Goal: Task Accomplishment & Management: Complete application form

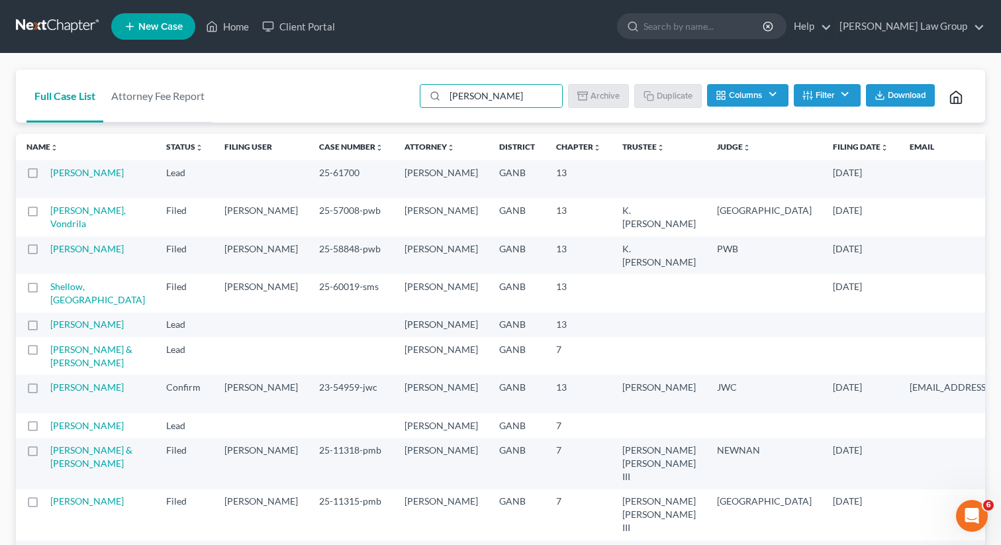
type input "[PERSON_NAME]"
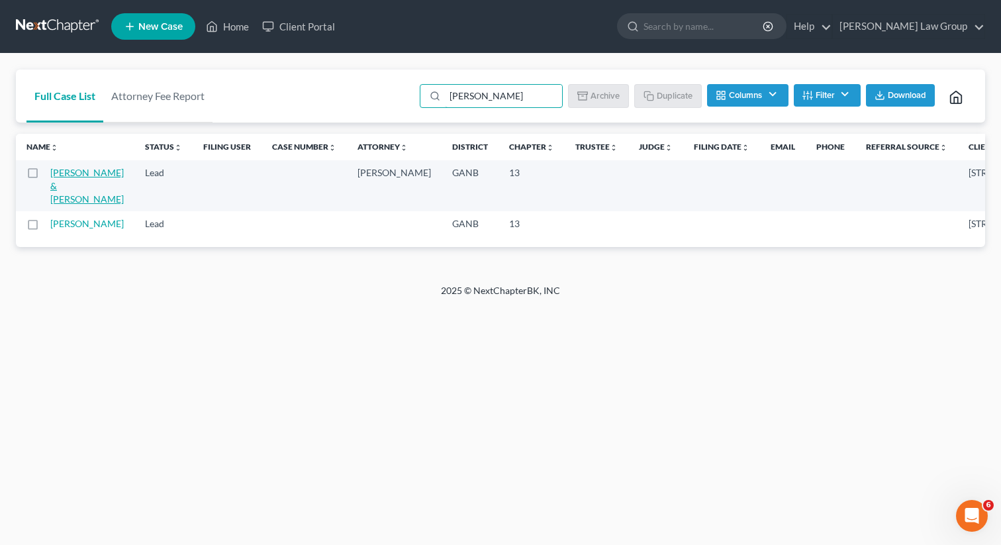
click at [65, 195] on link "[PERSON_NAME] & [PERSON_NAME]" at bounding box center [86, 186] width 73 height 38
click at [63, 191] on link "[PERSON_NAME] & [PERSON_NAME]" at bounding box center [86, 186] width 73 height 38
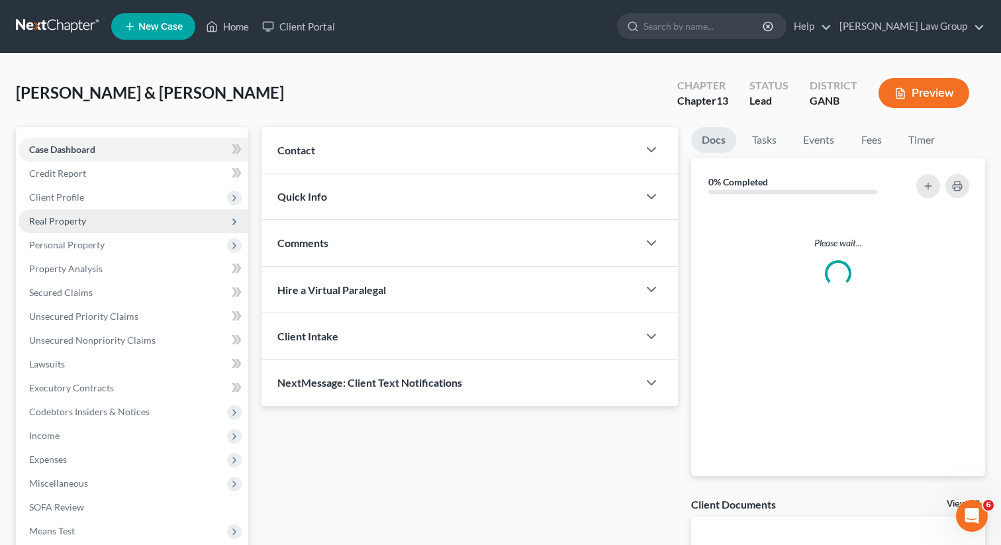
click at [69, 222] on span "Real Property" at bounding box center [57, 220] width 57 height 11
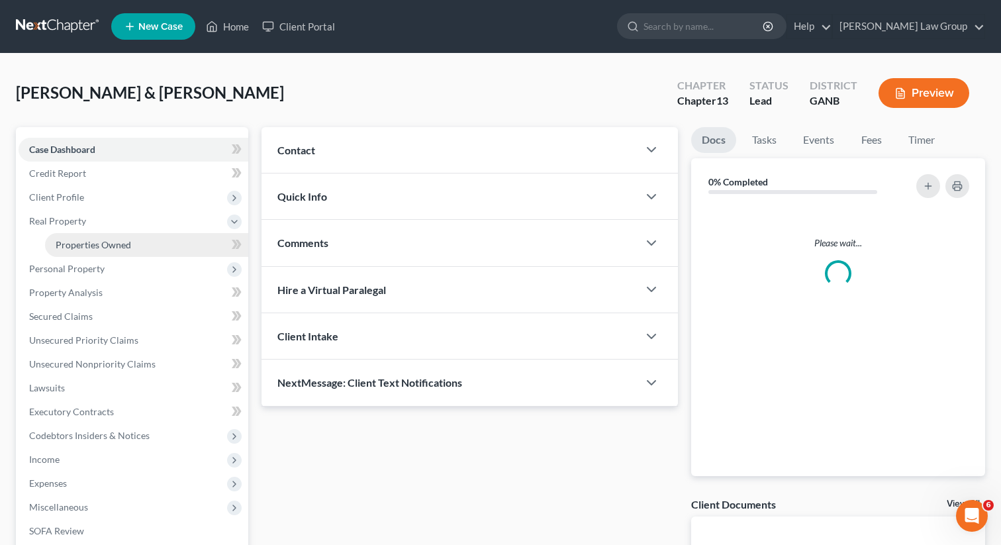
click at [73, 242] on span "Properties Owned" at bounding box center [93, 244] width 75 height 11
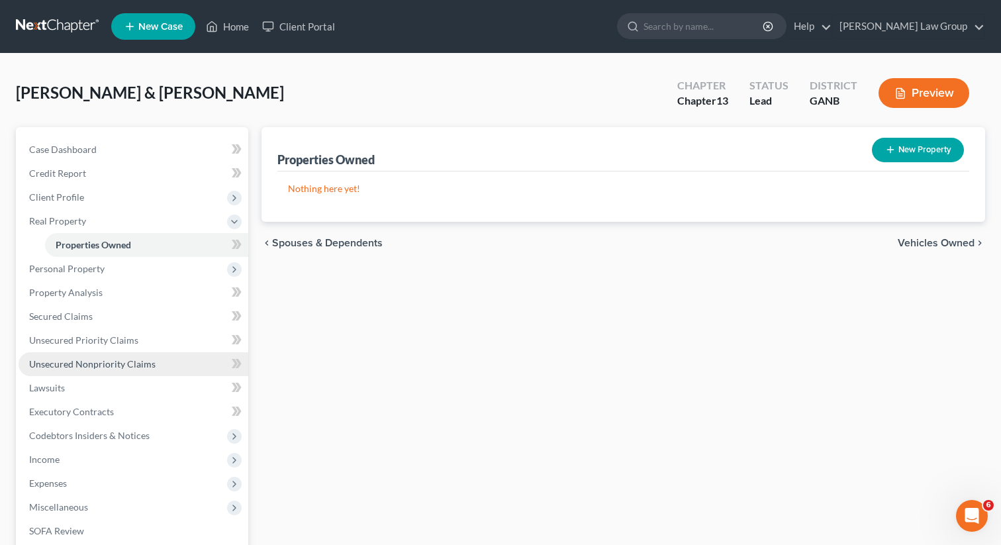
click at [105, 358] on span "Unsecured Nonpriority Claims" at bounding box center [92, 363] width 126 height 11
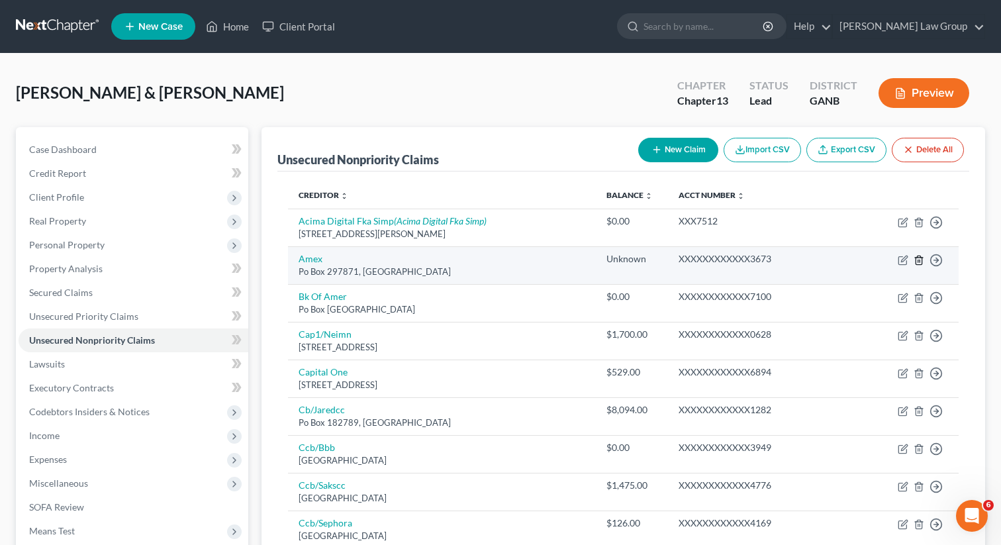
click at [917, 258] on icon "button" at bounding box center [918, 260] width 11 height 11
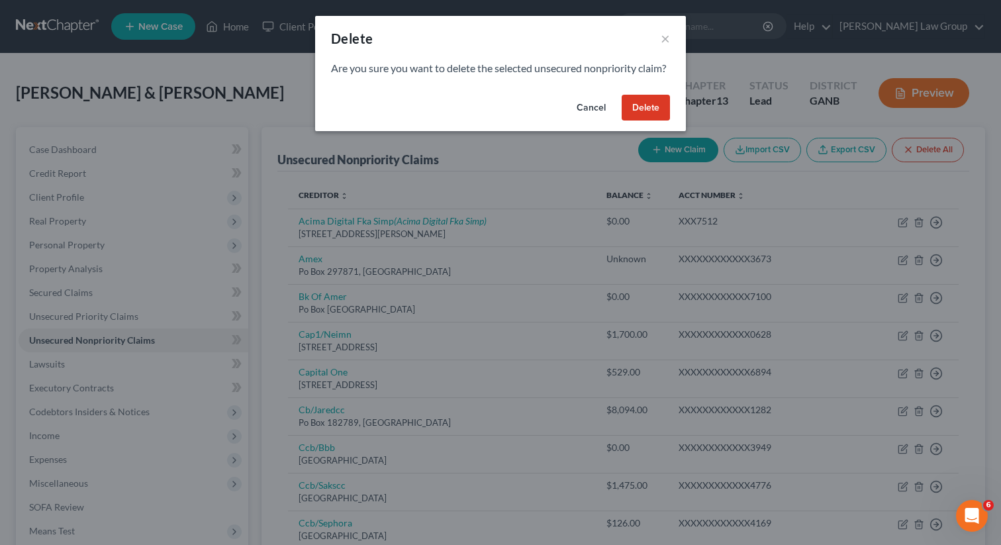
click at [654, 118] on button "Delete" at bounding box center [646, 108] width 48 height 26
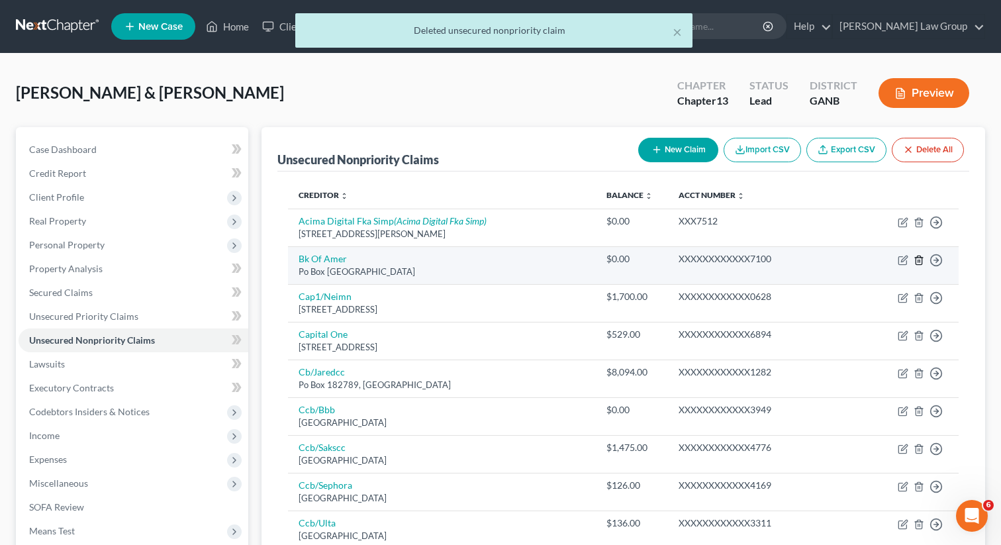
click at [920, 257] on icon "button" at bounding box center [918, 259] width 6 height 9
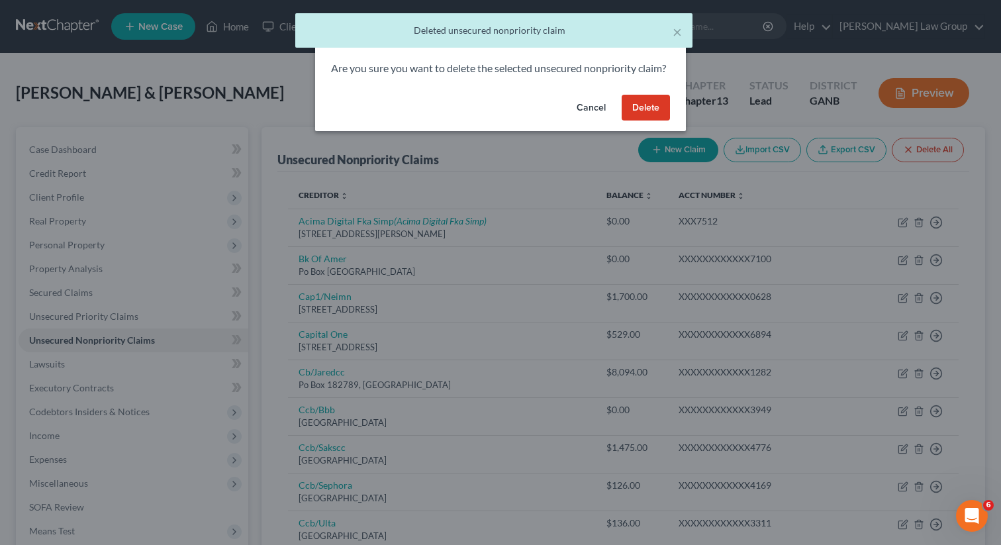
click at [633, 118] on button "Delete" at bounding box center [646, 108] width 48 height 26
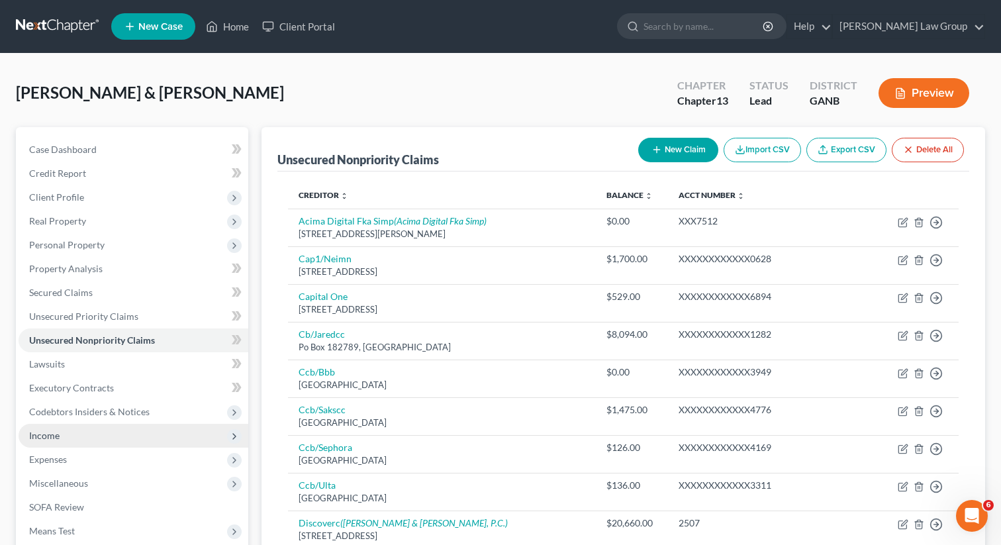
click at [61, 445] on span "Income" at bounding box center [134, 436] width 230 height 24
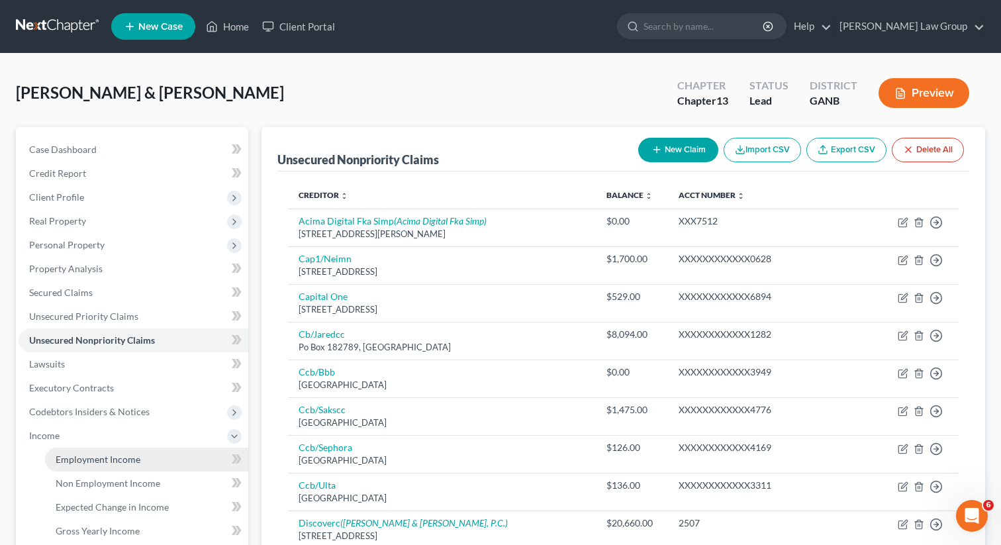
click at [85, 458] on span "Employment Income" at bounding box center [98, 458] width 85 height 11
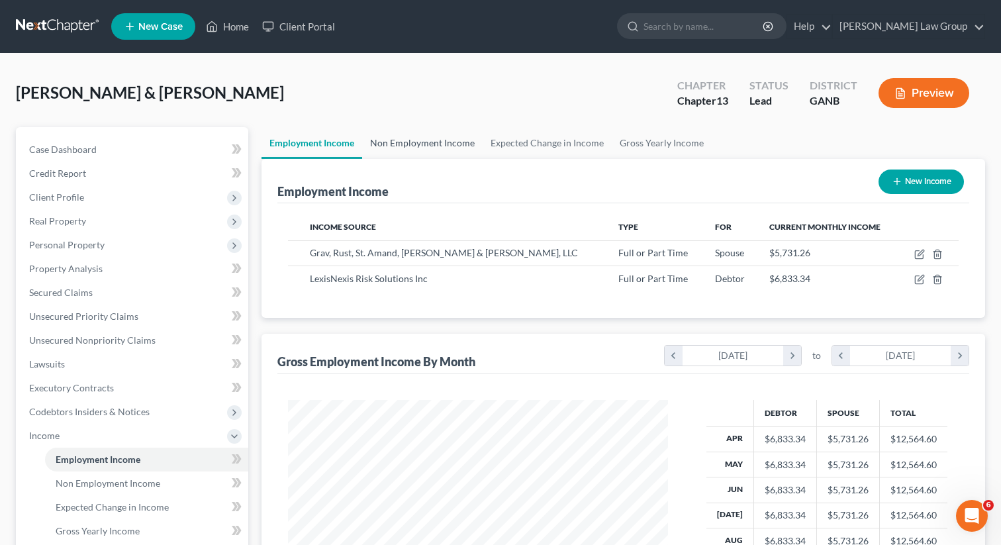
scroll to position [237, 406]
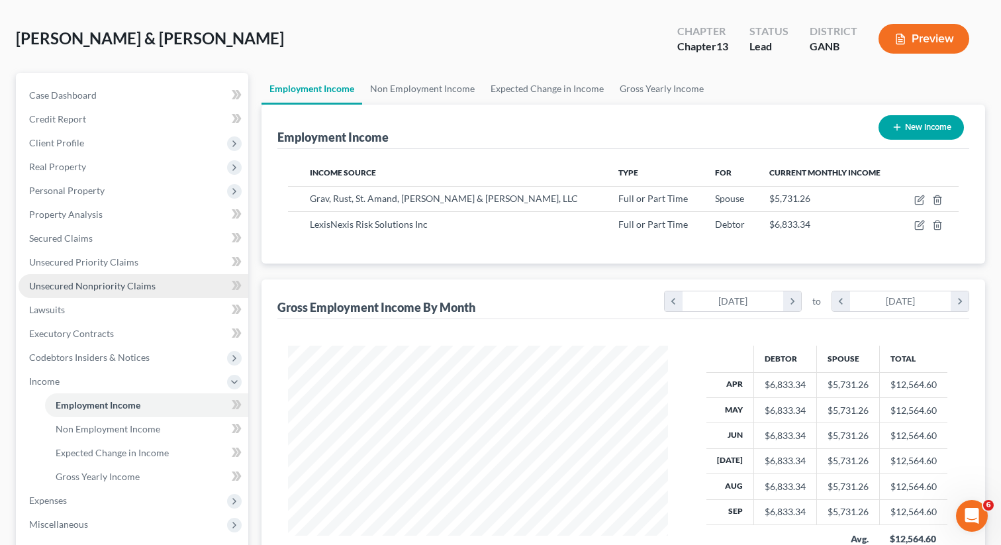
click at [97, 274] on link "Unsecured Nonpriority Claims" at bounding box center [134, 286] width 230 height 24
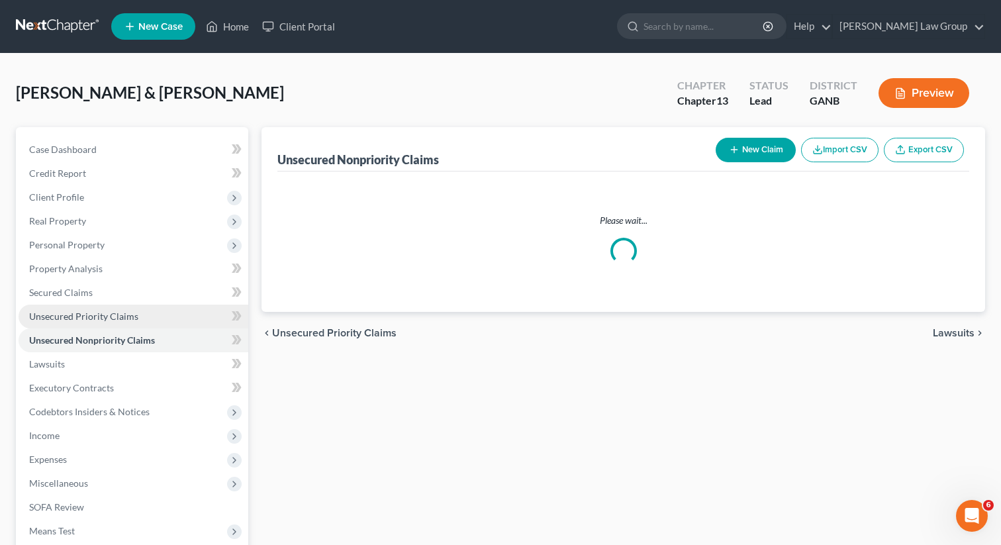
click at [92, 313] on span "Unsecured Priority Claims" at bounding box center [83, 315] width 109 height 11
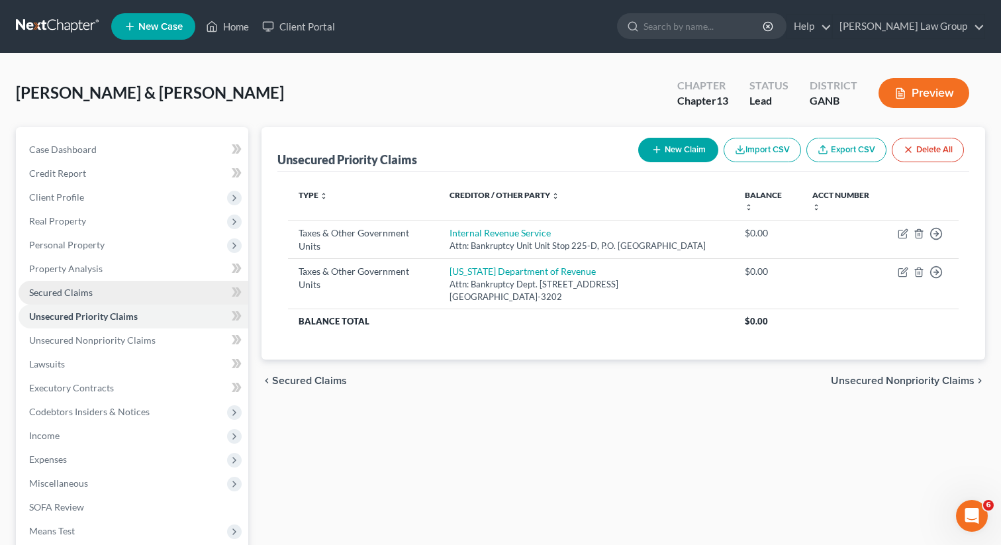
click at [77, 287] on span "Secured Claims" at bounding box center [61, 292] width 64 height 11
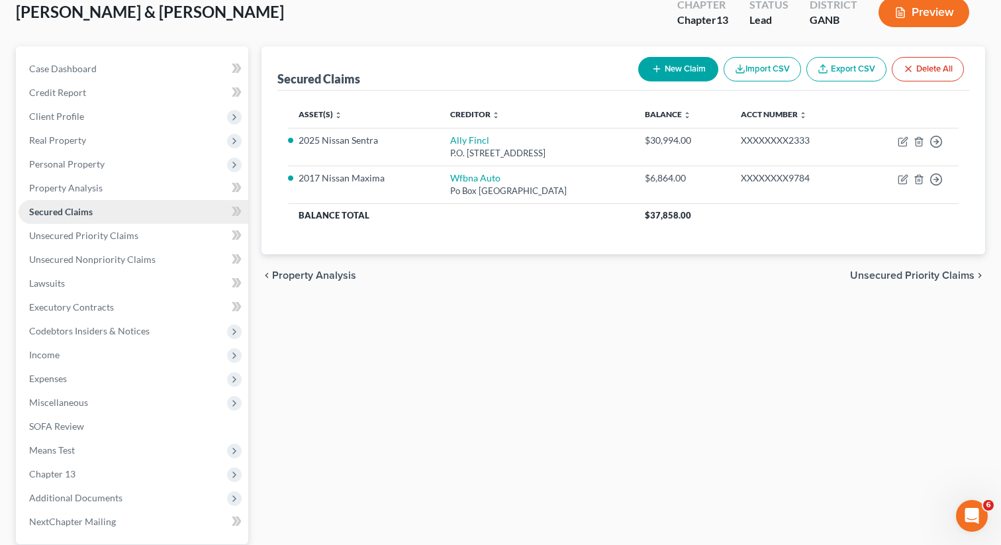
scroll to position [89, 0]
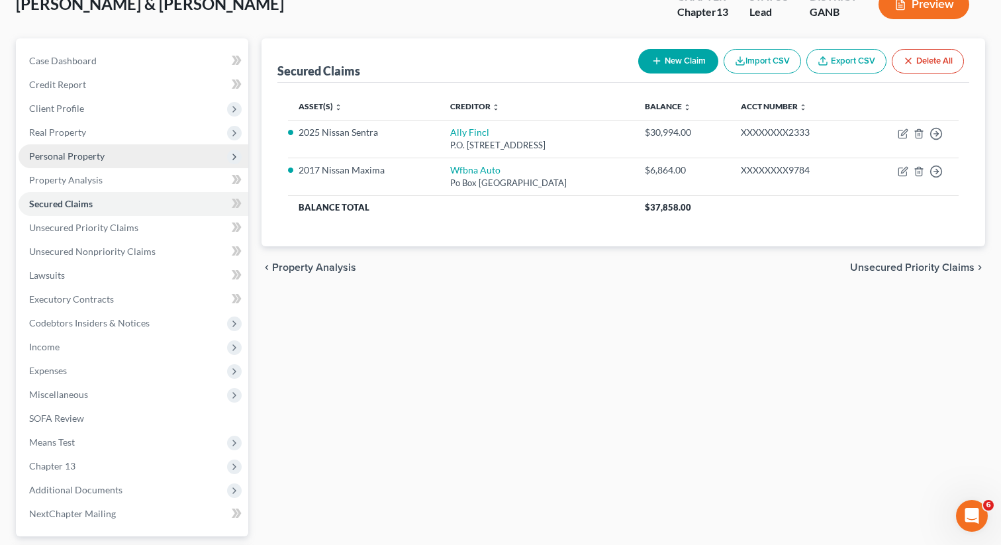
click at [93, 148] on span "Personal Property" at bounding box center [134, 156] width 230 height 24
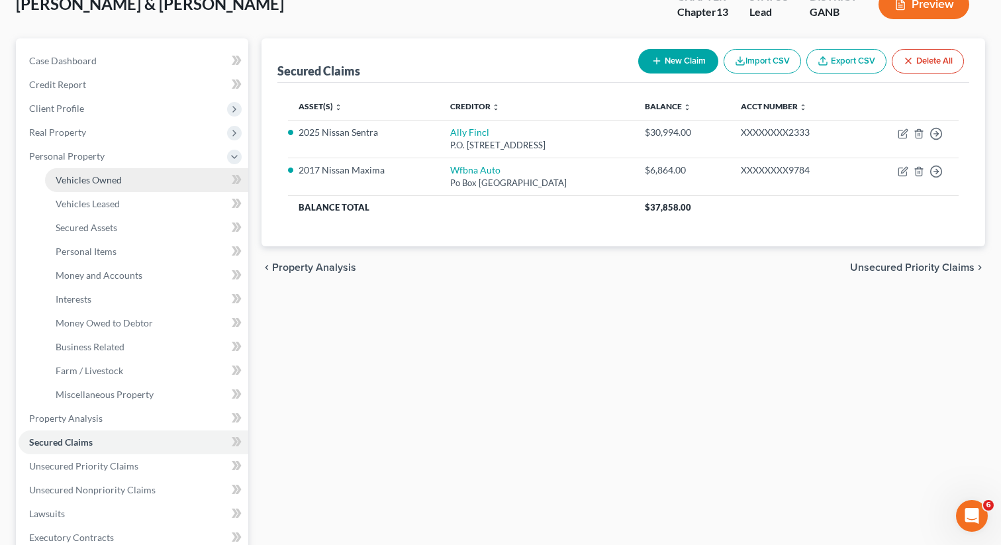
click at [91, 169] on link "Vehicles Owned" at bounding box center [146, 180] width 203 height 24
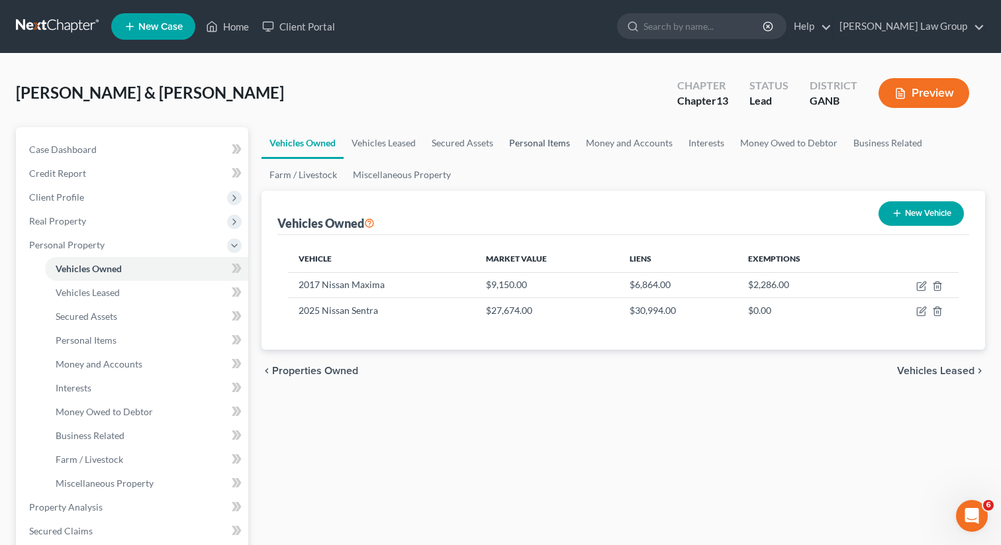
click at [560, 137] on link "Personal Items" at bounding box center [539, 143] width 77 height 32
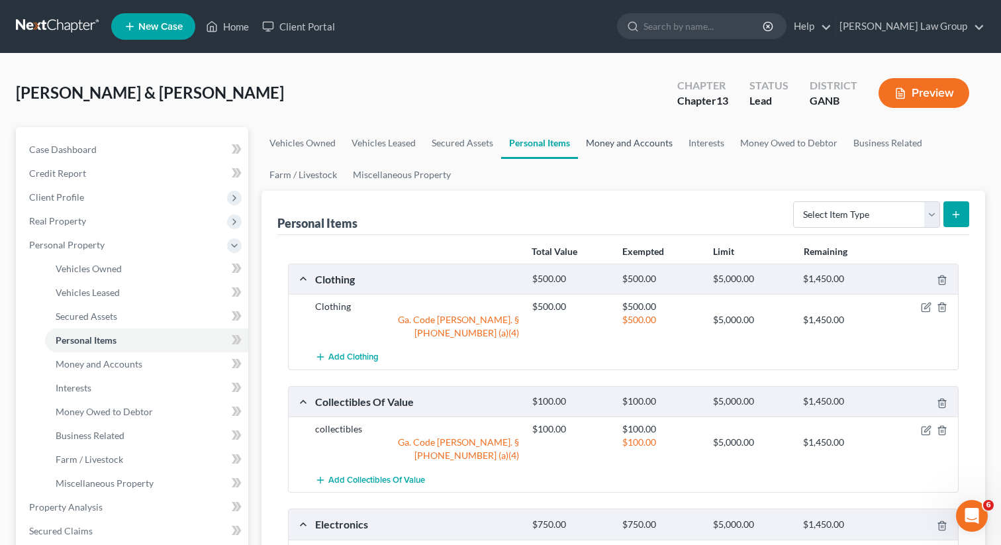
click at [609, 148] on link "Money and Accounts" at bounding box center [629, 143] width 103 height 32
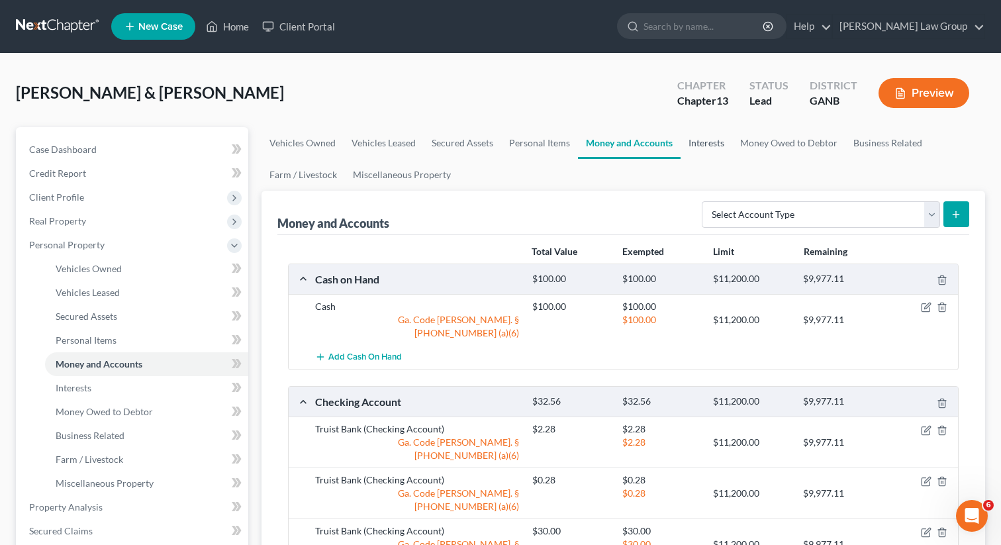
click at [711, 140] on link "Interests" at bounding box center [706, 143] width 52 height 32
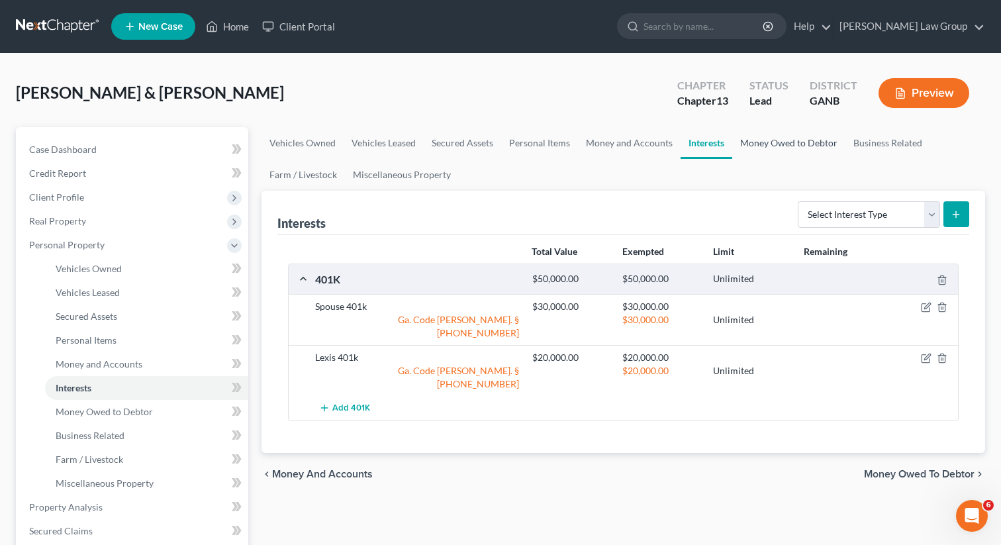
click at [767, 143] on link "Money Owed to Debtor" at bounding box center [788, 143] width 113 height 32
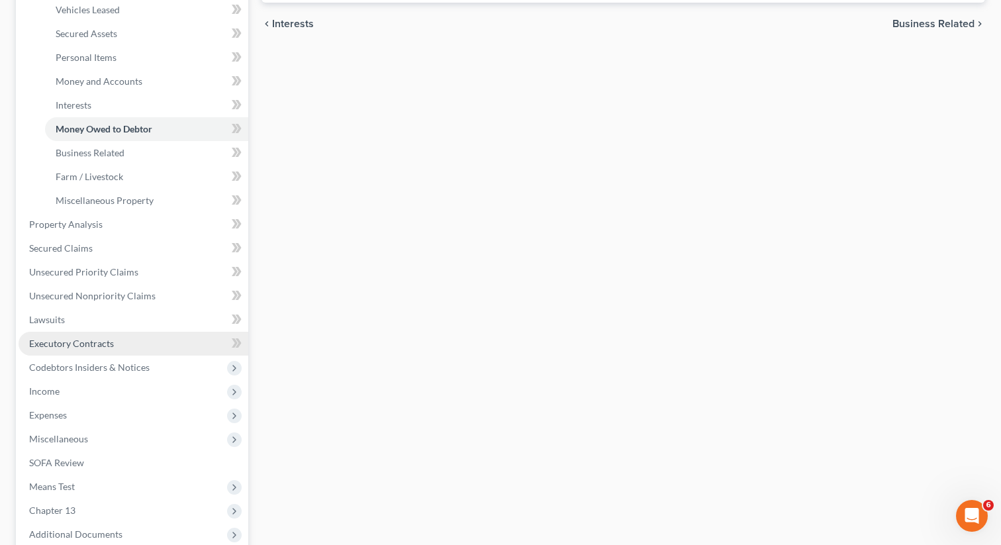
scroll to position [293, 0]
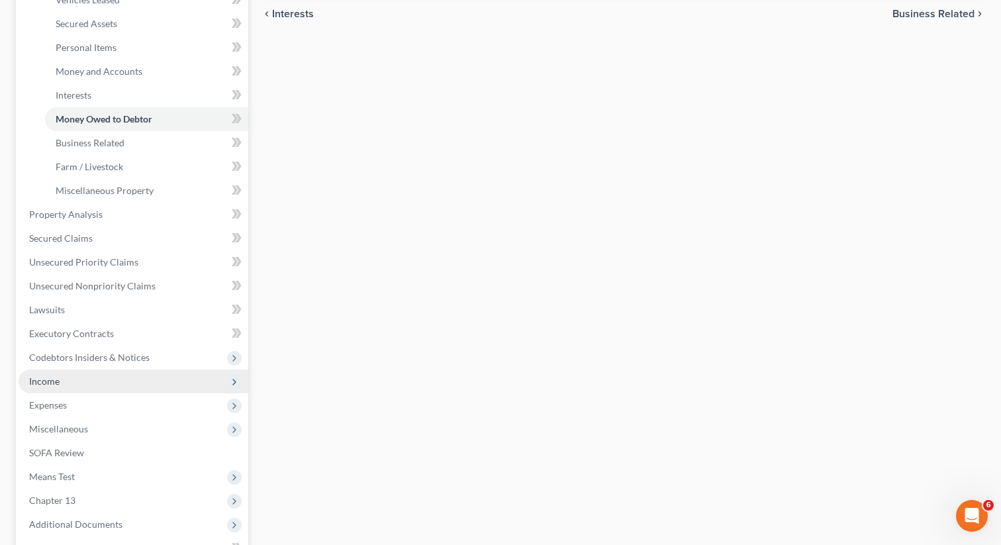
click at [55, 383] on span "Income" at bounding box center [44, 380] width 30 height 11
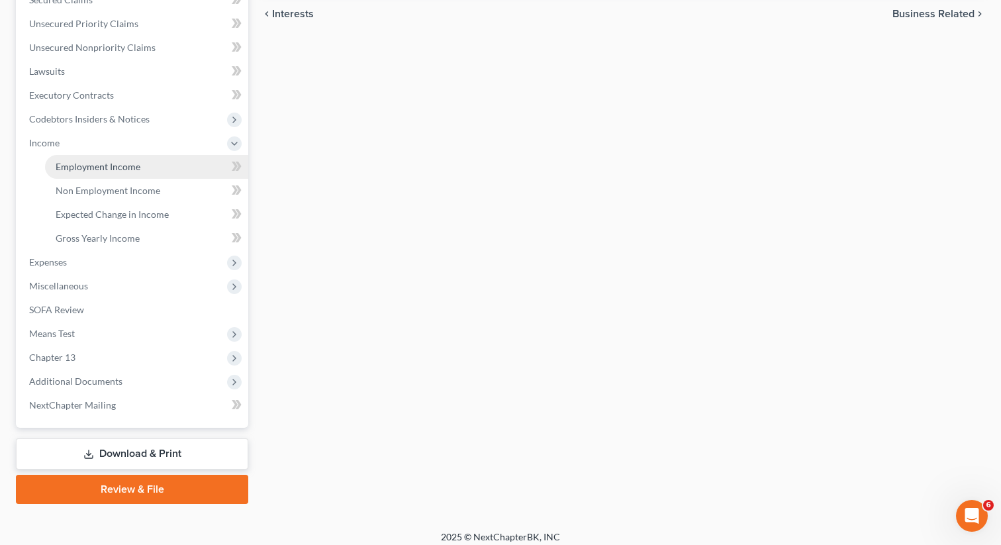
click at [97, 165] on span "Employment Income" at bounding box center [98, 166] width 85 height 11
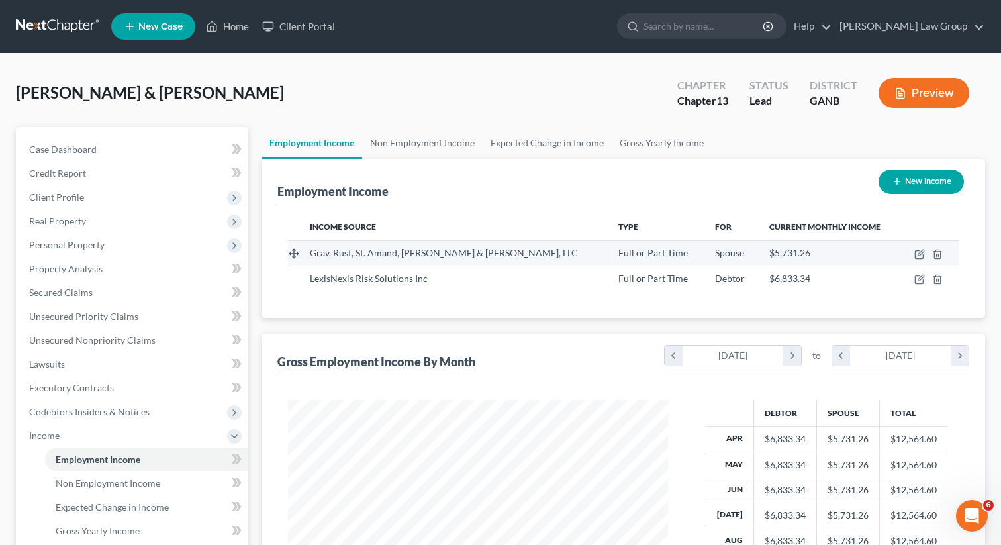
scroll to position [237, 406]
click at [923, 252] on icon "button" at bounding box center [919, 254] width 11 height 11
select select "0"
select select "10"
select select "1"
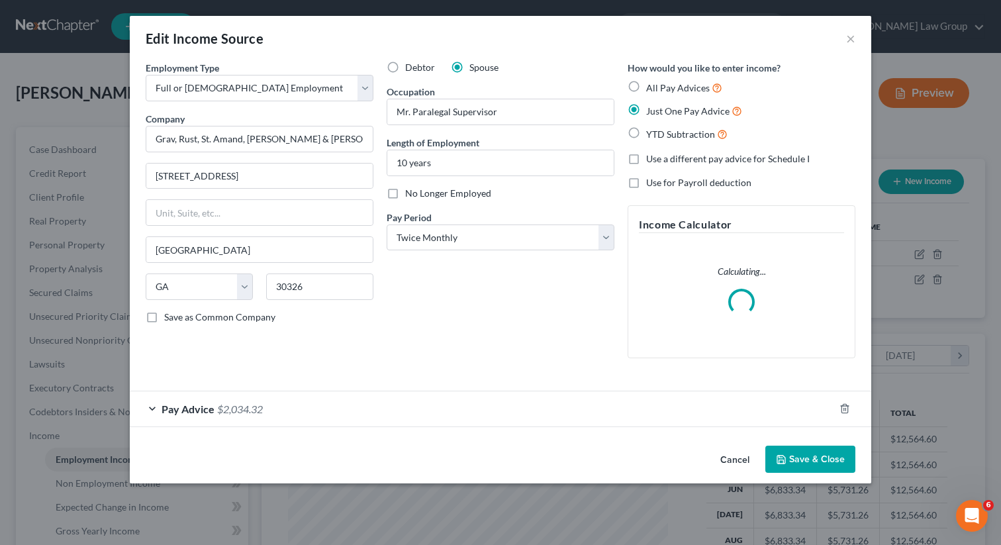
click at [803, 465] on button "Save & Close" at bounding box center [810, 459] width 90 height 28
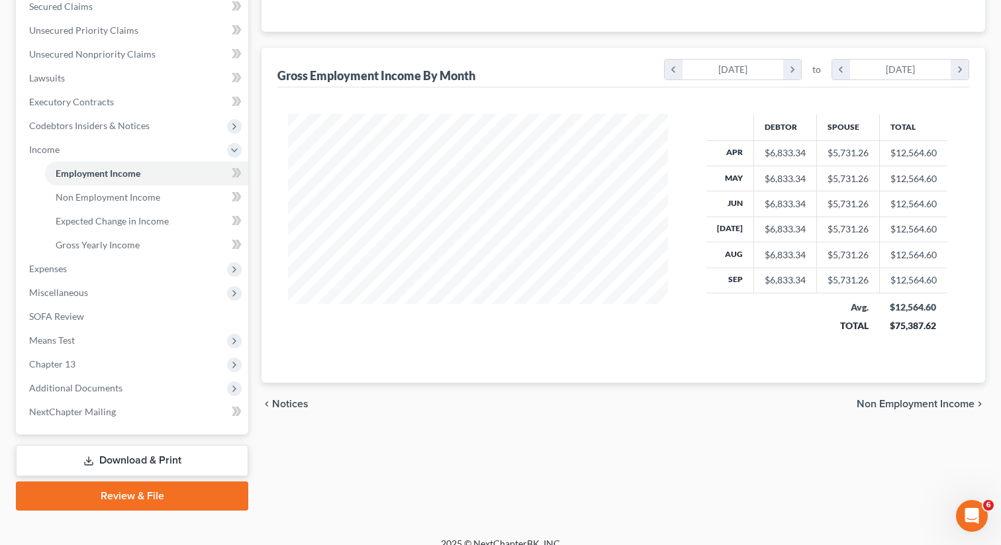
scroll to position [301, 0]
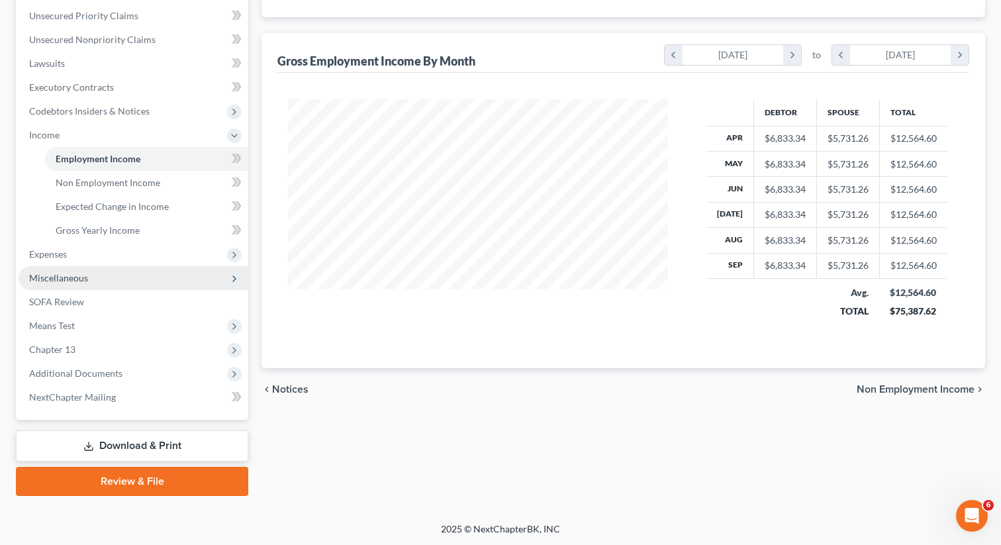
click at [91, 277] on span "Miscellaneous" at bounding box center [134, 278] width 230 height 24
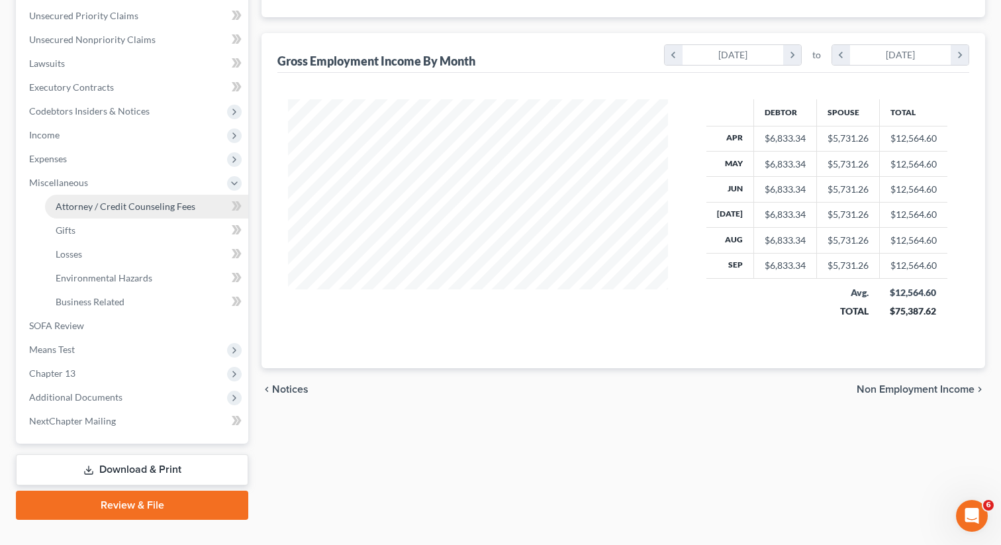
click at [86, 205] on span "Attorney / Credit Counseling Fees" at bounding box center [126, 206] width 140 height 11
select select "1"
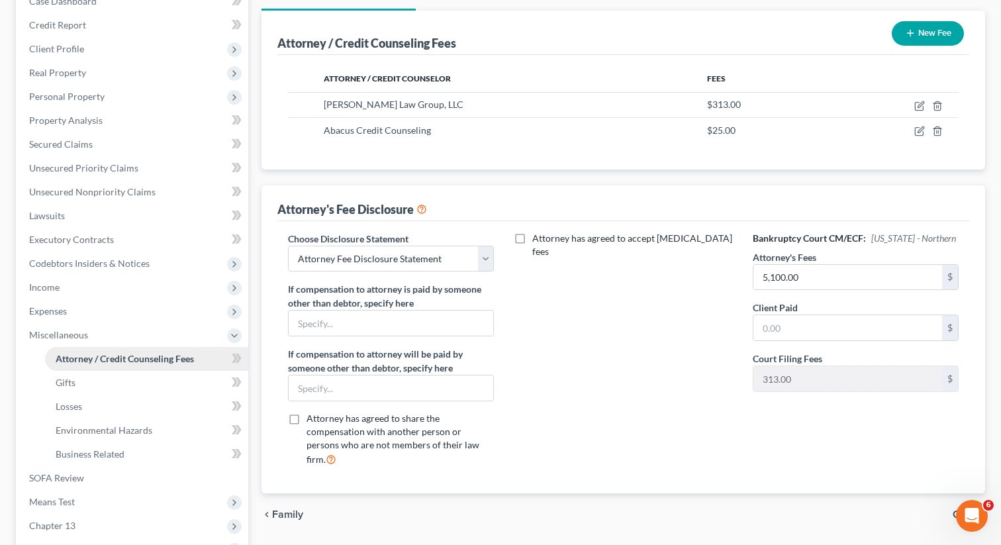
scroll to position [150, 0]
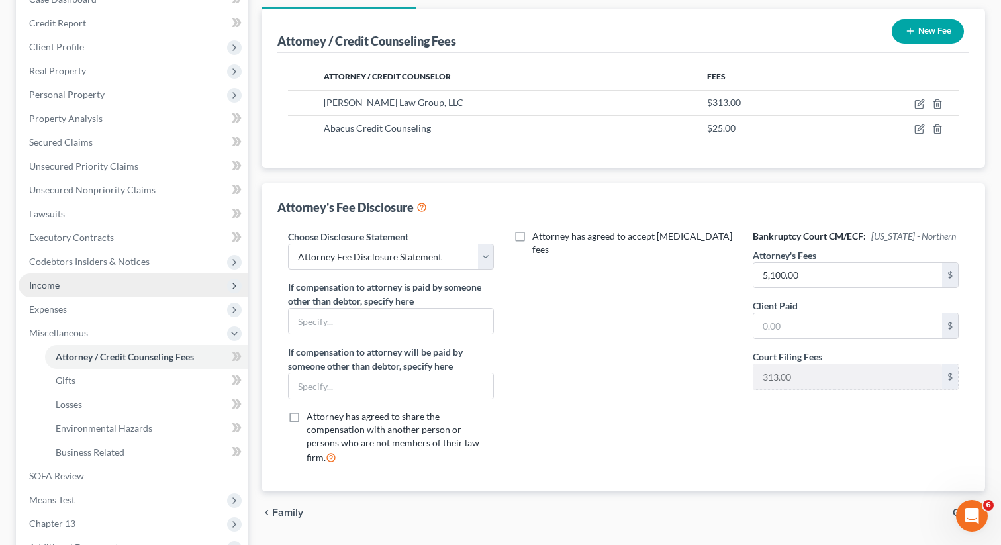
click at [63, 285] on span "Income" at bounding box center [134, 285] width 230 height 24
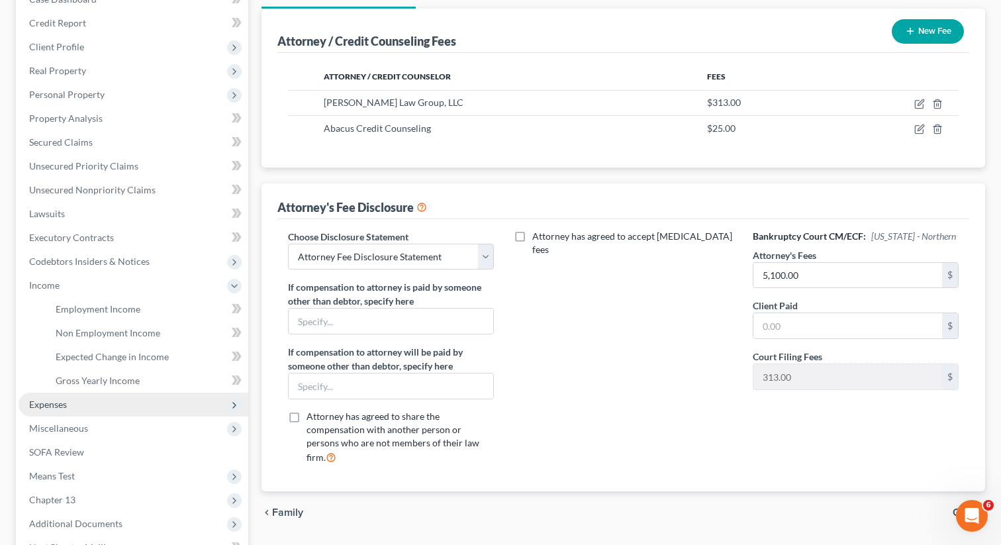
click at [59, 405] on span "Expenses" at bounding box center [48, 403] width 38 height 11
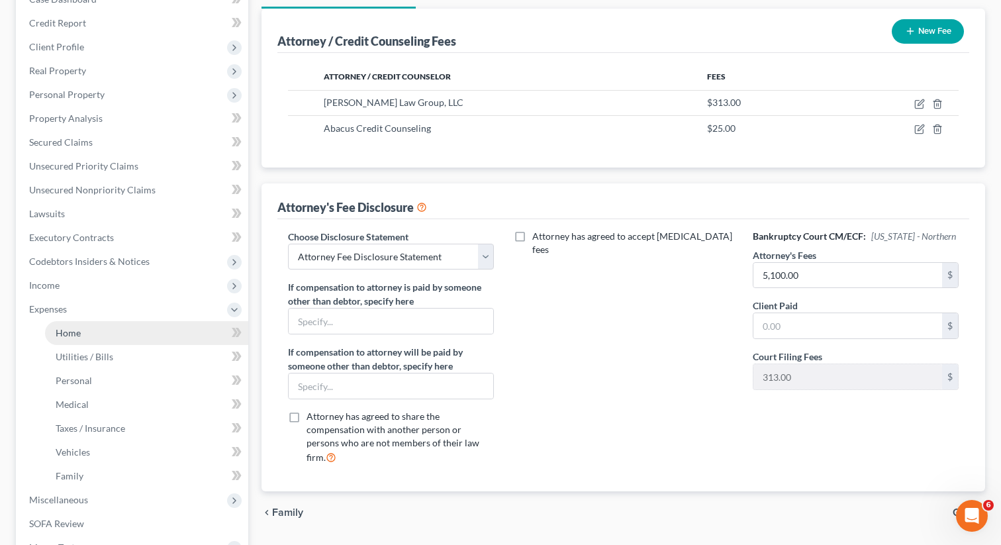
drag, startPoint x: 75, startPoint y: 332, endPoint x: 95, endPoint y: 332, distance: 19.2
click at [75, 332] on span "Home" at bounding box center [68, 332] width 25 height 11
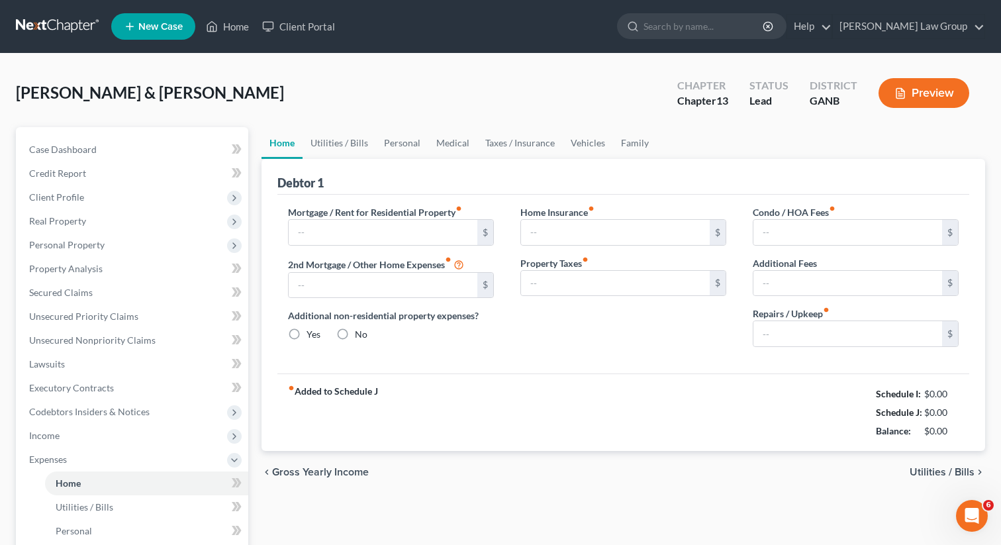
type input "2,305.00"
type input "0.00"
radio input "true"
type input "0.00"
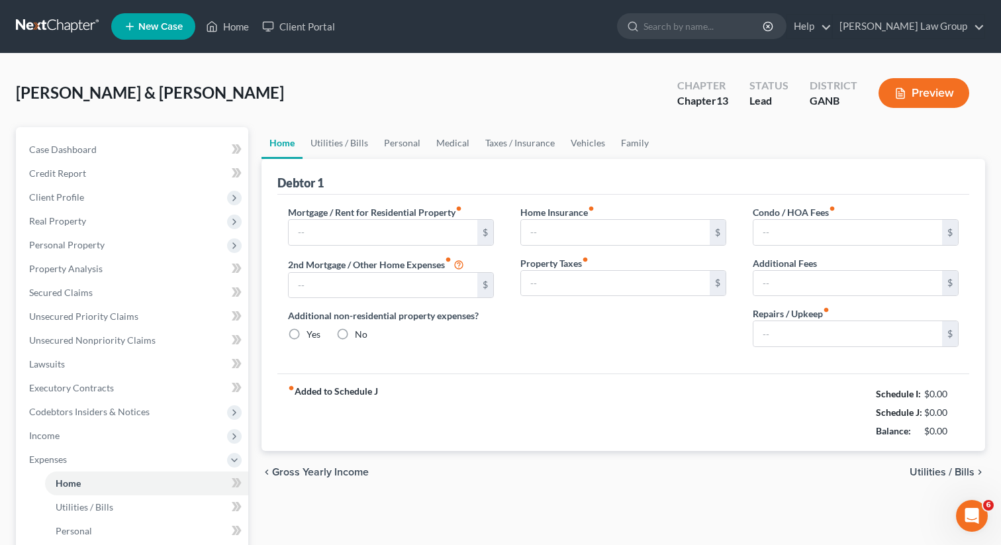
type input "0.00"
click at [625, 141] on link "Family" at bounding box center [635, 143] width 44 height 32
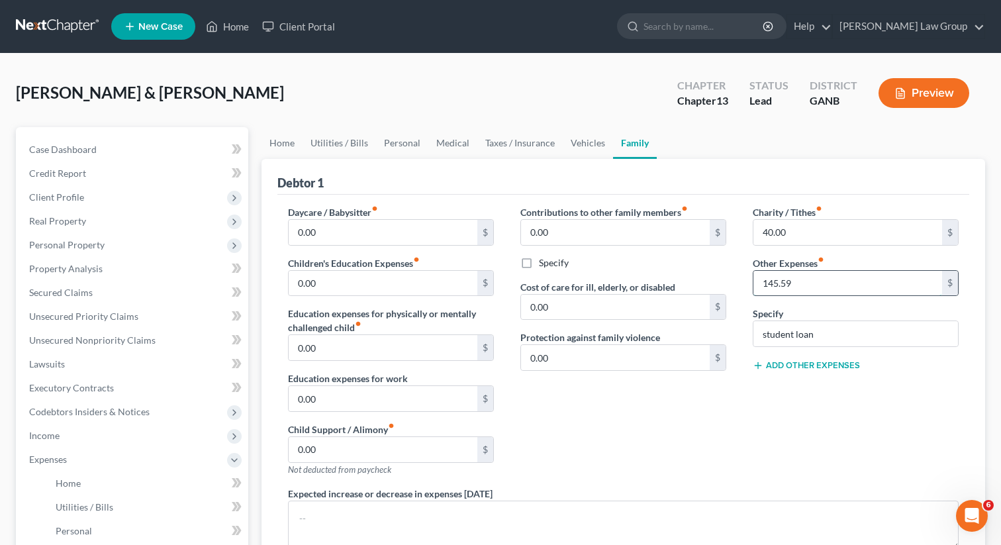
click at [836, 279] on input "145.59" at bounding box center [847, 283] width 189 height 25
click at [839, 329] on input "student loan" at bounding box center [855, 333] width 205 height 25
type input "s"
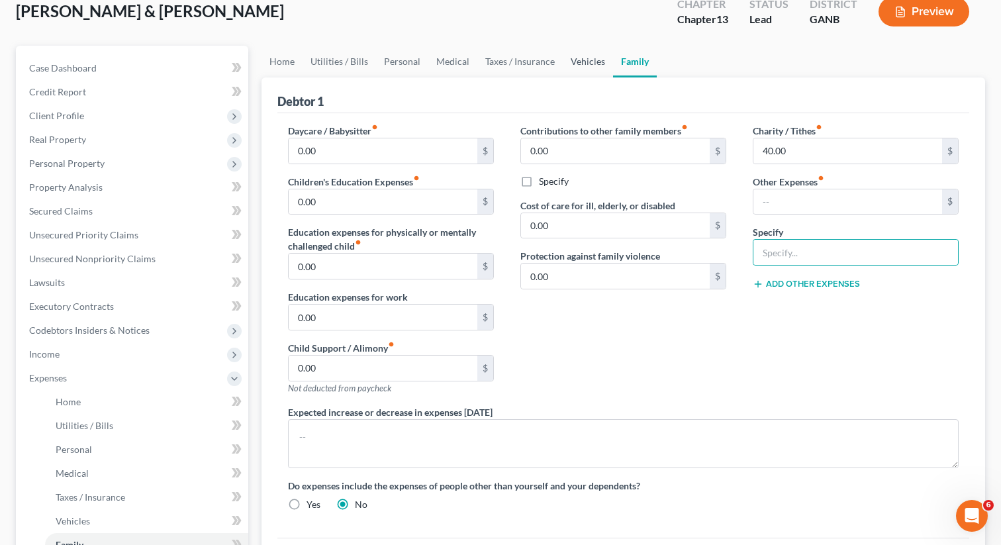
click at [581, 63] on link "Vehicles" at bounding box center [588, 62] width 50 height 32
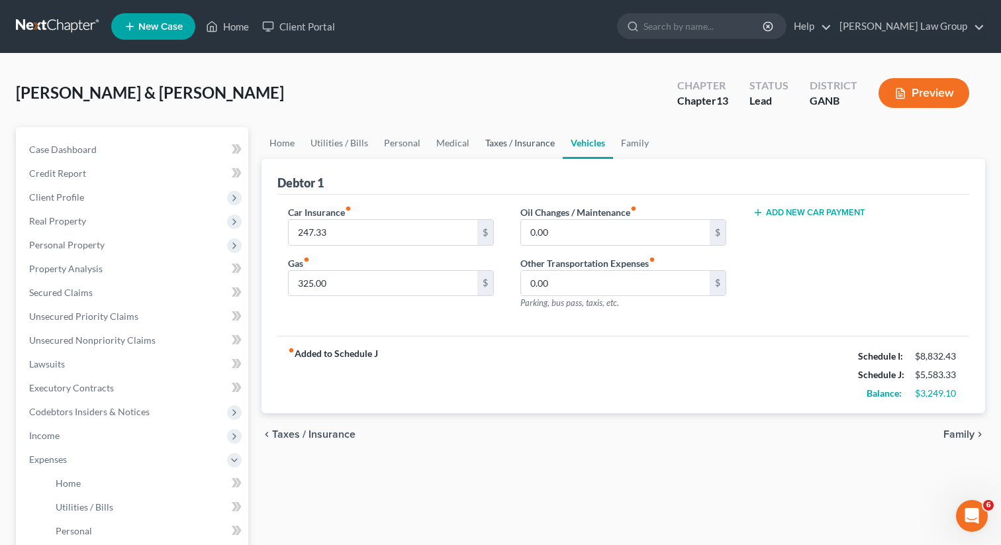
click at [521, 148] on link "Taxes / Insurance" at bounding box center [519, 143] width 85 height 32
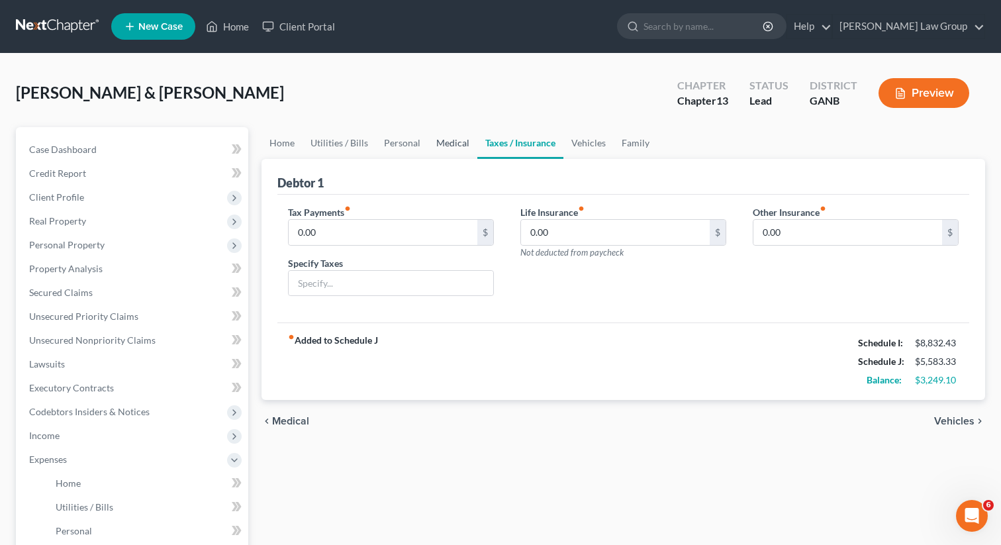
click at [444, 142] on link "Medical" at bounding box center [452, 143] width 49 height 32
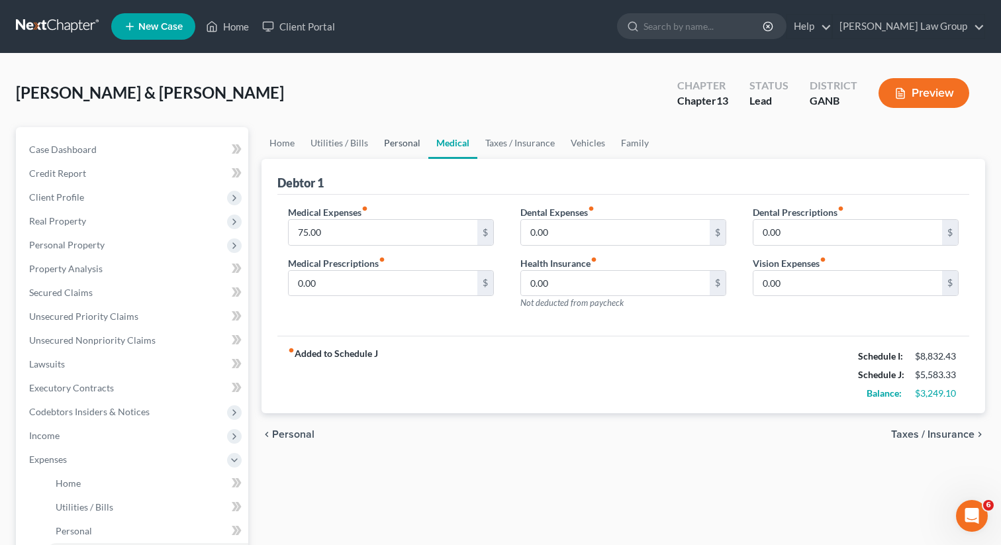
click at [406, 145] on link "Personal" at bounding box center [402, 143] width 52 height 32
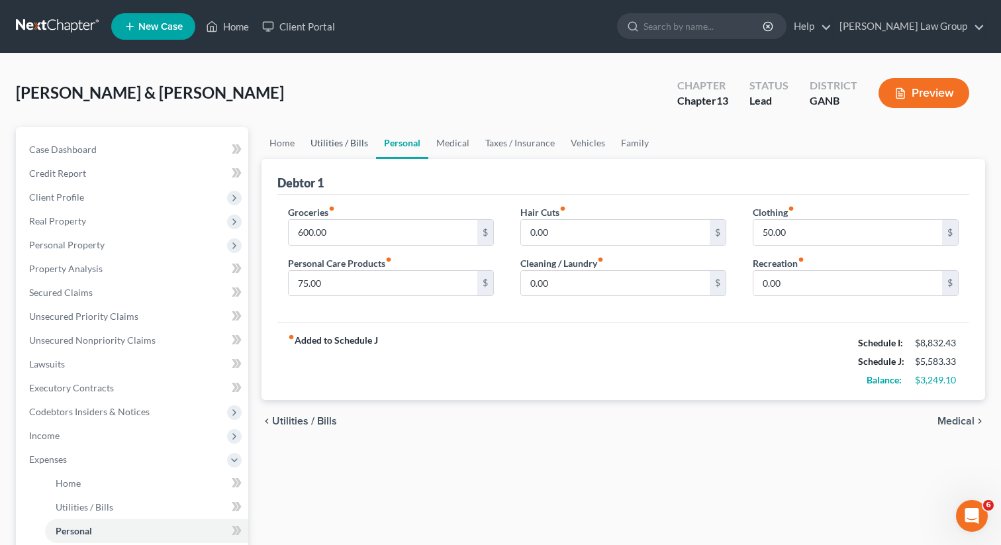
click at [333, 145] on link "Utilities / Bills" at bounding box center [338, 143] width 73 height 32
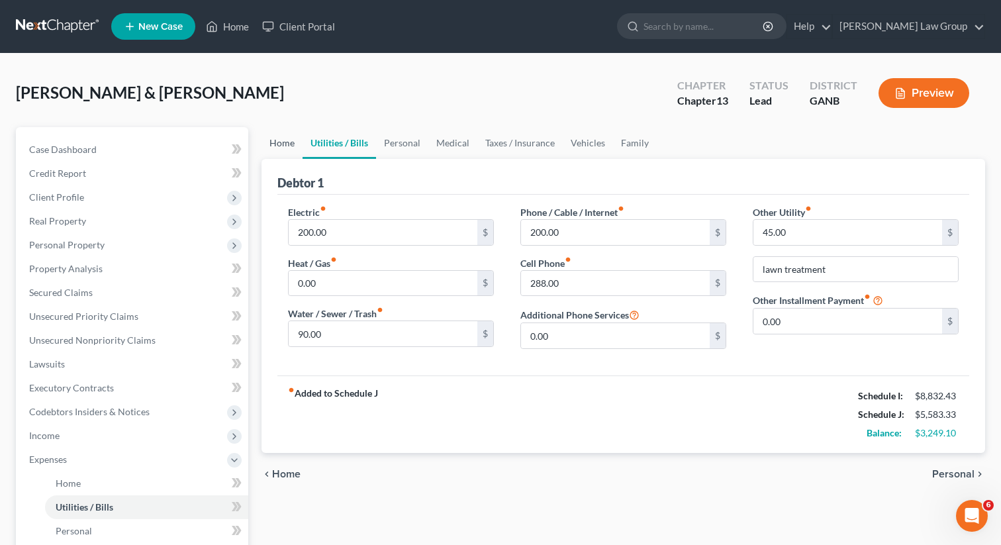
click at [272, 141] on link "Home" at bounding box center [281, 143] width 41 height 32
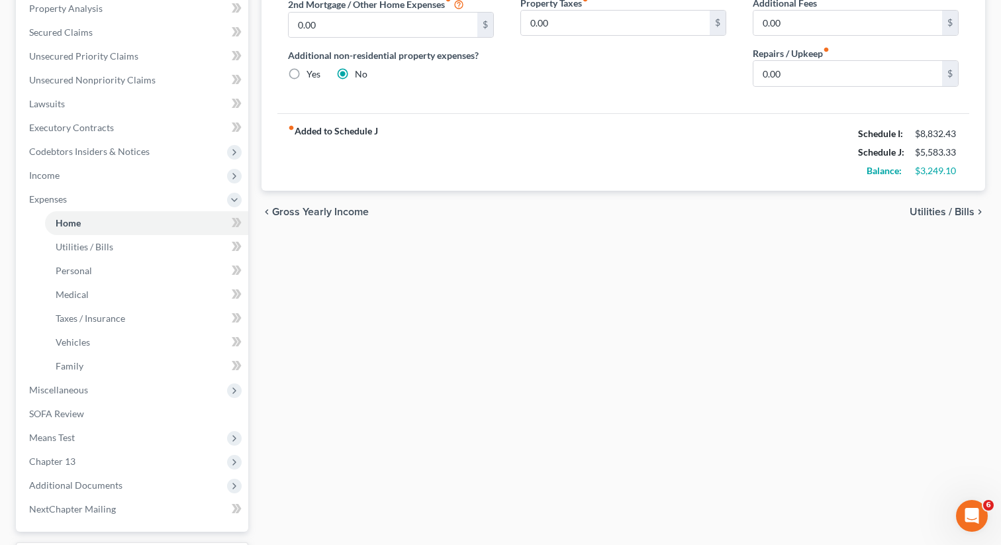
scroll to position [273, 0]
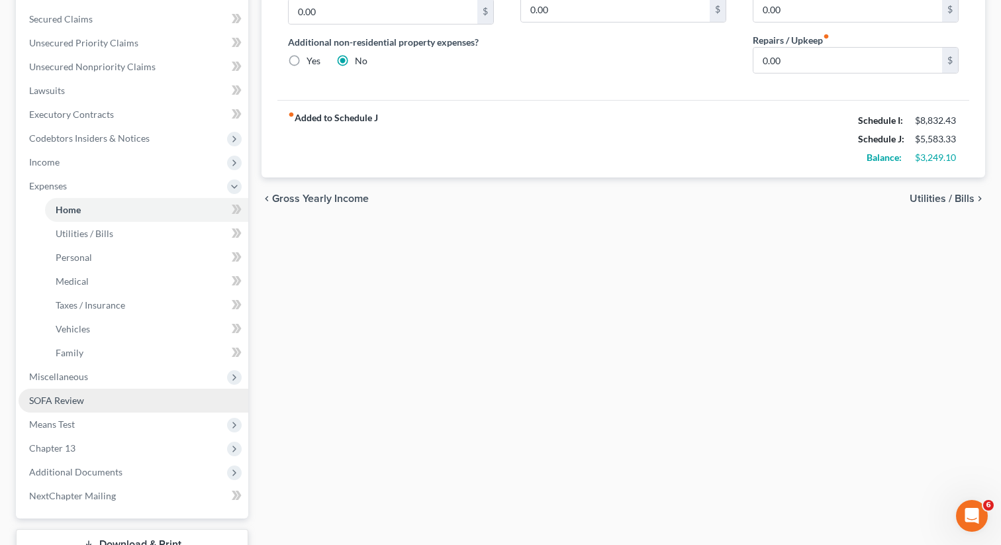
click at [83, 402] on span "SOFA Review" at bounding box center [56, 399] width 55 height 11
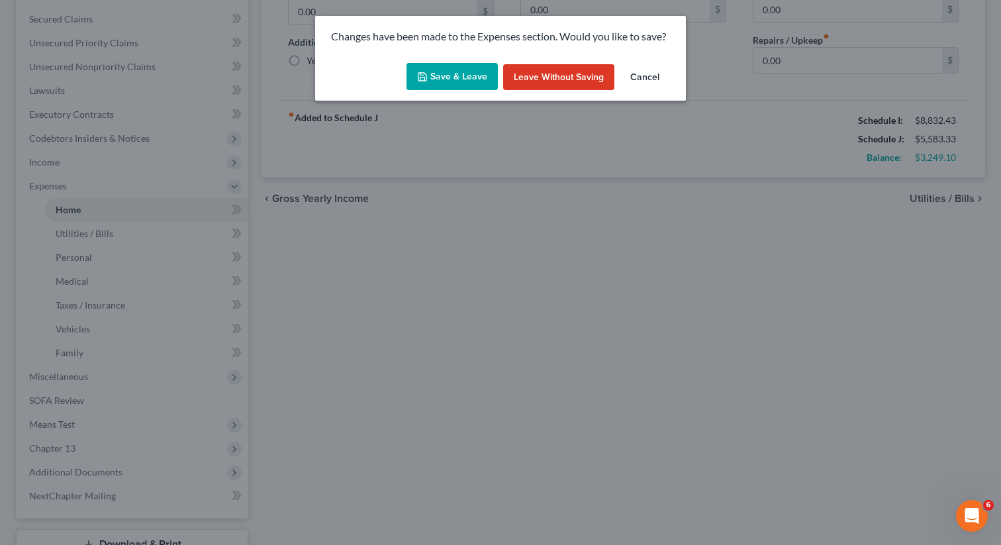
click at [437, 83] on button "Save & Leave" at bounding box center [451, 77] width 91 height 28
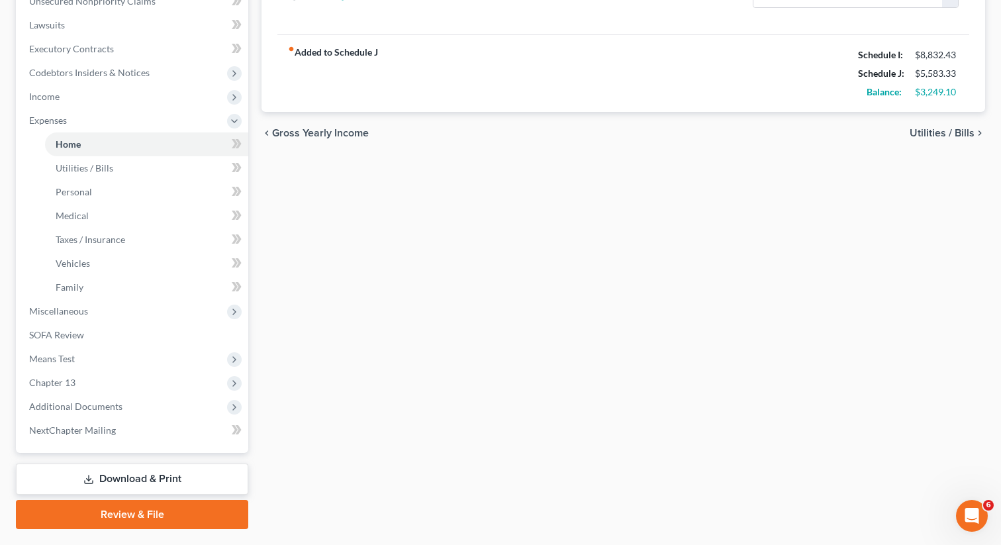
scroll to position [372, 0]
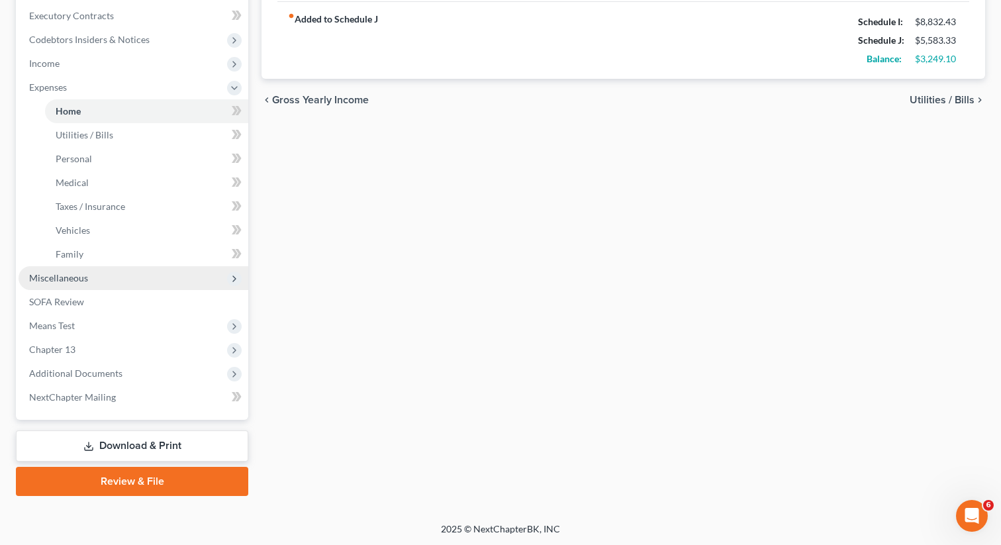
click at [105, 284] on span "Miscellaneous" at bounding box center [134, 278] width 230 height 24
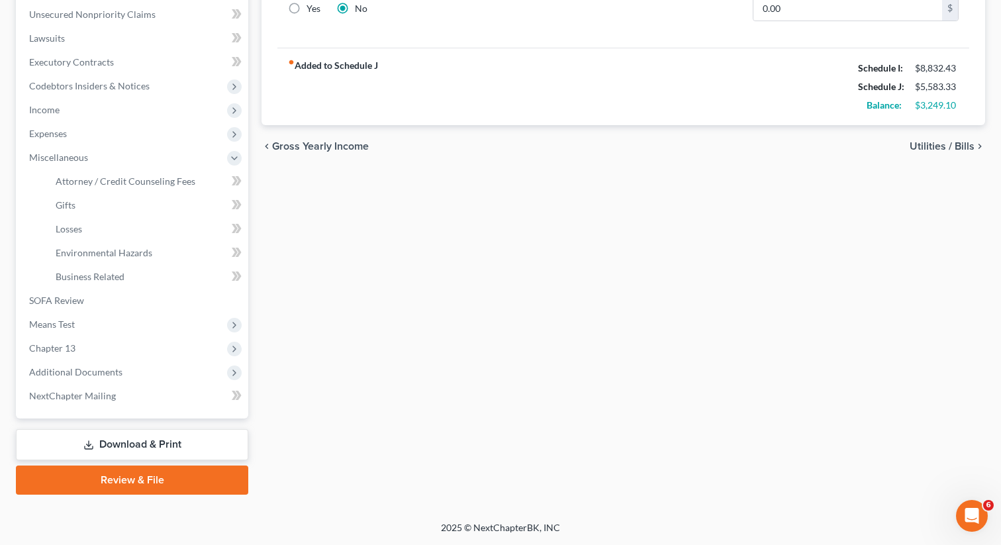
scroll to position [324, 0]
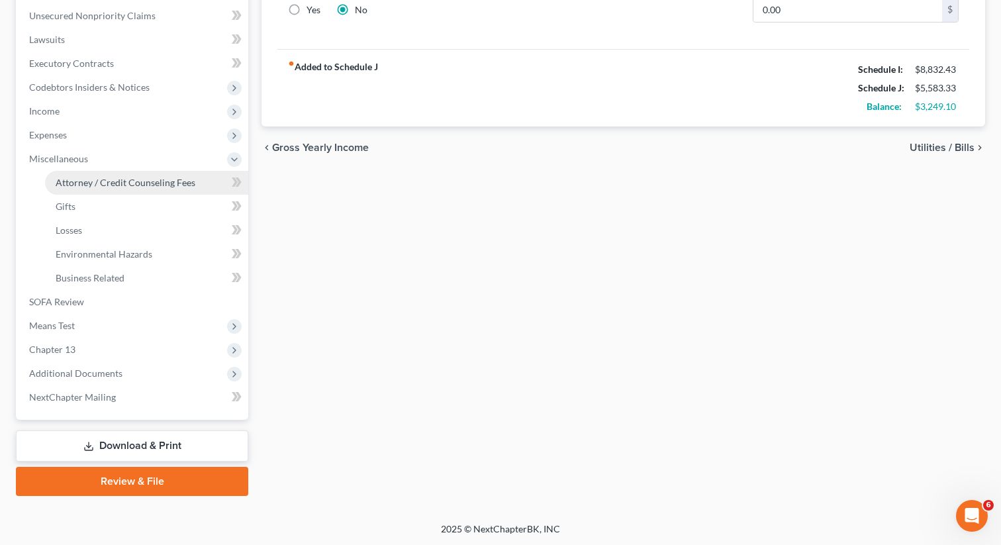
click at [133, 179] on span "Attorney / Credit Counseling Fees" at bounding box center [126, 182] width 140 height 11
select select "1"
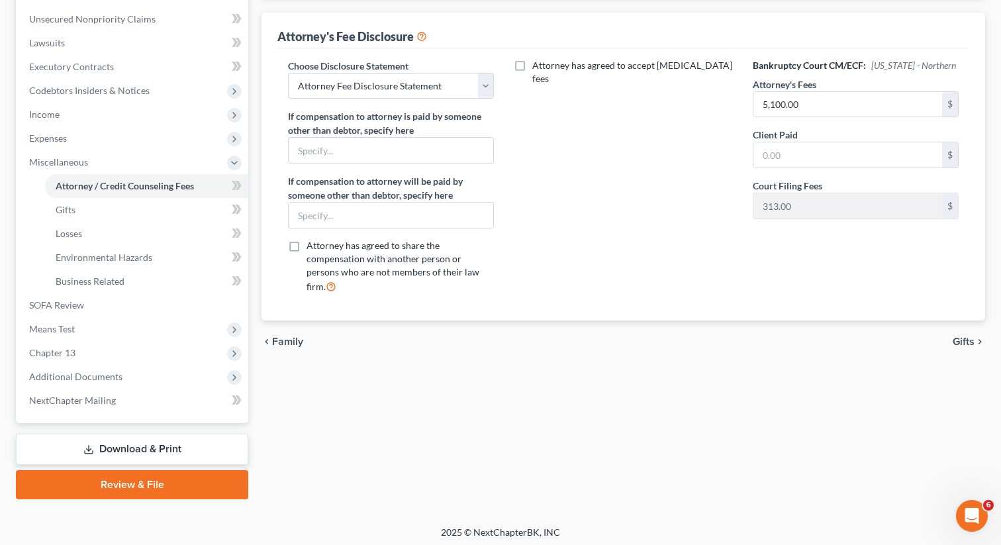
scroll to position [324, 0]
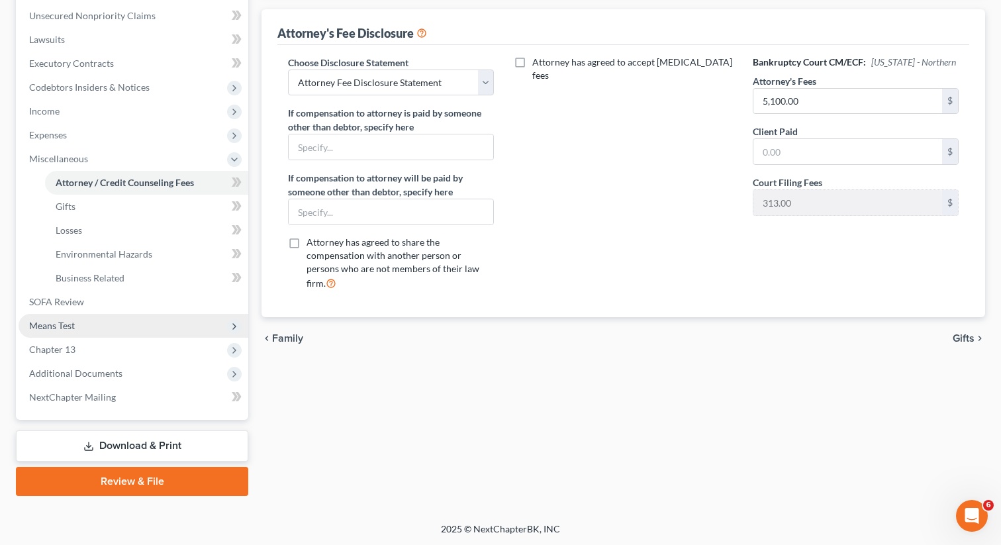
click at [80, 320] on span "Means Test" at bounding box center [134, 326] width 230 height 24
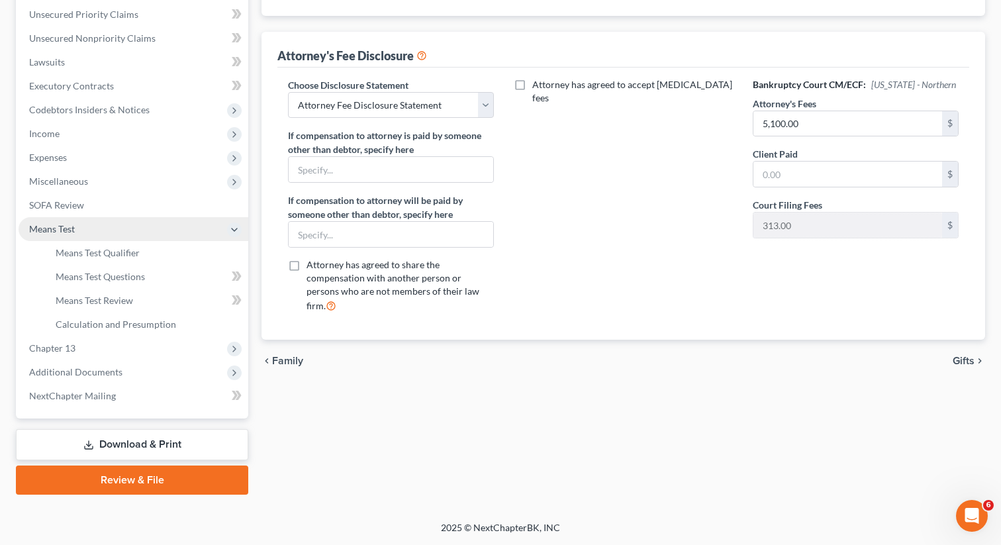
scroll to position [301, 0]
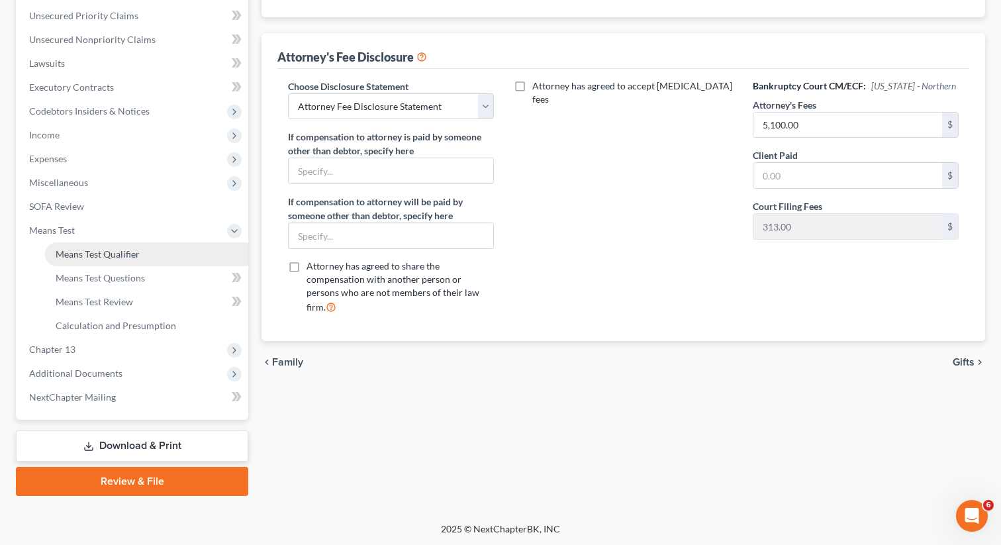
click at [124, 256] on span "Means Test Qualifier" at bounding box center [98, 253] width 84 height 11
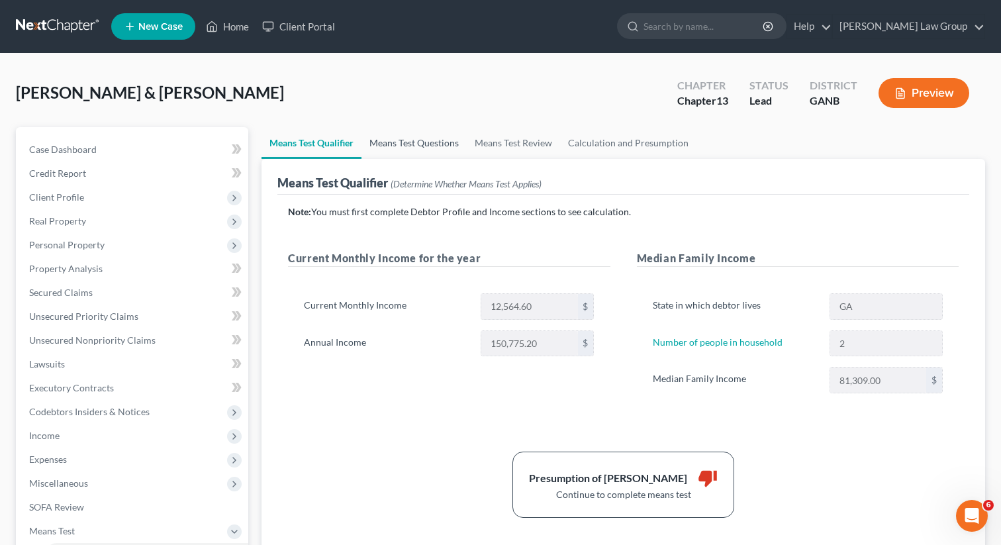
click at [415, 147] on link "Means Test Questions" at bounding box center [413, 143] width 105 height 32
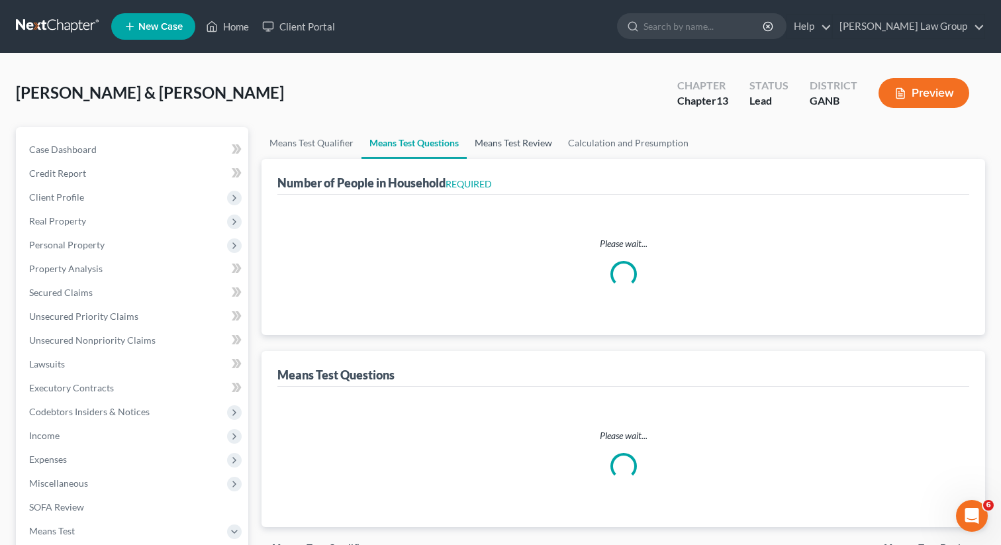
select select "1"
select select "60"
select select "1"
select select "60"
select select "2"
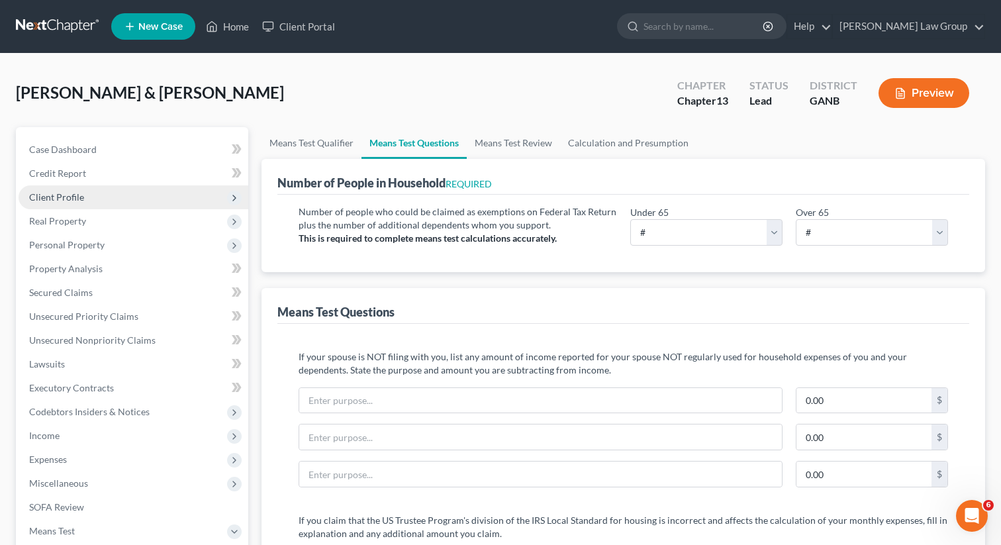
click at [140, 196] on span "Client Profile" at bounding box center [134, 197] width 230 height 24
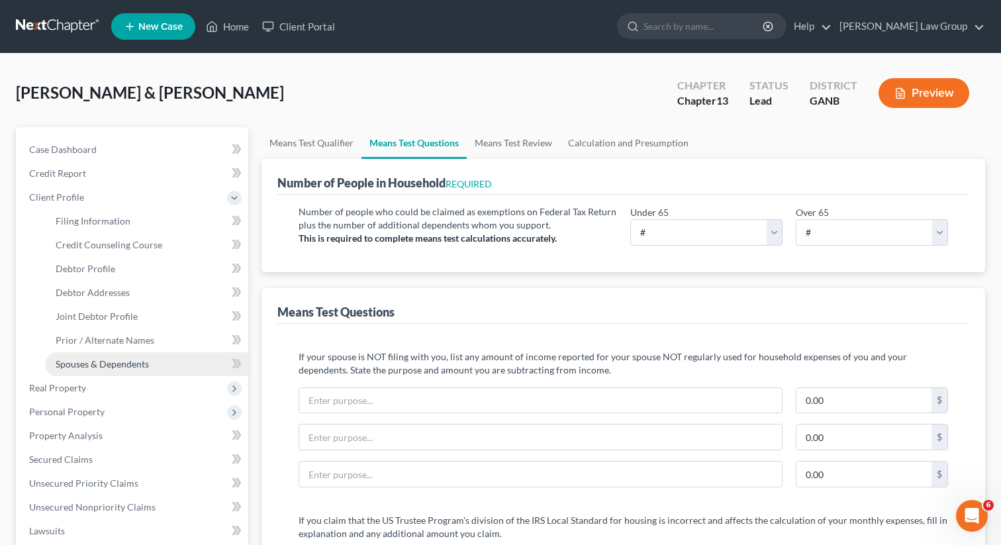
click at [105, 353] on link "Spouses & Dependents" at bounding box center [146, 364] width 203 height 24
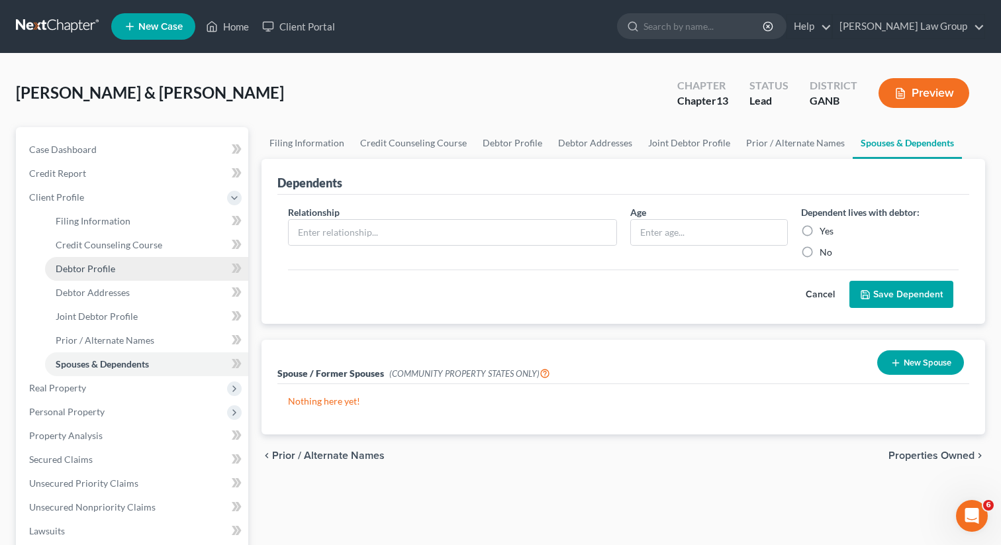
click at [105, 258] on link "Debtor Profile" at bounding box center [146, 269] width 203 height 24
select select "1"
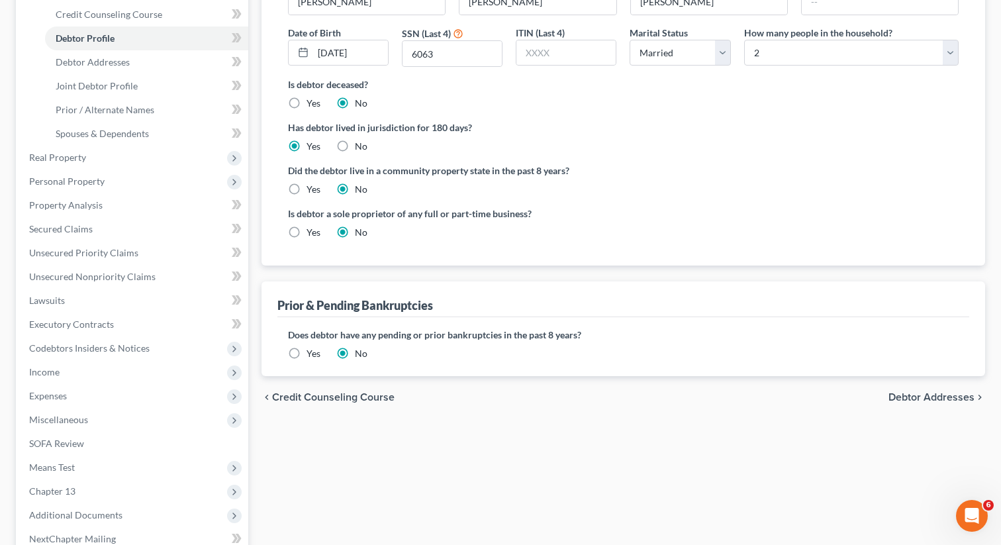
scroll to position [322, 0]
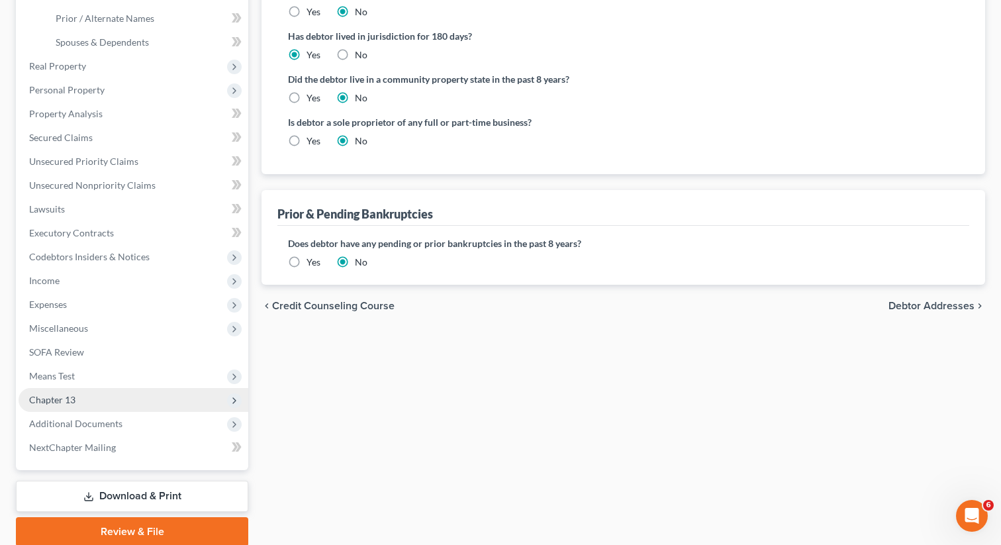
click at [122, 388] on span "Chapter 13" at bounding box center [134, 400] width 230 height 24
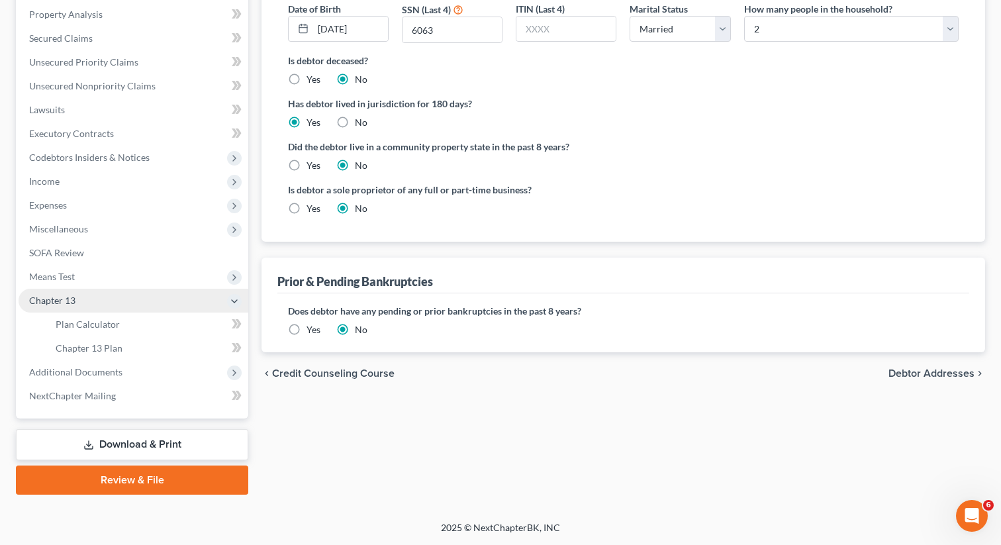
scroll to position [253, 0]
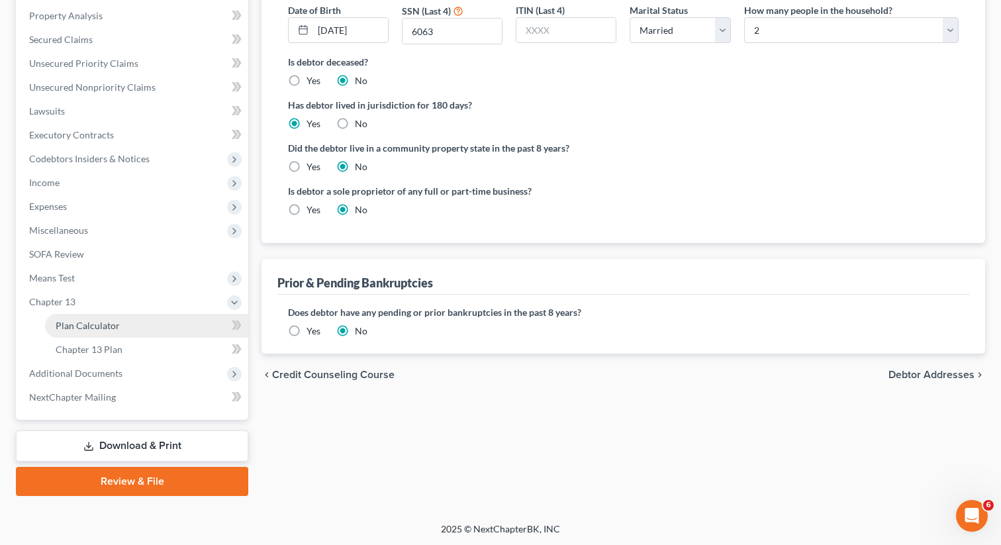
click at [101, 326] on span "Plan Calculator" at bounding box center [88, 325] width 64 height 11
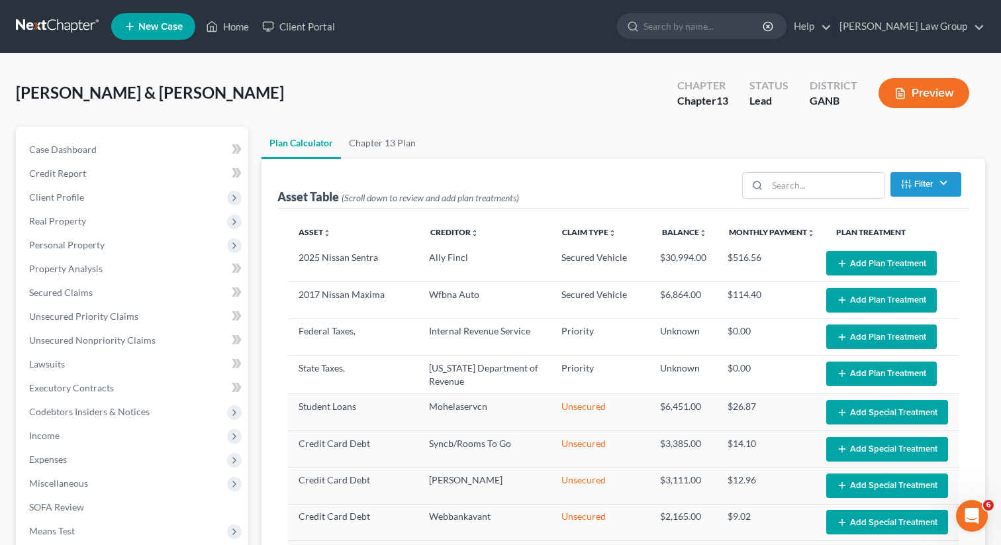
select select "59"
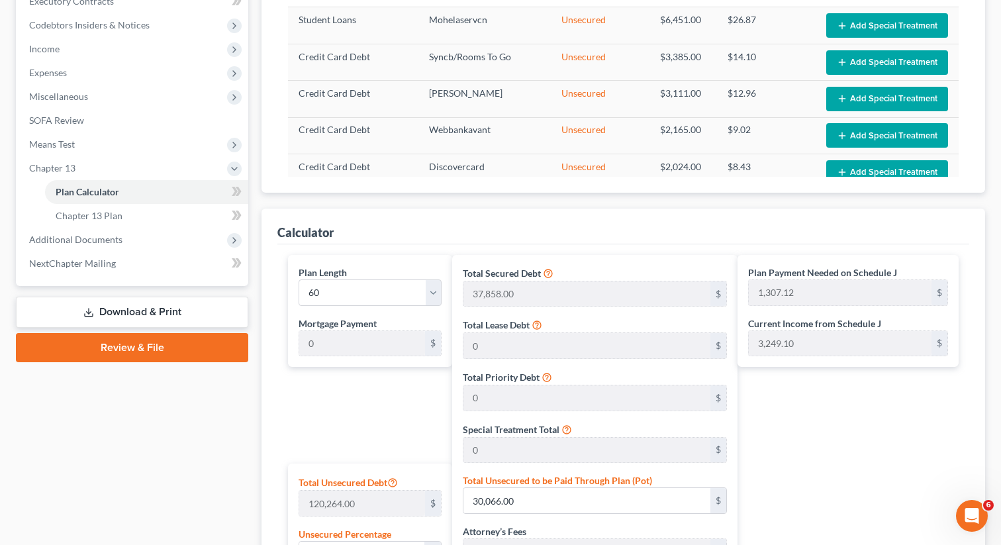
scroll to position [444, 0]
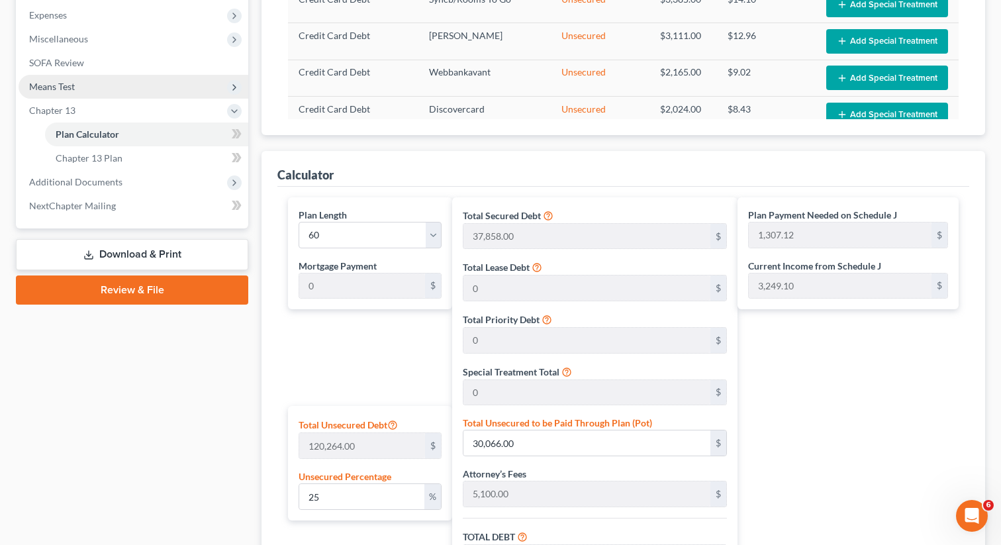
click at [95, 85] on span "Means Test" at bounding box center [134, 87] width 230 height 24
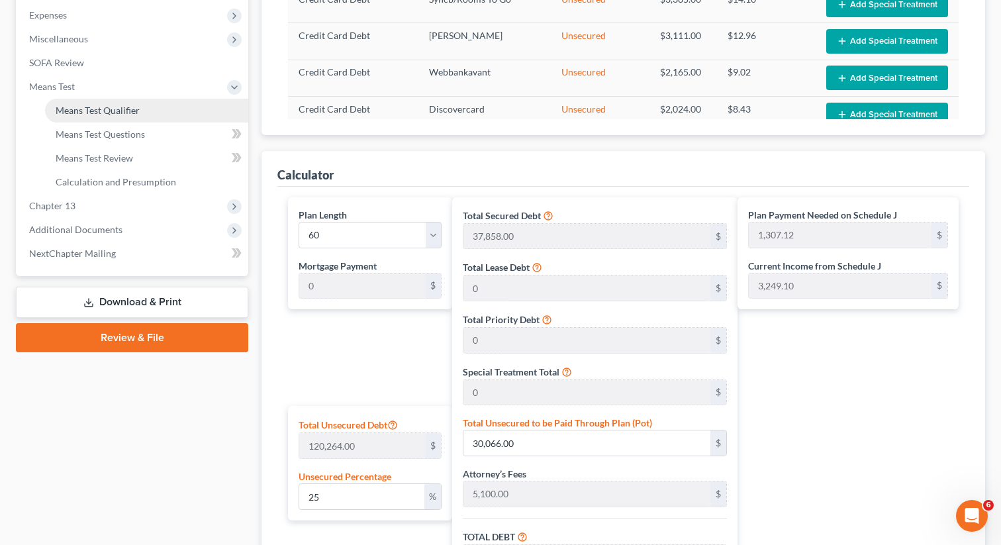
click at [123, 111] on span "Means Test Qualifier" at bounding box center [98, 110] width 84 height 11
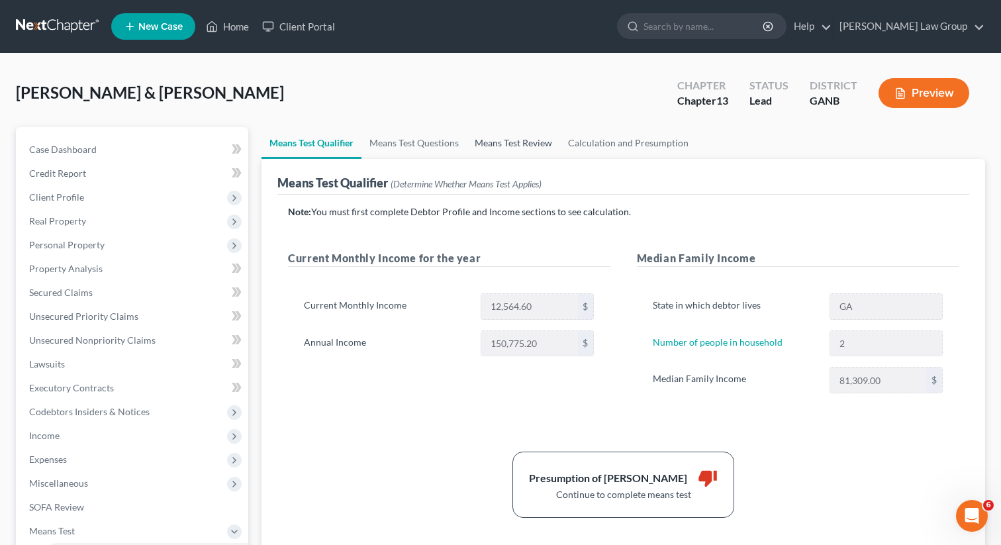
click at [518, 142] on link "Means Test Review" at bounding box center [513, 143] width 93 height 32
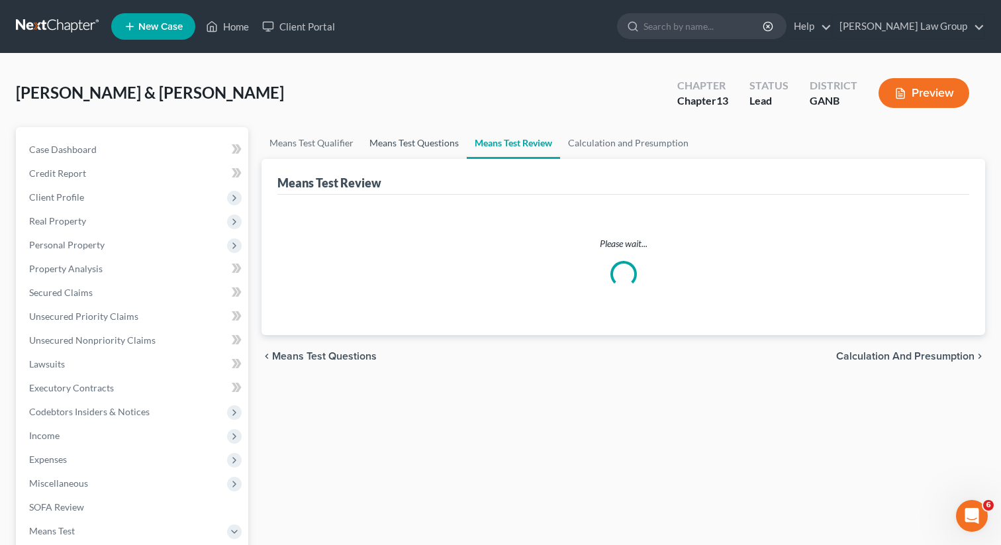
click at [462, 152] on link "Means Test Questions" at bounding box center [413, 143] width 105 height 32
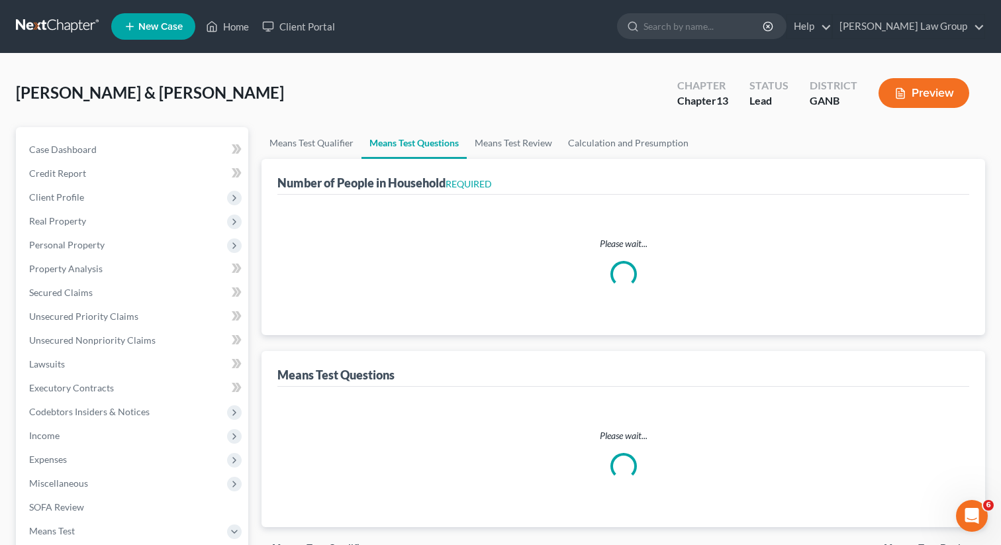
select select "1"
select select "60"
select select "1"
select select "60"
select select "2"
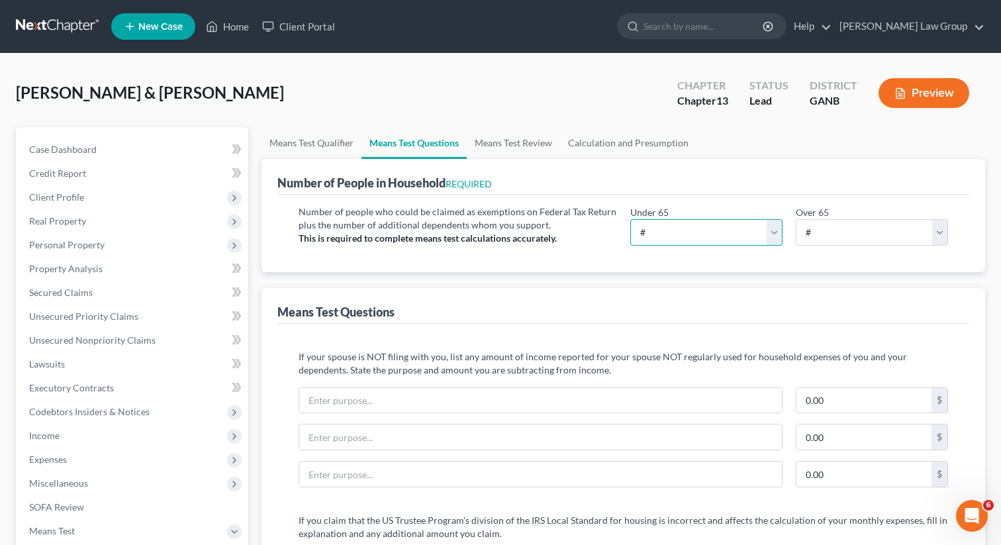
click at [733, 220] on select "# 0 1 2 3 4 5 6 7 8 9 10" at bounding box center [706, 232] width 152 height 26
select select "2"
click at [630, 219] on select "# 0 1 2 3 4 5 6 7 8 9 10" at bounding box center [706, 232] width 152 height 26
click at [823, 232] on select "# 0 1 2 3 4 5 6 7 8 9 10" at bounding box center [872, 232] width 152 height 26
select select "0"
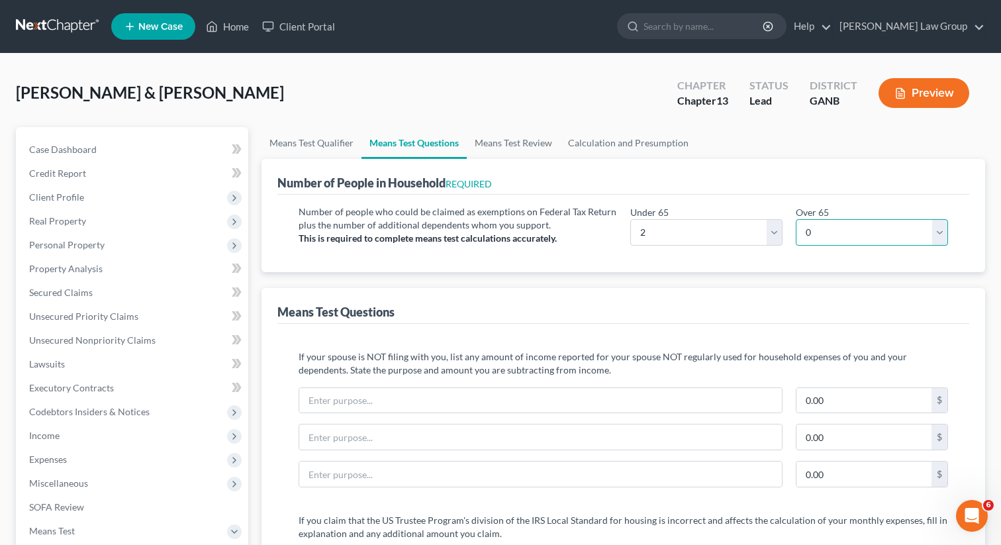
click at [796, 219] on select "# 0 1 2 3 4 5 6 7 8 9 10" at bounding box center [872, 232] width 152 height 26
click at [512, 137] on link "Means Test Review" at bounding box center [513, 143] width 93 height 32
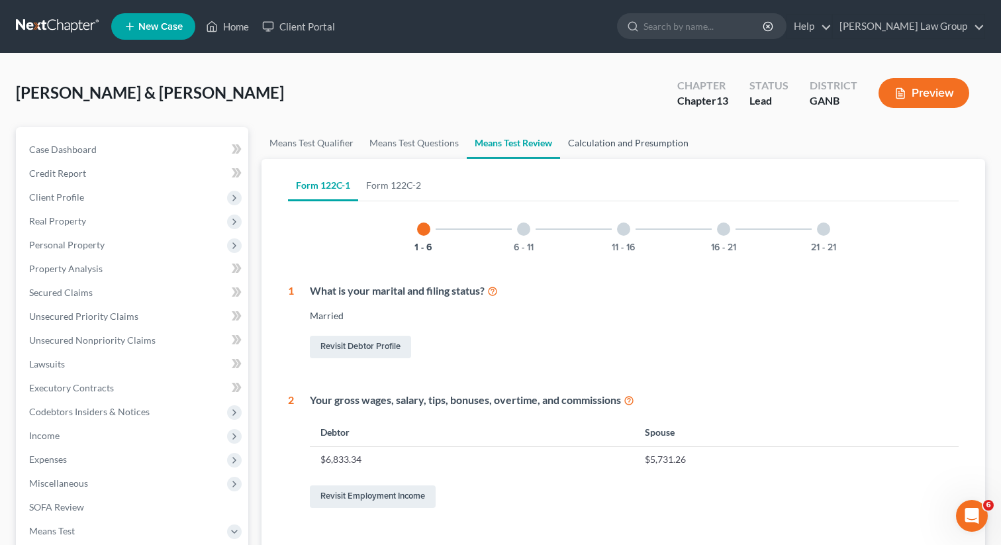
click at [619, 138] on link "Calculation and Presumption" at bounding box center [628, 143] width 136 height 32
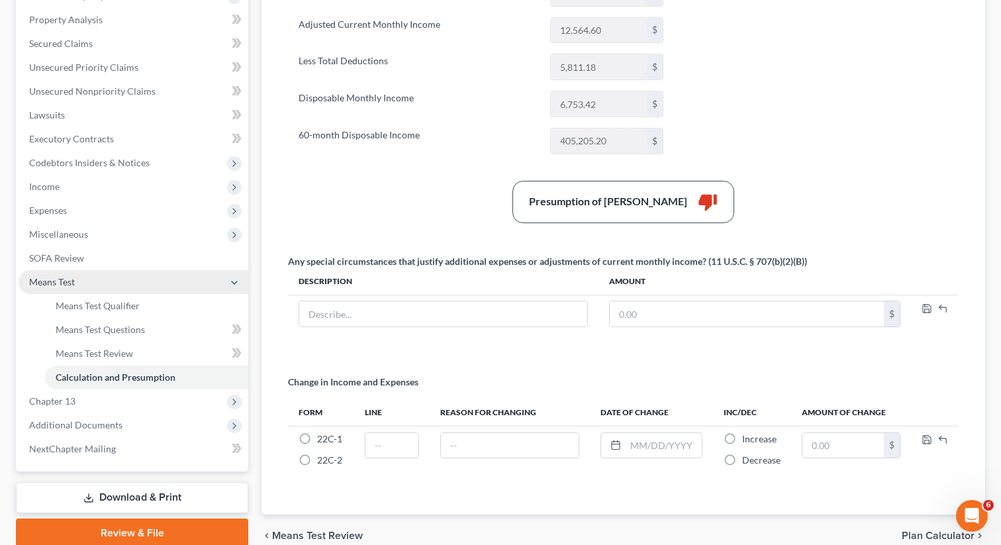
scroll to position [254, 0]
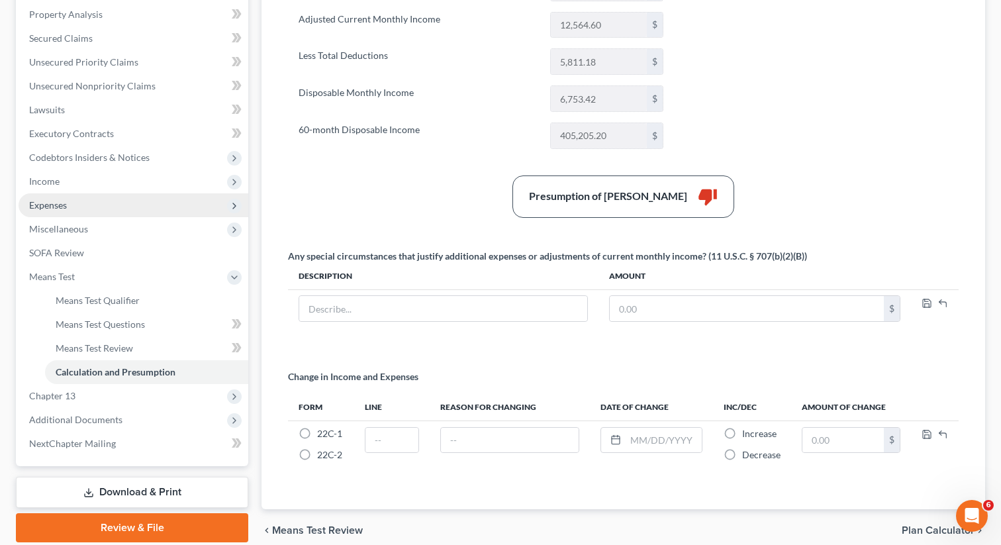
click at [97, 199] on span "Expenses" at bounding box center [134, 205] width 230 height 24
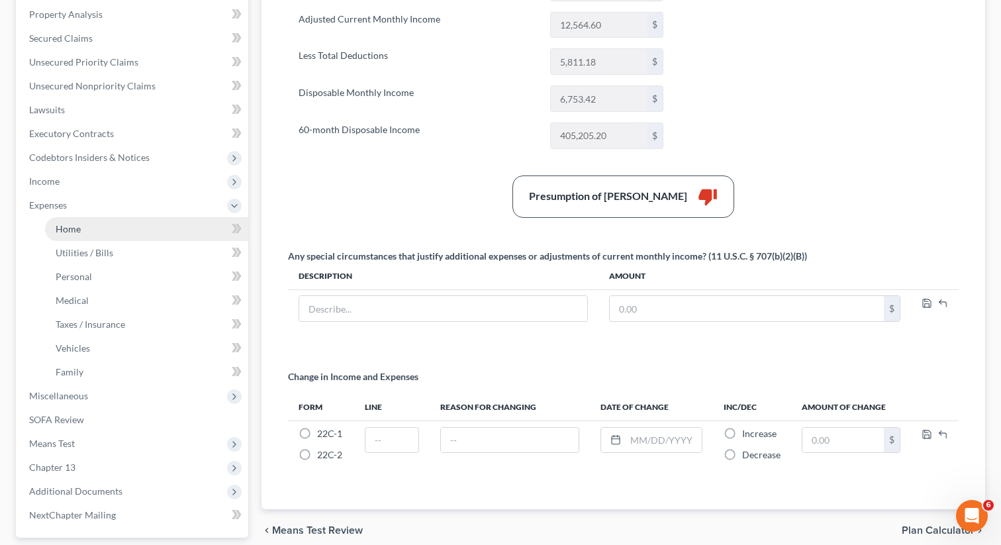
click at [97, 217] on link "Home" at bounding box center [146, 229] width 203 height 24
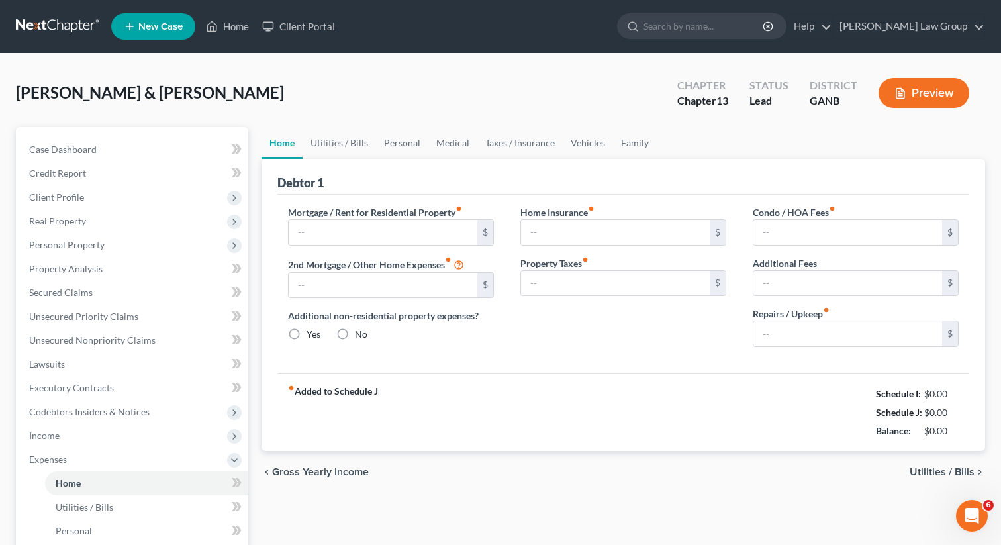
type input "2,305.00"
type input "0.00"
radio input "true"
type input "0.00"
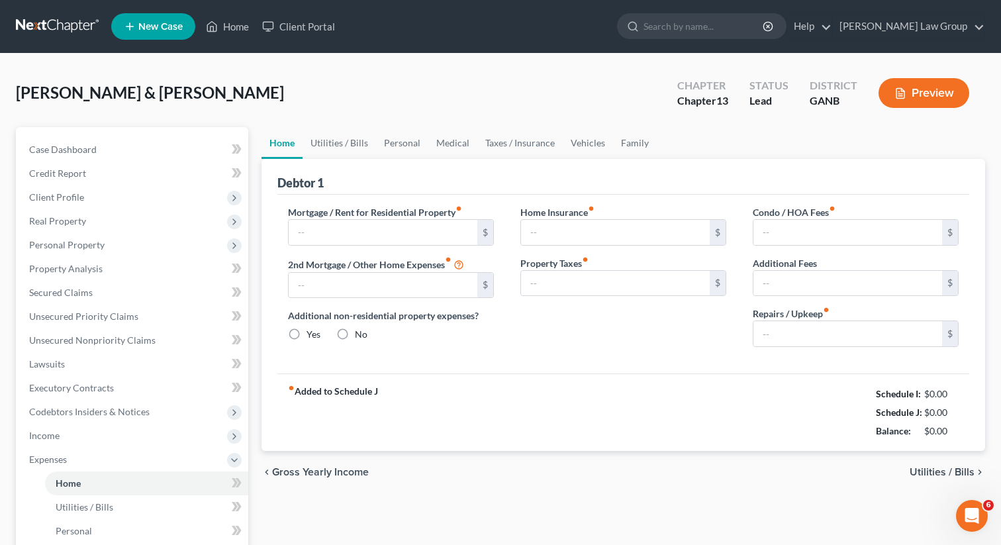
type input "0.00"
click at [622, 143] on link "Family" at bounding box center [635, 143] width 44 height 32
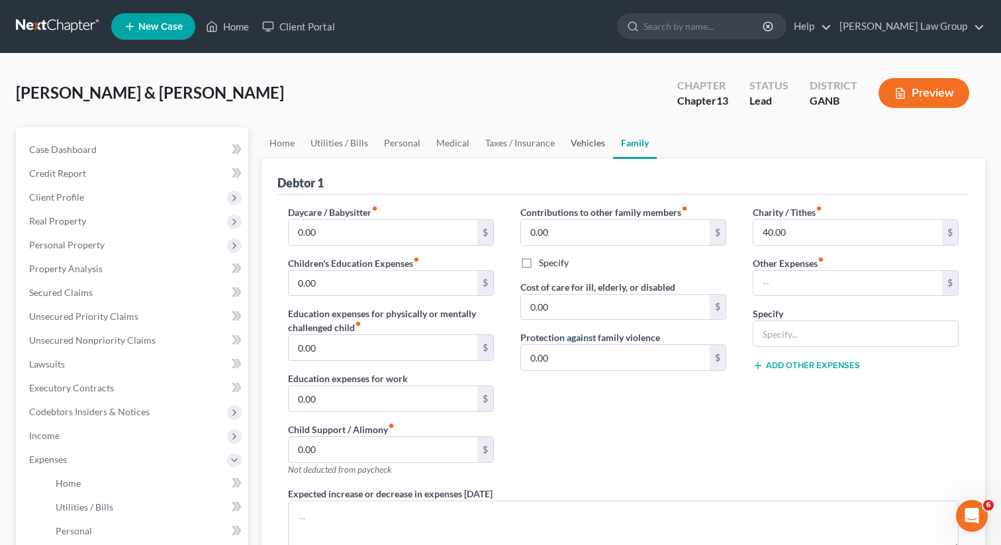
click at [583, 140] on link "Vehicles" at bounding box center [588, 143] width 50 height 32
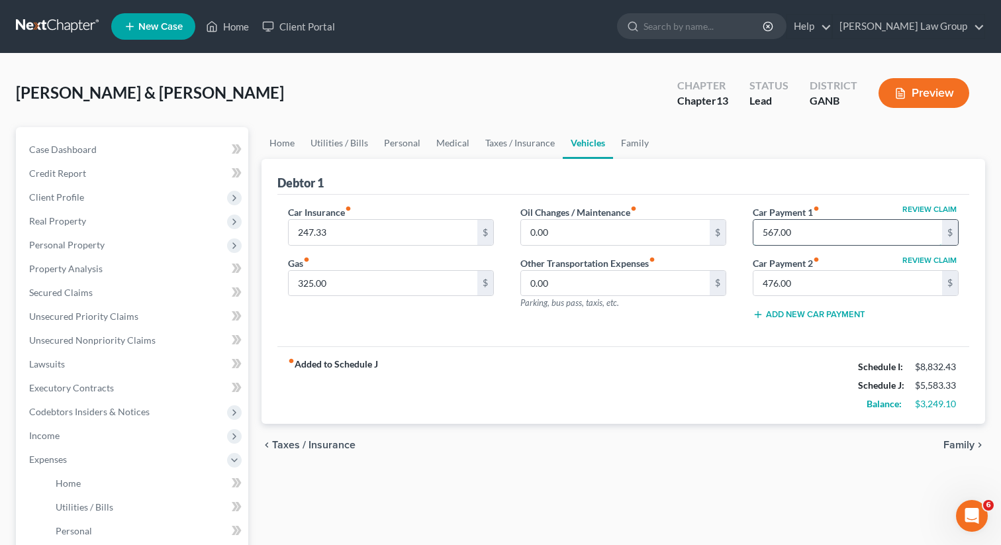
click at [811, 228] on input "567.00" at bounding box center [847, 232] width 189 height 25
click at [824, 279] on input "476.00" at bounding box center [847, 283] width 189 height 25
click at [645, 399] on div "fiber_manual_record Added to Schedule J Schedule I: $8,832.43 Schedule J: $5,01…" at bounding box center [623, 384] width 692 height 77
click at [511, 145] on link "Taxes / Insurance" at bounding box center [519, 143] width 85 height 32
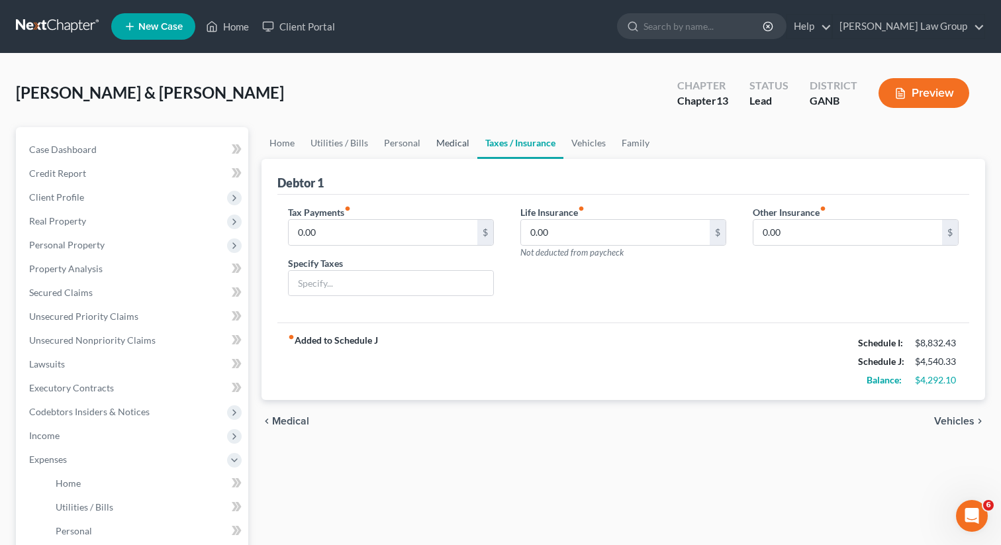
click at [437, 146] on link "Medical" at bounding box center [452, 143] width 49 height 32
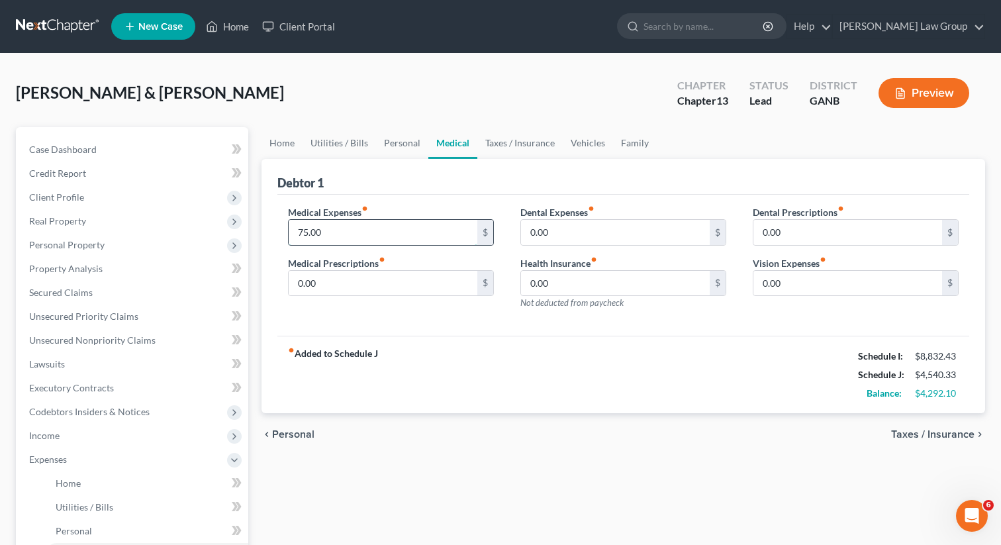
click at [375, 232] on input "75.00" at bounding box center [383, 232] width 189 height 25
type input "150"
click at [588, 133] on link "Vehicles" at bounding box center [588, 143] width 50 height 32
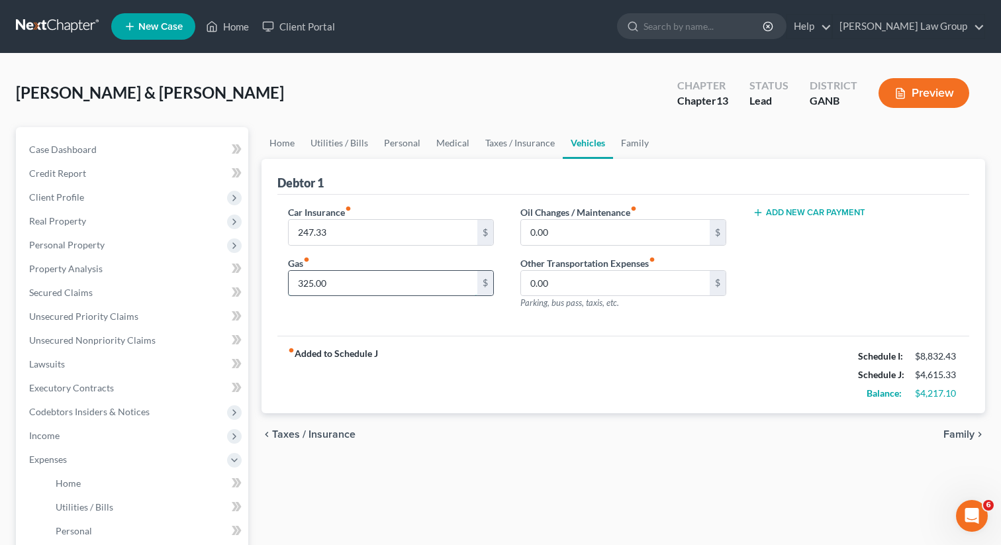
click at [367, 284] on input "325.00" at bounding box center [383, 283] width 189 height 25
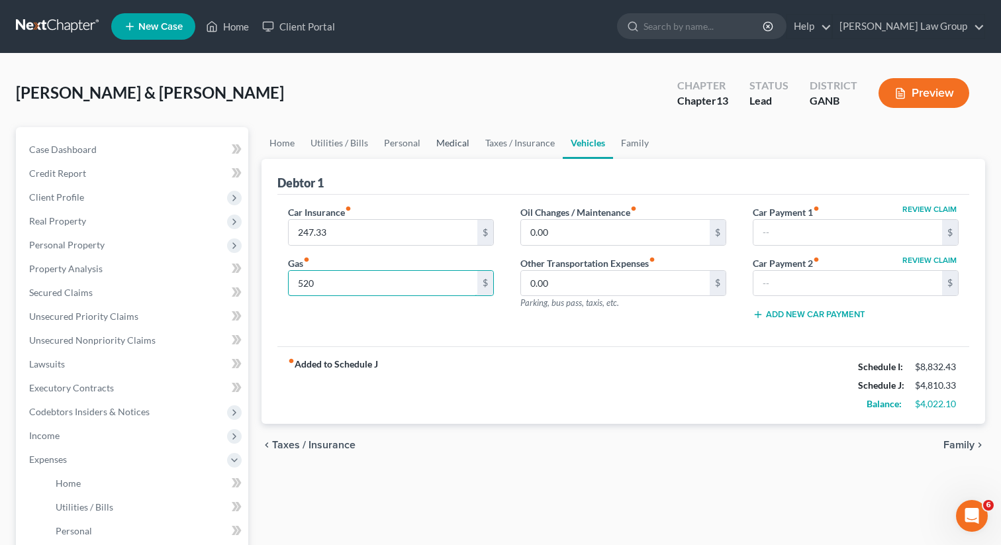
type input "520"
click at [441, 137] on link "Medical" at bounding box center [452, 143] width 49 height 32
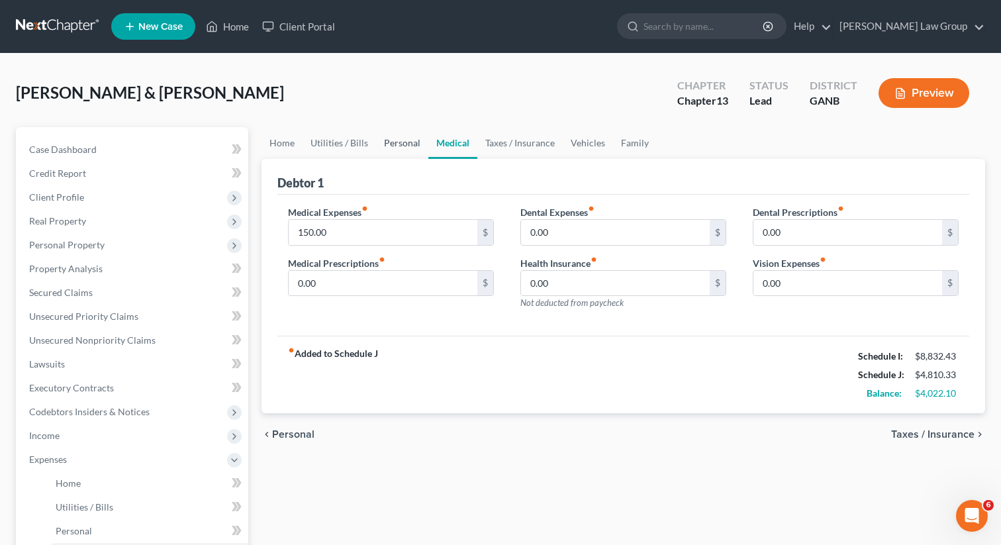
click at [389, 142] on link "Personal" at bounding box center [402, 143] width 52 height 32
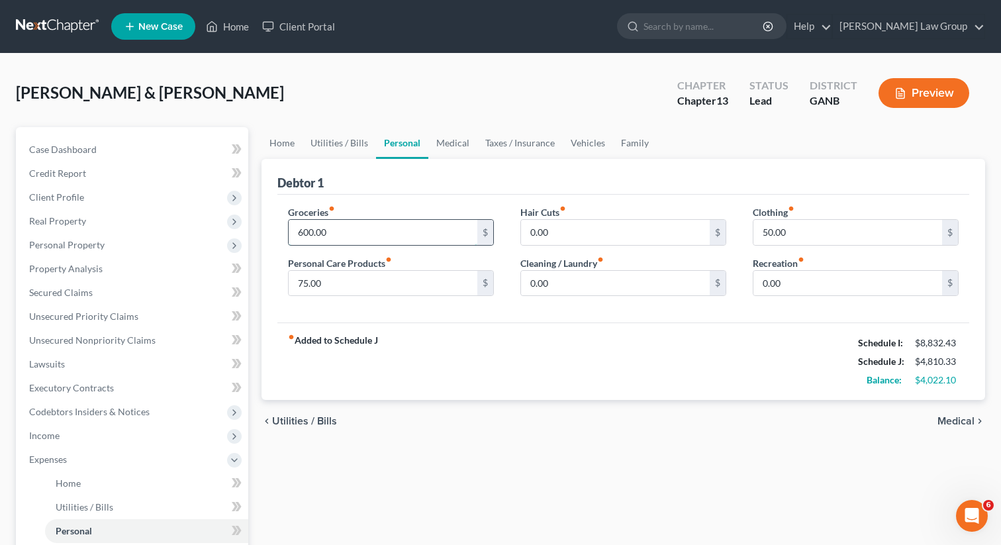
click at [375, 223] on input "600.00" at bounding box center [383, 232] width 189 height 25
click at [512, 306] on div "Groceries fiber_manual_record 900 $ Personal Care Products fiber_manual_record …" at bounding box center [623, 259] width 692 height 128
click at [330, 240] on input "900" at bounding box center [383, 232] width 189 height 25
type input "850"
click at [470, 299] on div "Groceries fiber_manual_record 850 $ Personal Care Products fiber_manual_record …" at bounding box center [391, 256] width 232 height 102
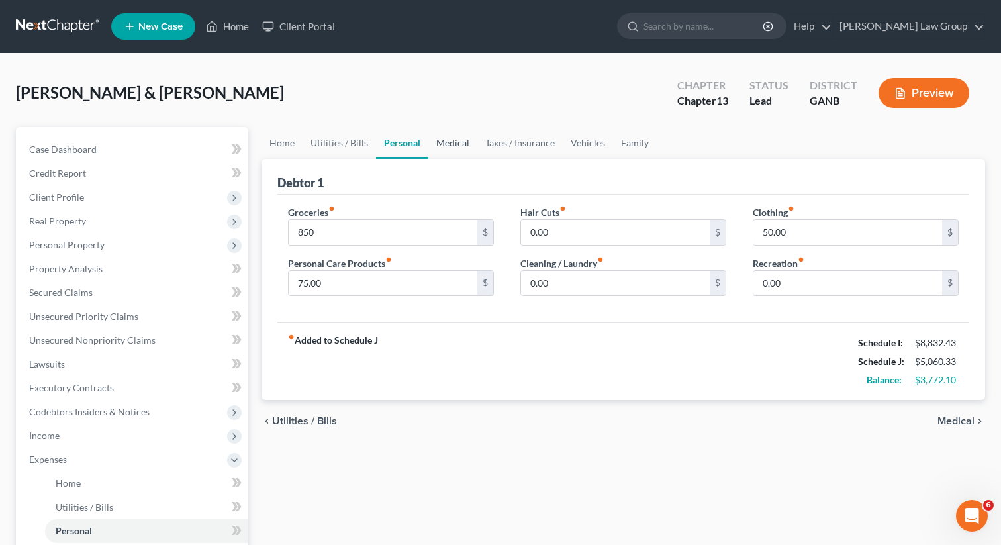
click at [445, 146] on link "Medical" at bounding box center [452, 143] width 49 height 32
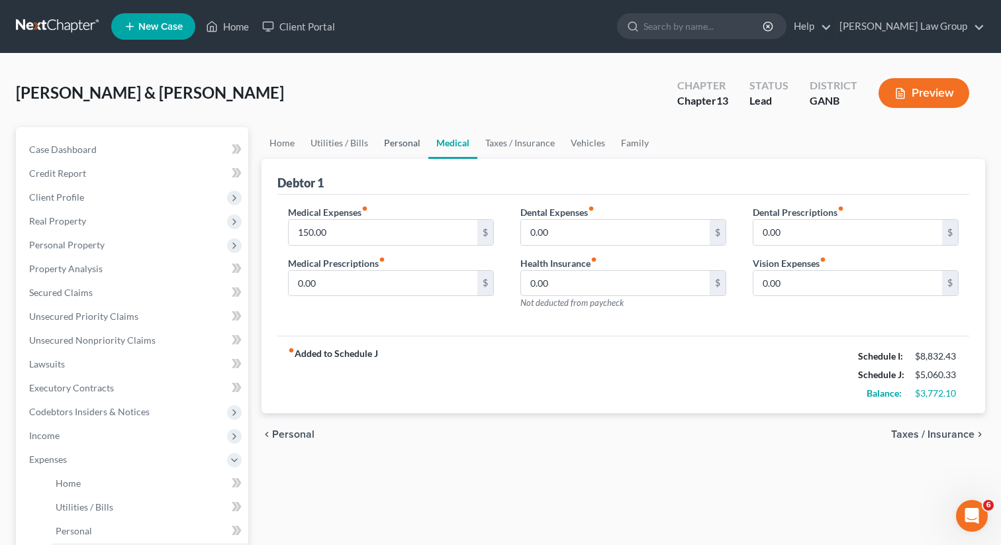
click at [395, 144] on link "Personal" at bounding box center [402, 143] width 52 height 32
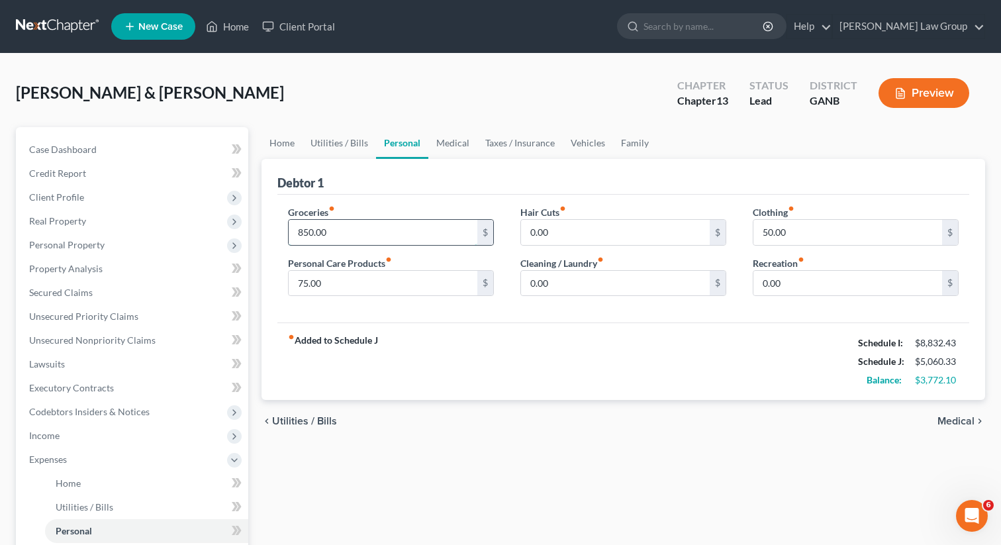
click at [344, 234] on input "850.00" at bounding box center [383, 232] width 189 height 25
click at [337, 228] on input "850.00" at bounding box center [383, 232] width 189 height 25
click at [308, 228] on input "850.10" at bounding box center [383, 232] width 189 height 25
click at [304, 228] on input "850.10" at bounding box center [383, 232] width 189 height 25
click at [310, 230] on input "880.10" at bounding box center [383, 232] width 189 height 25
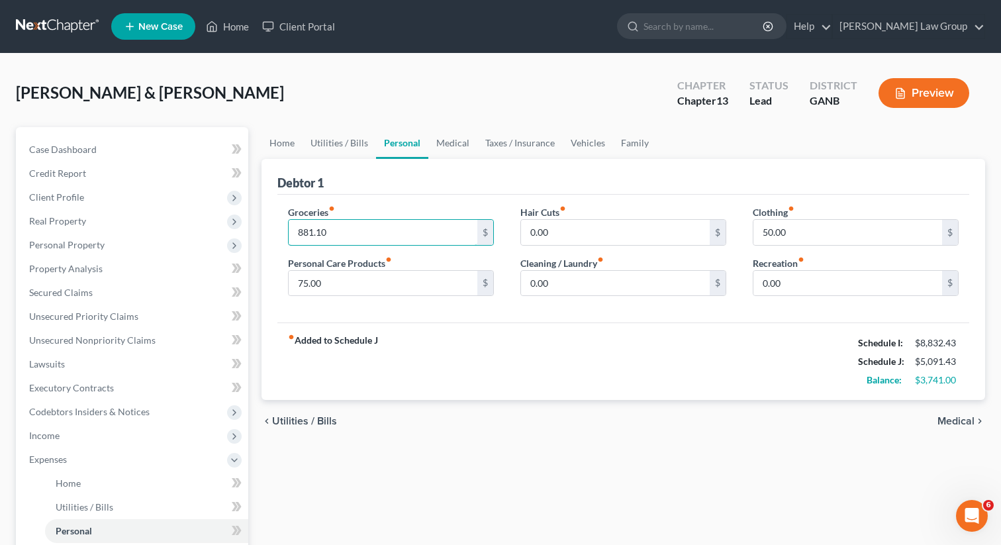
type input "881.10"
click at [419, 298] on div "Groceries fiber_manual_record 881.10 $ Personal Care Products fiber_manual_reco…" at bounding box center [391, 256] width 232 height 102
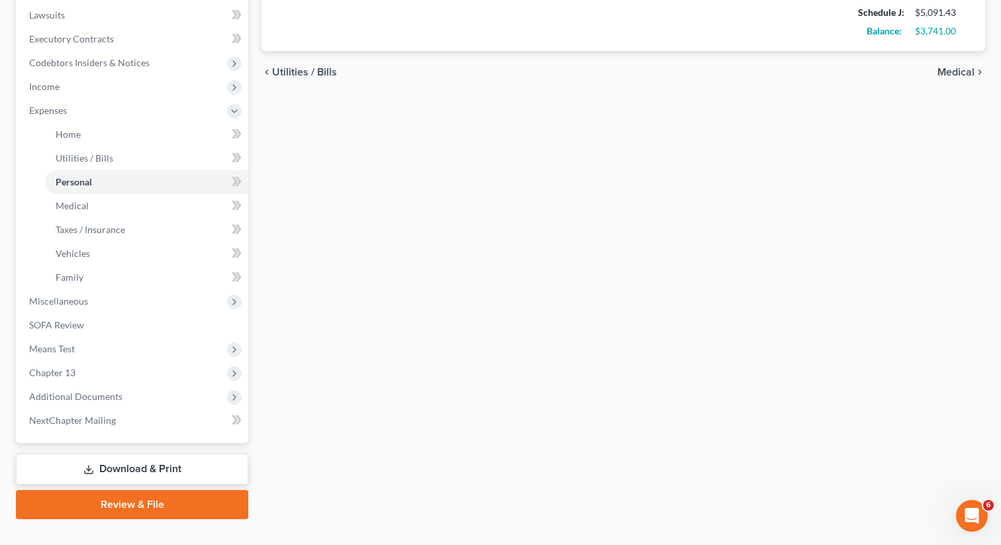
scroll to position [372, 0]
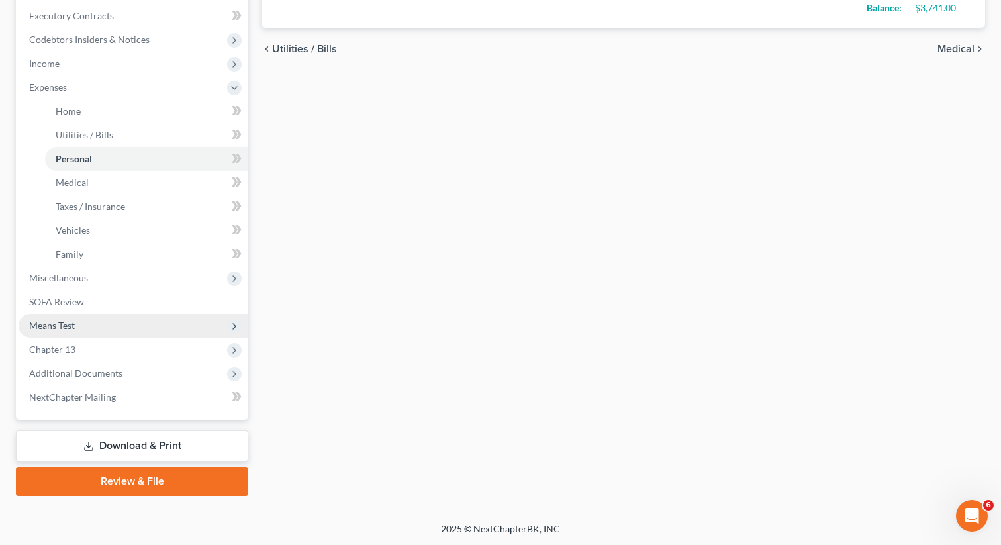
click at [104, 330] on span "Means Test" at bounding box center [134, 326] width 230 height 24
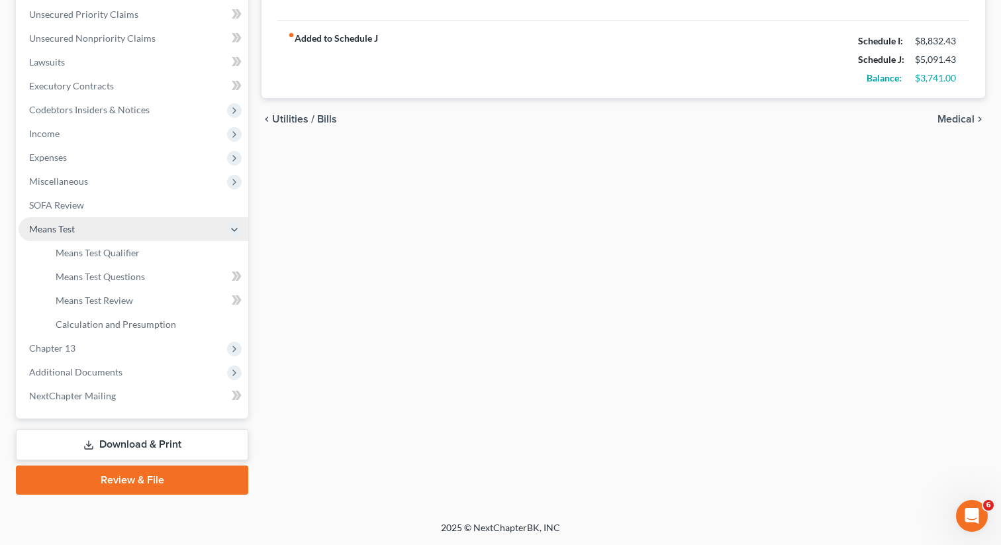
scroll to position [301, 0]
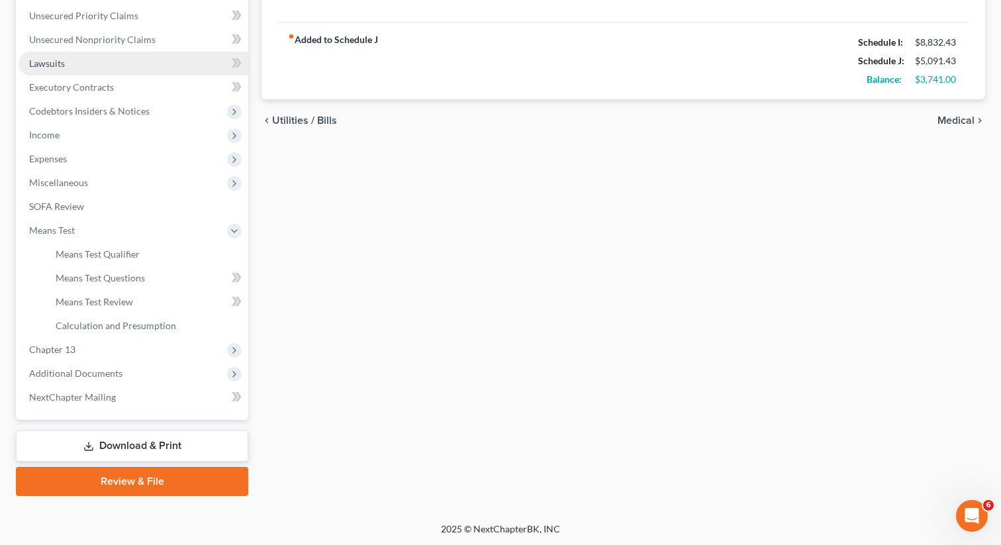
click at [76, 64] on link "Lawsuits" at bounding box center [134, 64] width 230 height 24
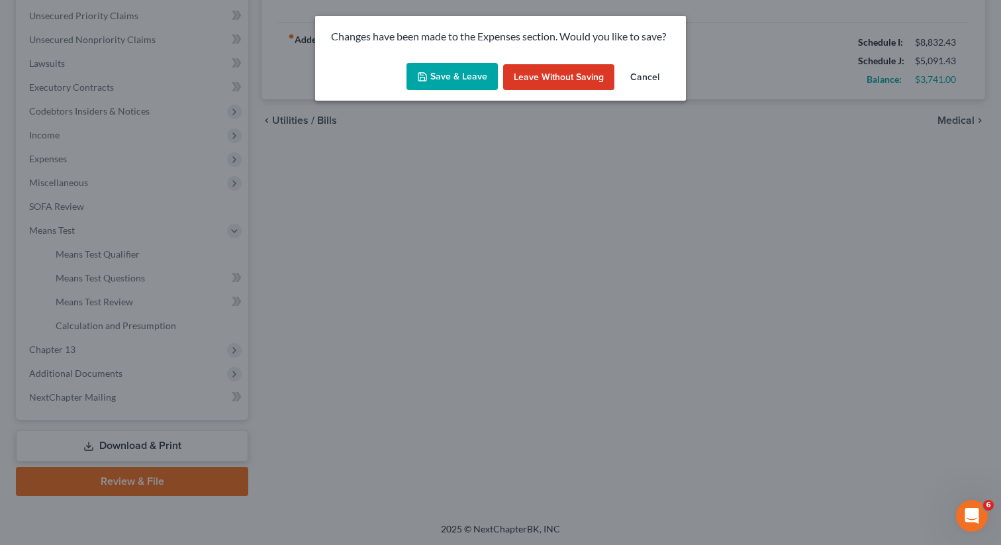
click at [457, 85] on button "Save & Leave" at bounding box center [451, 77] width 91 height 28
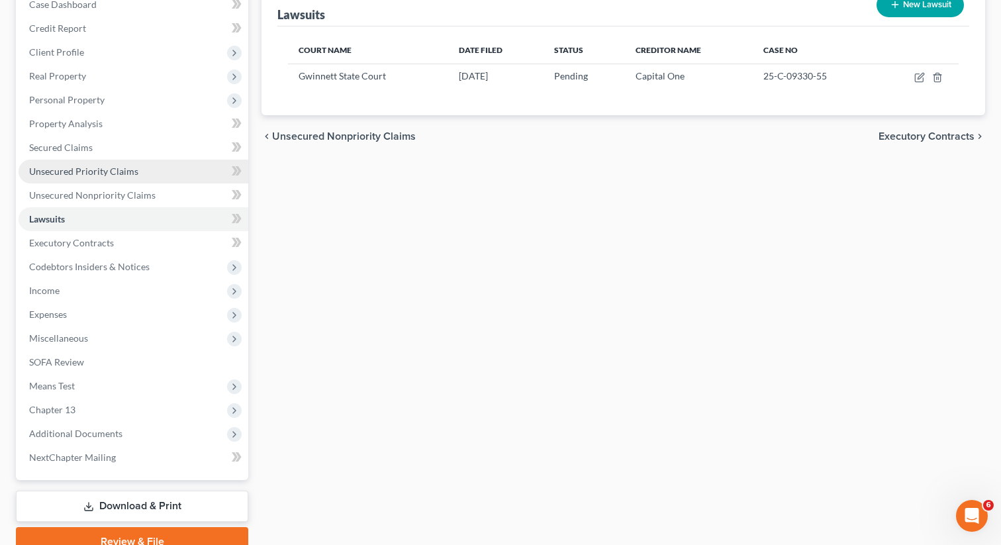
scroll to position [205, 0]
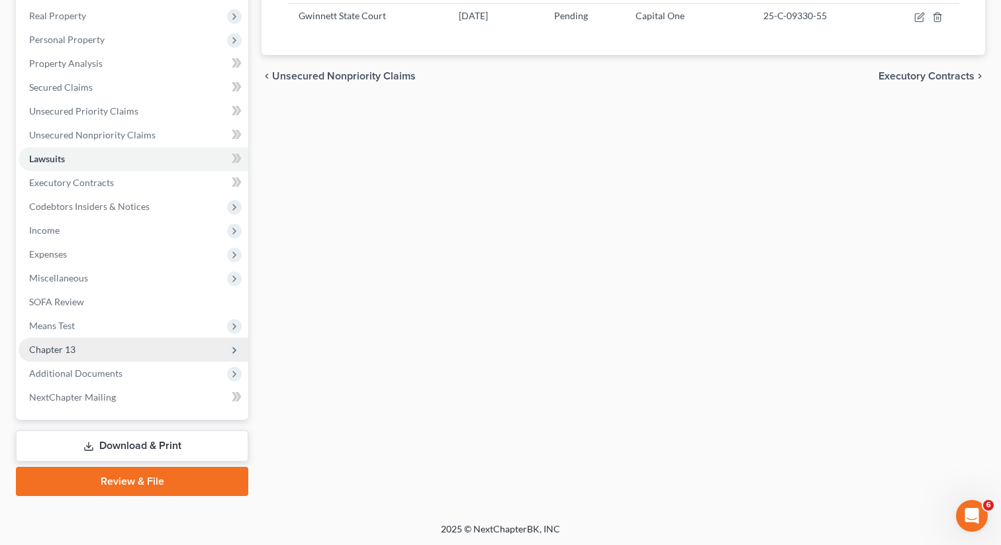
click at [109, 349] on span "Chapter 13" at bounding box center [134, 350] width 230 height 24
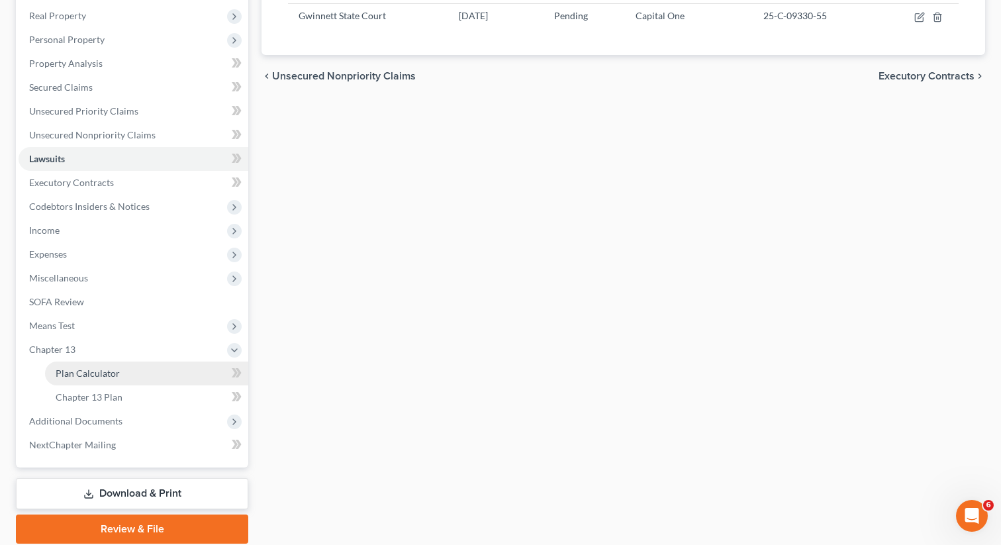
click at [177, 375] on link "Plan Calculator" at bounding box center [146, 373] width 203 height 24
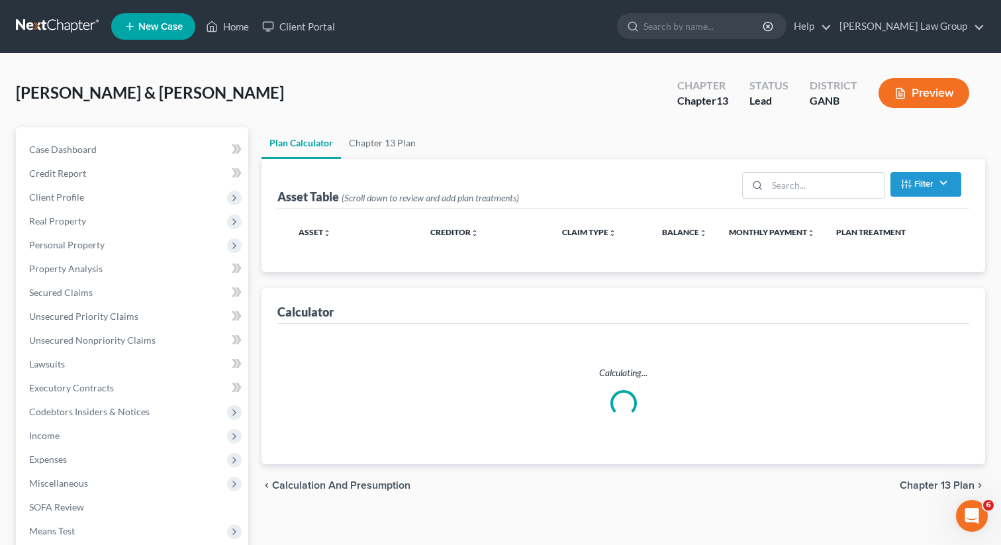
select select "59"
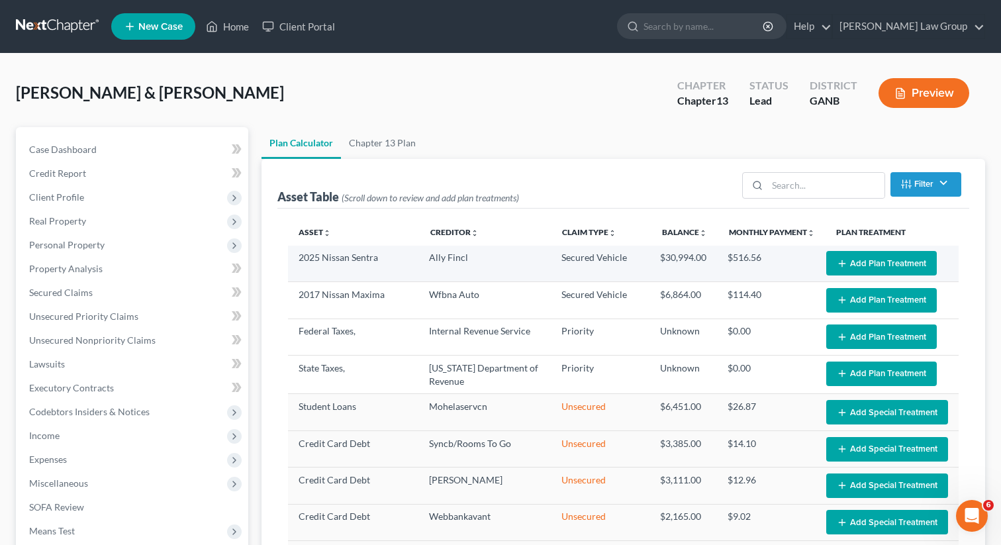
select select "59"
click at [855, 263] on button "Add Plan Treatment" at bounding box center [881, 263] width 111 height 24
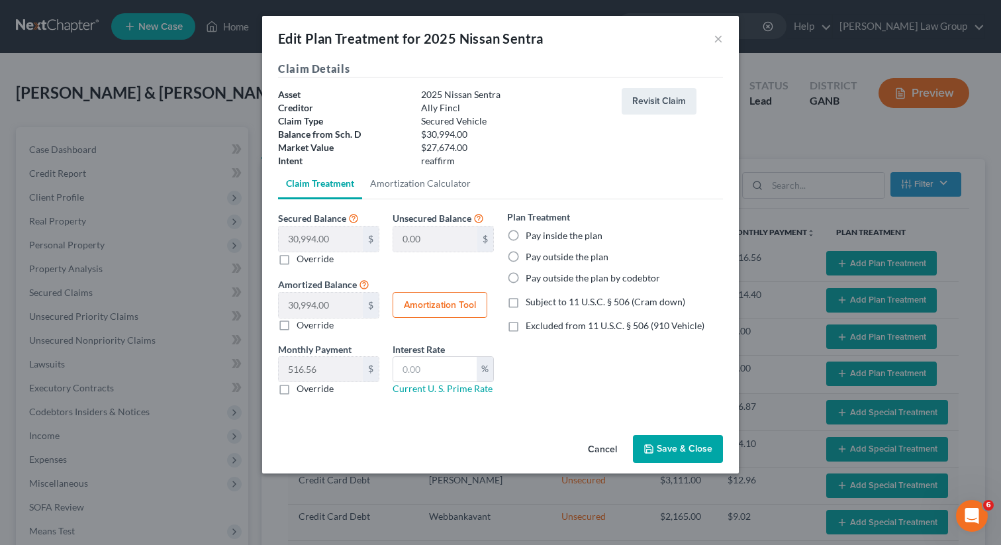
click at [526, 233] on label "Pay inside the plan" at bounding box center [564, 235] width 77 height 13
click at [531, 233] on input "Pay inside the plan" at bounding box center [535, 233] width 9 height 9
radio input "true"
click at [526, 327] on label "Excluded from 11 U.S.C. § 506 (910 Vehicle)" at bounding box center [615, 325] width 179 height 13
click at [531, 327] on input "Excluded from 11 U.S.C. § 506 (910 Vehicle)" at bounding box center [535, 323] width 9 height 9
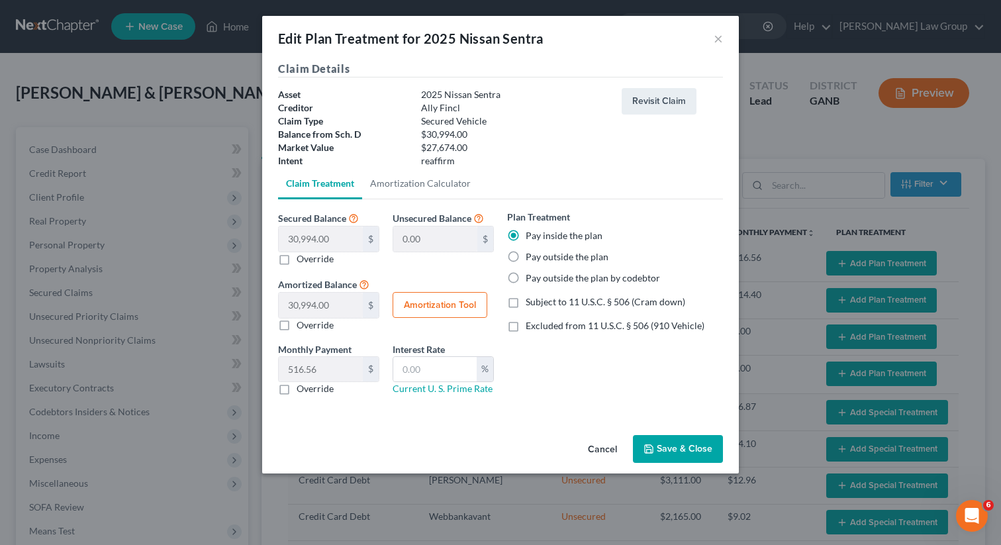
checkbox input "true"
click at [448, 367] on input "text" at bounding box center [434, 369] width 83 height 25
type input "9"
click at [674, 446] on button "Save & Close" at bounding box center [678, 449] width 90 height 28
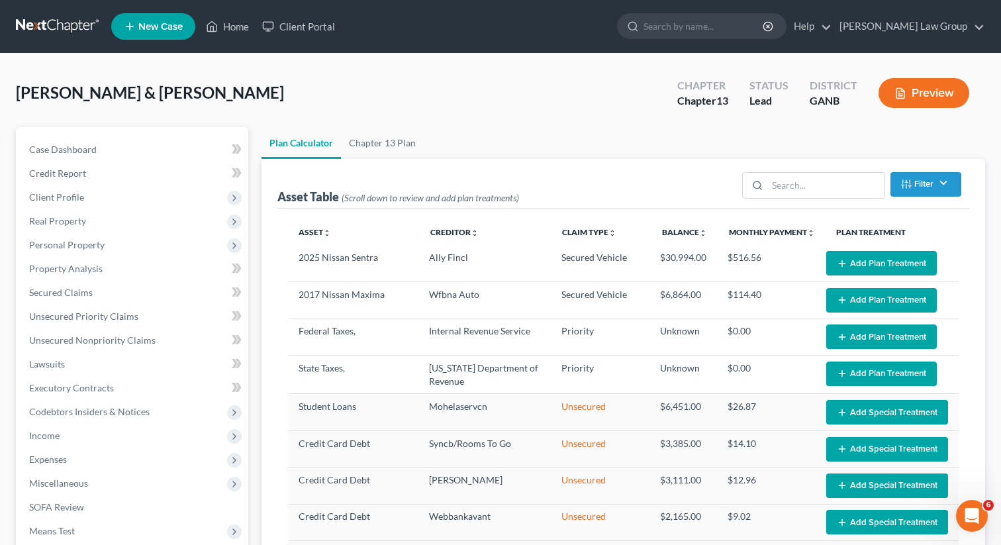
select select "59"
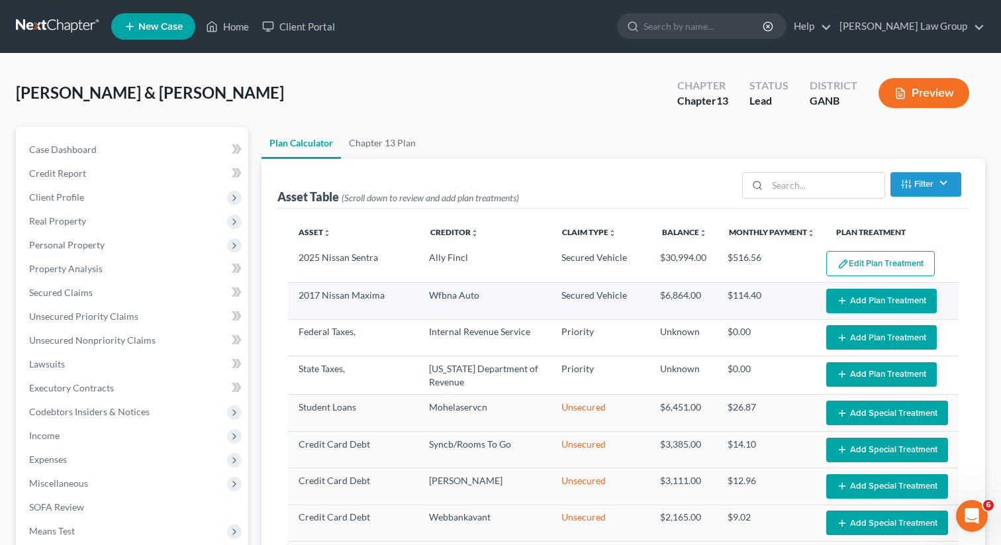
click at [864, 297] on button "Add Plan Treatment" at bounding box center [881, 301] width 111 height 24
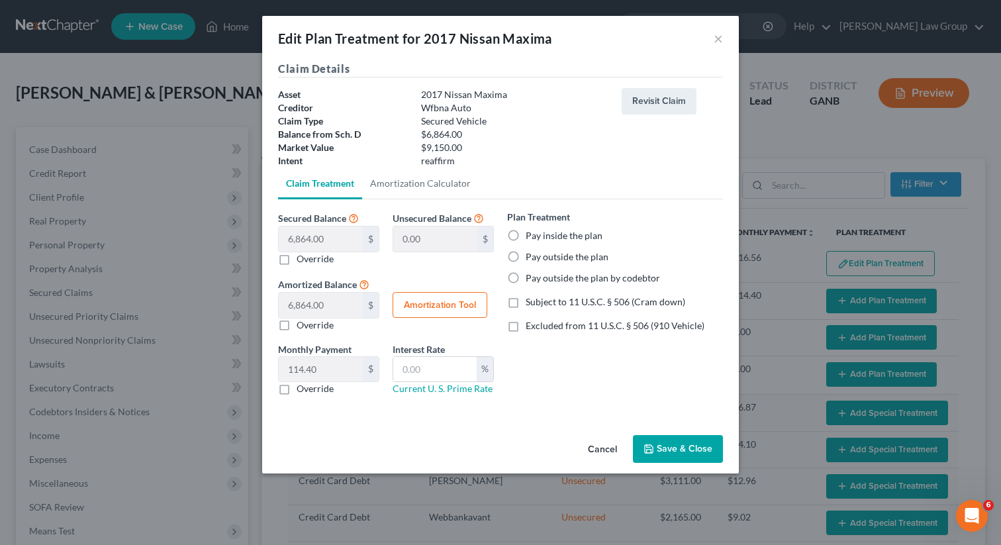
click at [526, 232] on label "Pay inside the plan" at bounding box center [564, 235] width 77 height 13
click at [531, 232] on input "Pay inside the plan" at bounding box center [535, 233] width 9 height 9
radio input "true"
drag, startPoint x: 510, startPoint y: 319, endPoint x: 518, endPoint y: 326, distance: 10.9
click at [526, 319] on label "Excluded from 11 U.S.C. § 506 (910 Vehicle)" at bounding box center [615, 325] width 179 height 13
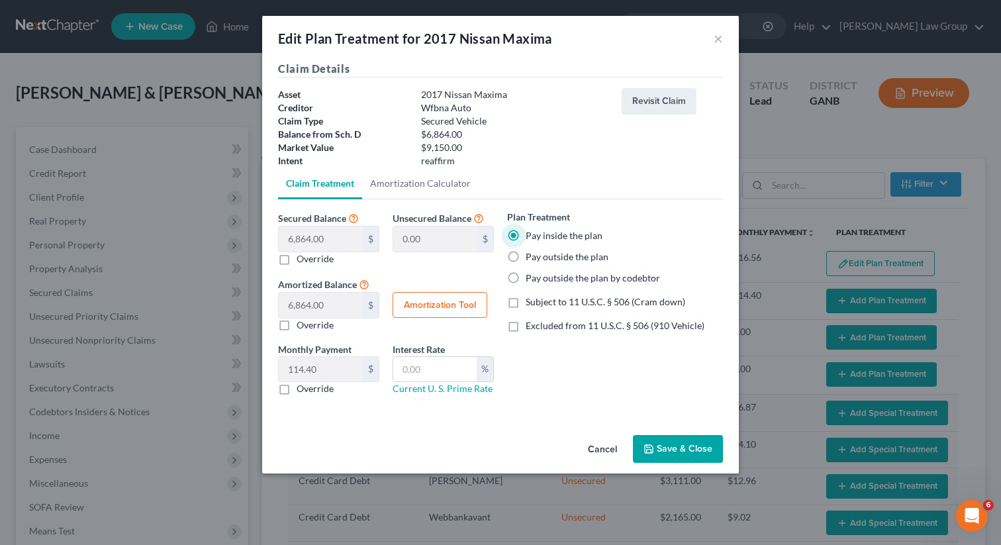
click at [531, 319] on input "Excluded from 11 U.S.C. § 506 (910 Vehicle)" at bounding box center [535, 323] width 9 height 9
checkbox input "true"
click at [405, 375] on input "text" at bounding box center [434, 369] width 83 height 25
type input "9"
click at [673, 456] on button "Save & Close" at bounding box center [678, 449] width 90 height 28
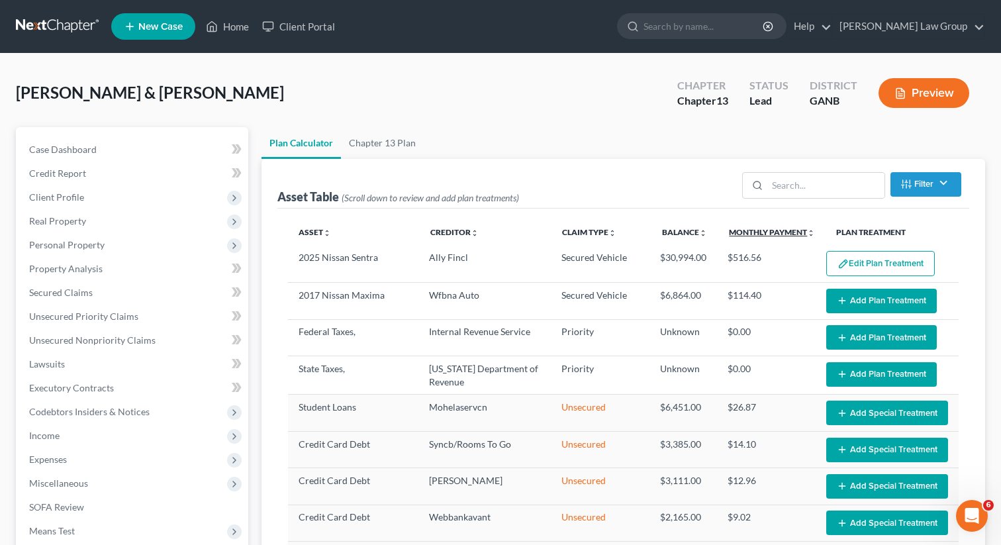
select select "59"
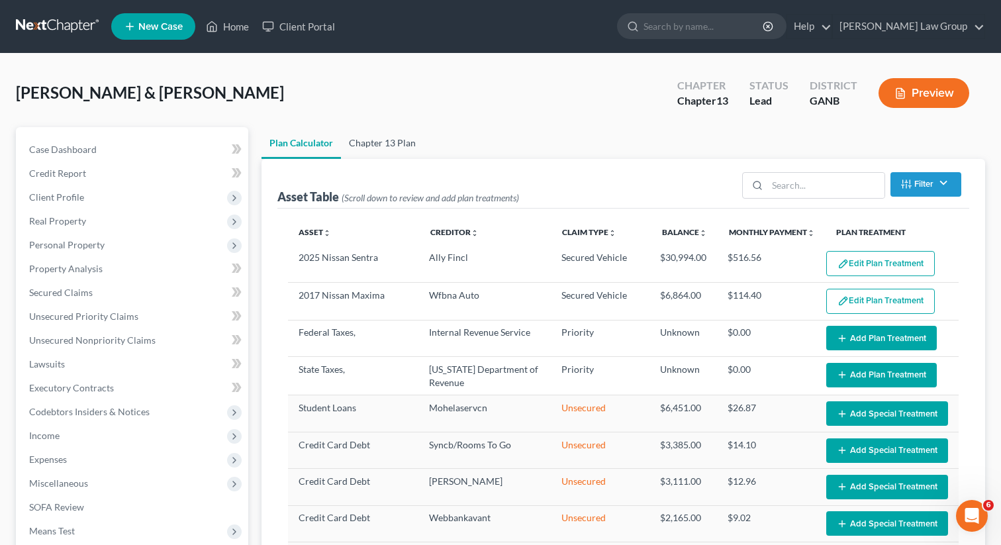
click at [385, 136] on link "Chapter 13 Plan" at bounding box center [382, 143] width 83 height 32
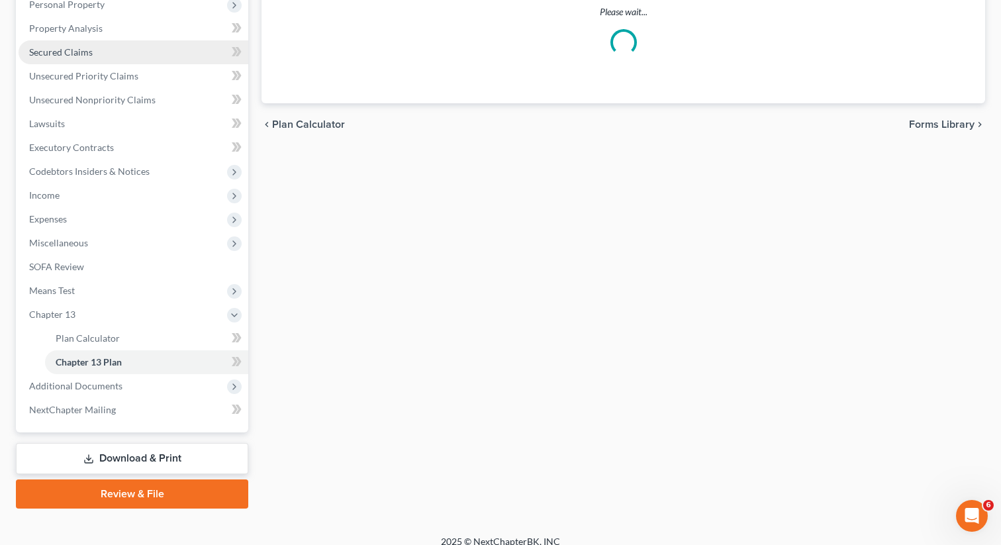
scroll to position [253, 0]
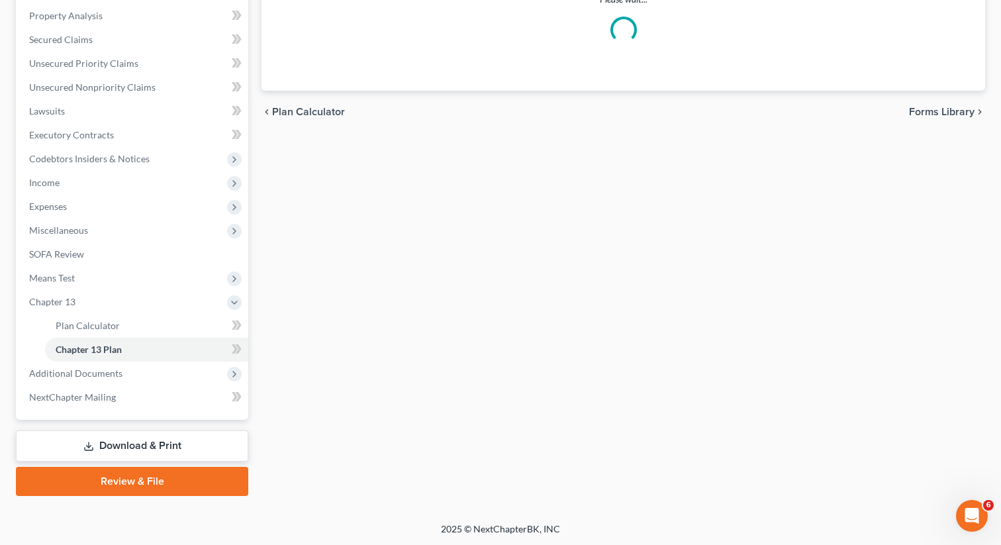
click at [128, 446] on link "Download & Print" at bounding box center [132, 445] width 232 height 31
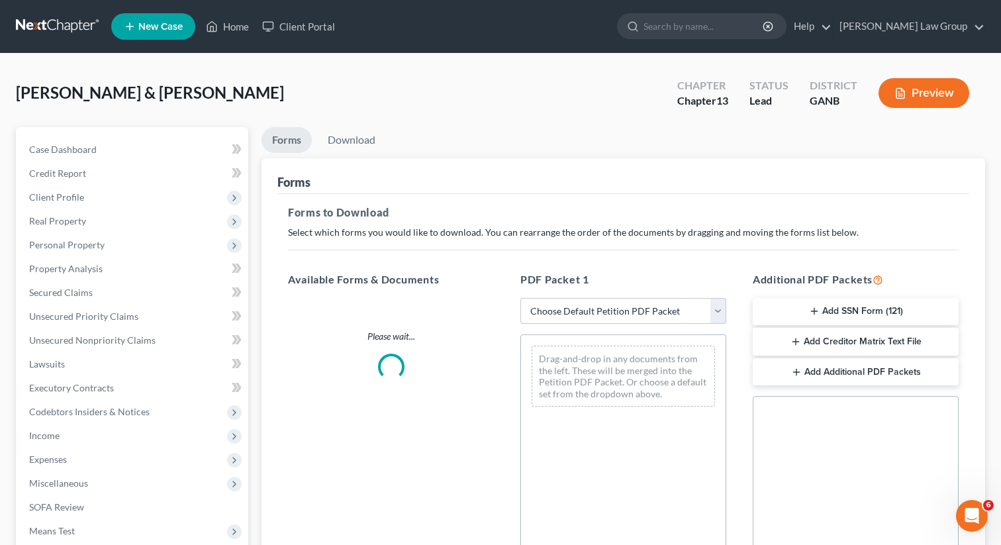
click at [595, 314] on select "Choose Default Petition PDF Packet Complete Bankruptcy Petition (all forms and …" at bounding box center [623, 311] width 206 height 26
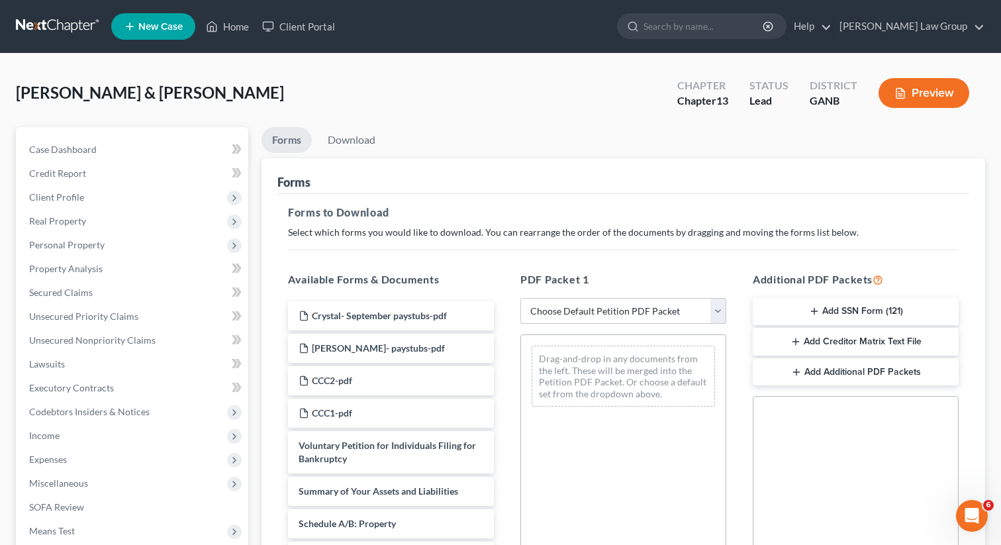
click at [593, 312] on select "Choose Default Petition PDF Packet Complete Bankruptcy Petition (all forms and …" at bounding box center [623, 311] width 206 height 26
select select "0"
click at [520, 298] on select "Choose Default Petition PDF Packet Complete Bankruptcy Petition (all forms and …" at bounding box center [623, 311] width 206 height 26
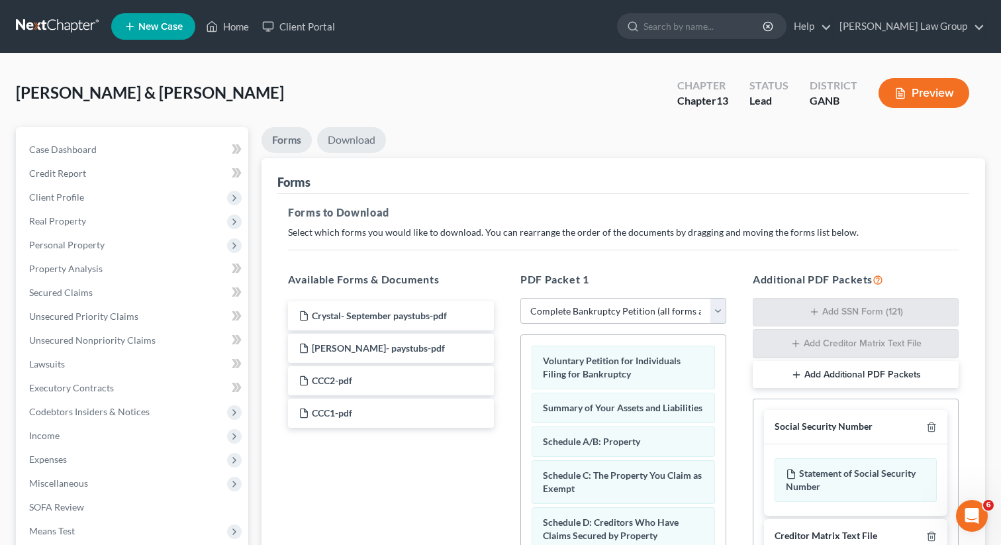
click at [361, 139] on link "Download" at bounding box center [351, 140] width 69 height 26
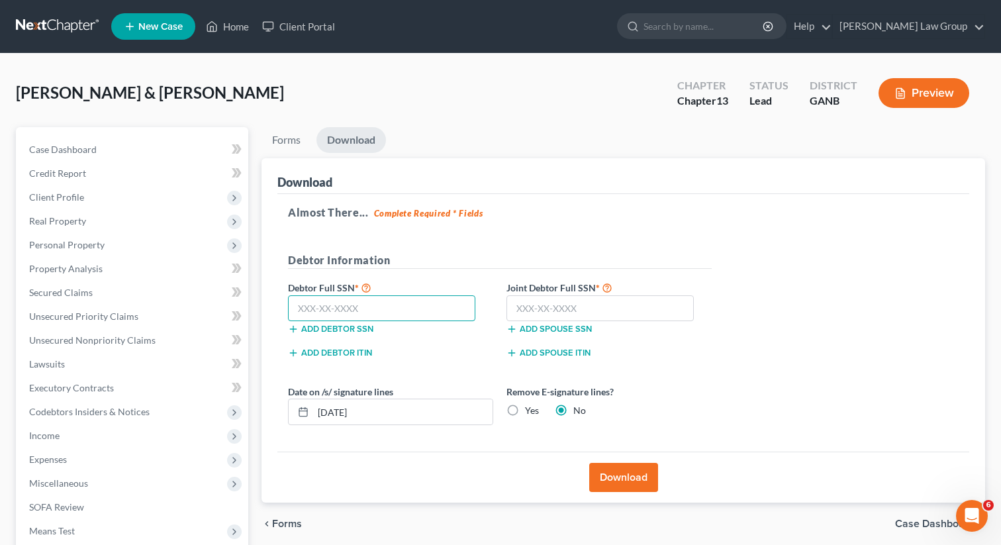
click at [332, 304] on input "text" at bounding box center [381, 308] width 187 height 26
type input "257-55-6063"
click at [620, 312] on input "text" at bounding box center [599, 308] width 187 height 26
click at [559, 309] on input "text" at bounding box center [599, 308] width 187 height 26
type input "255-65-2941"
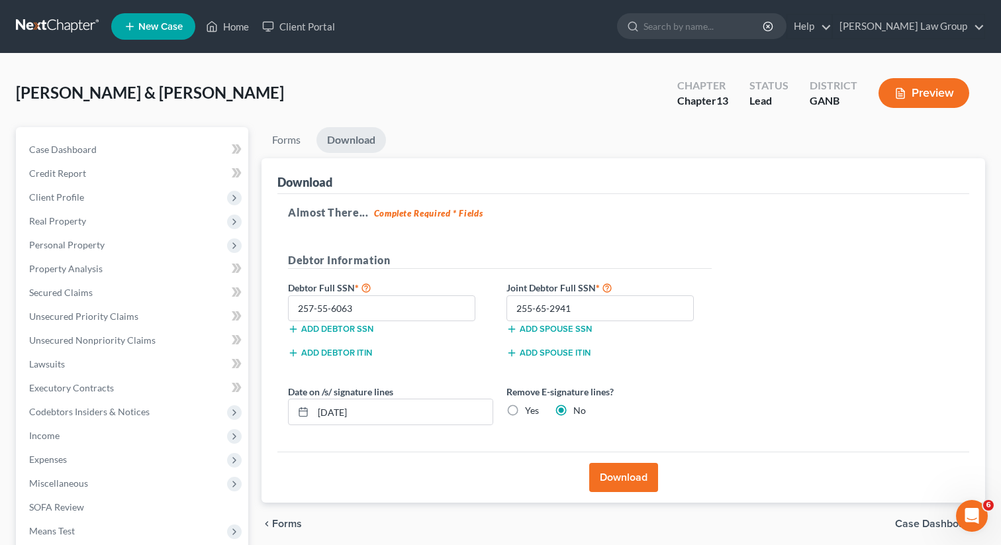
click at [625, 478] on button "Download" at bounding box center [623, 477] width 69 height 29
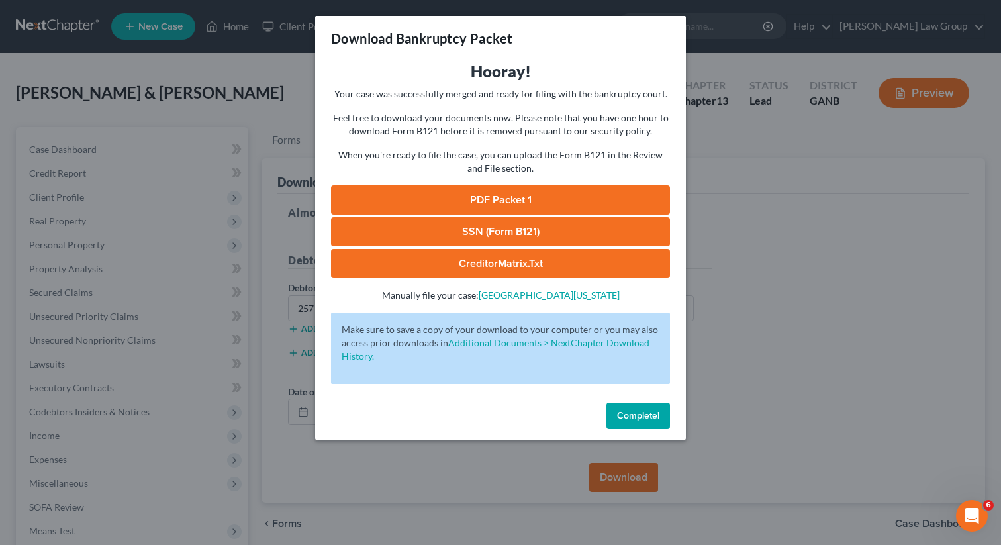
click at [484, 192] on link "PDF Packet 1" at bounding box center [500, 199] width 339 height 29
click at [478, 212] on link "PDF Packet 1" at bounding box center [500, 199] width 339 height 29
click at [422, 234] on link "SSN (Form B121)" at bounding box center [500, 231] width 339 height 29
click at [652, 420] on span "Complete!" at bounding box center [638, 415] width 42 height 11
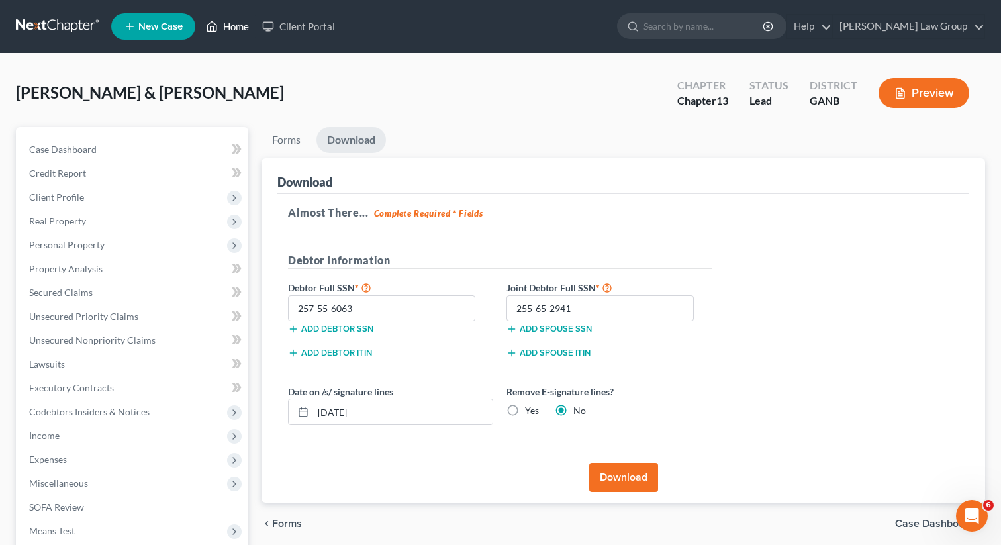
click at [229, 32] on link "Home" at bounding box center [227, 27] width 56 height 24
click at [234, 31] on link "Home" at bounding box center [227, 27] width 56 height 24
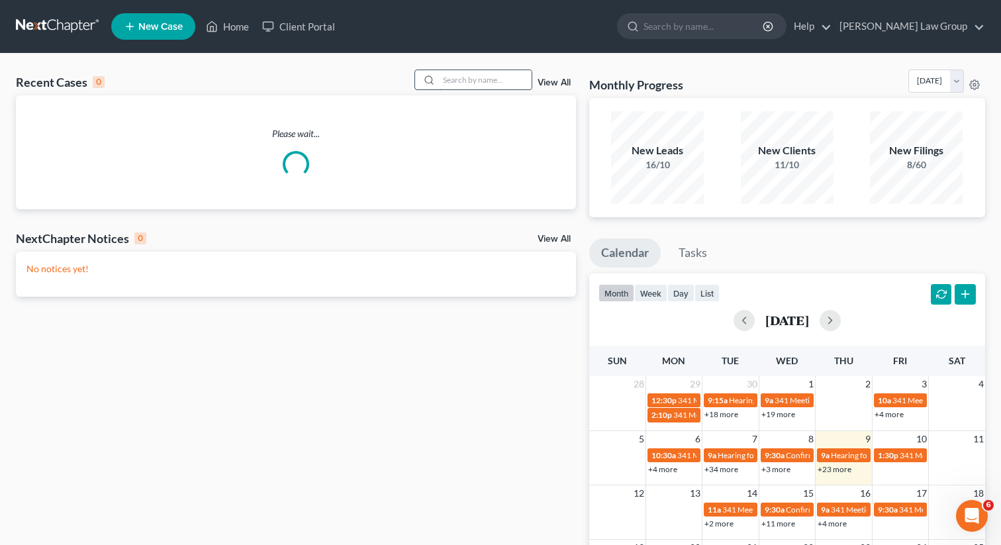
click at [471, 80] on input "search" at bounding box center [485, 79] width 93 height 19
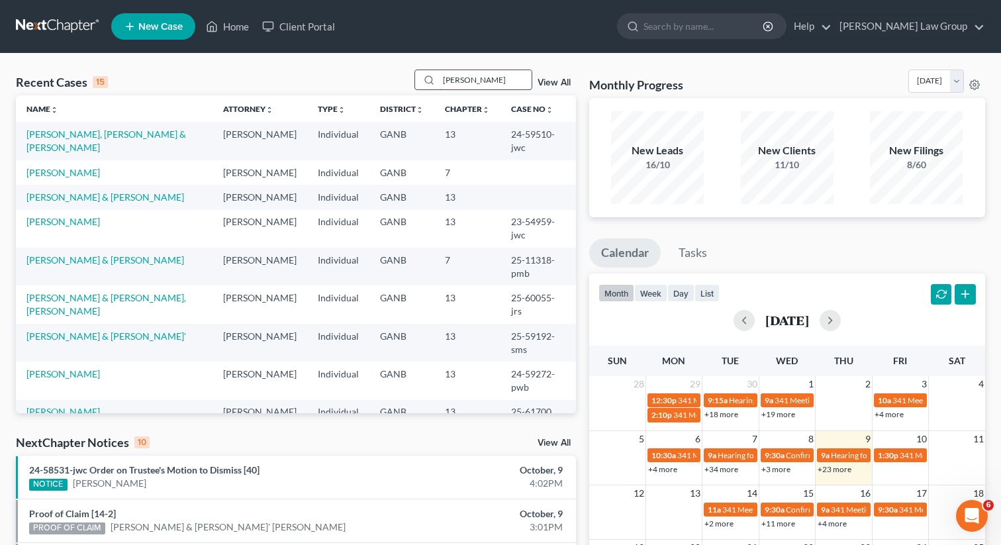
type input "[PERSON_NAME]"
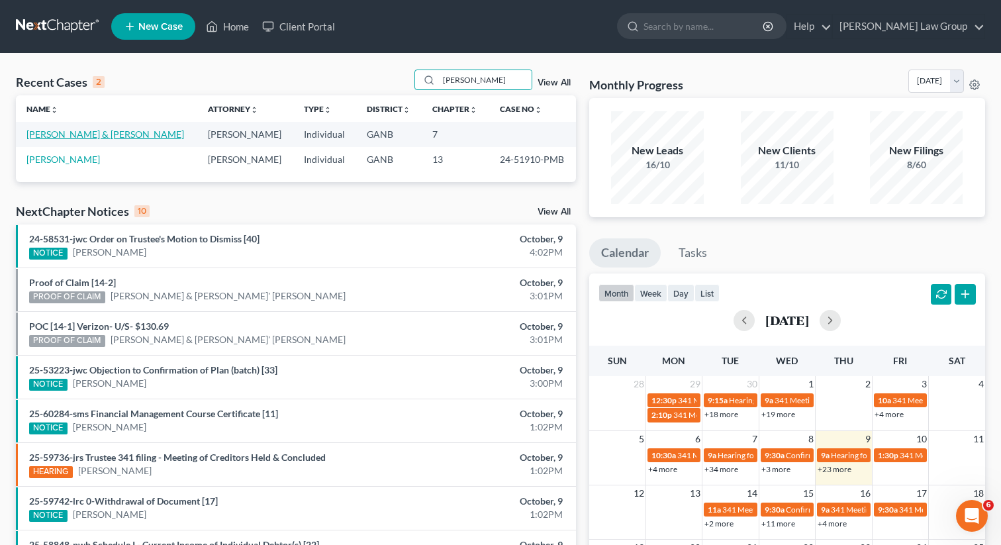
click at [69, 138] on link "[PERSON_NAME] & [PERSON_NAME]" at bounding box center [105, 133] width 158 height 11
click at [75, 136] on link "[PERSON_NAME] & [PERSON_NAME]" at bounding box center [105, 133] width 158 height 11
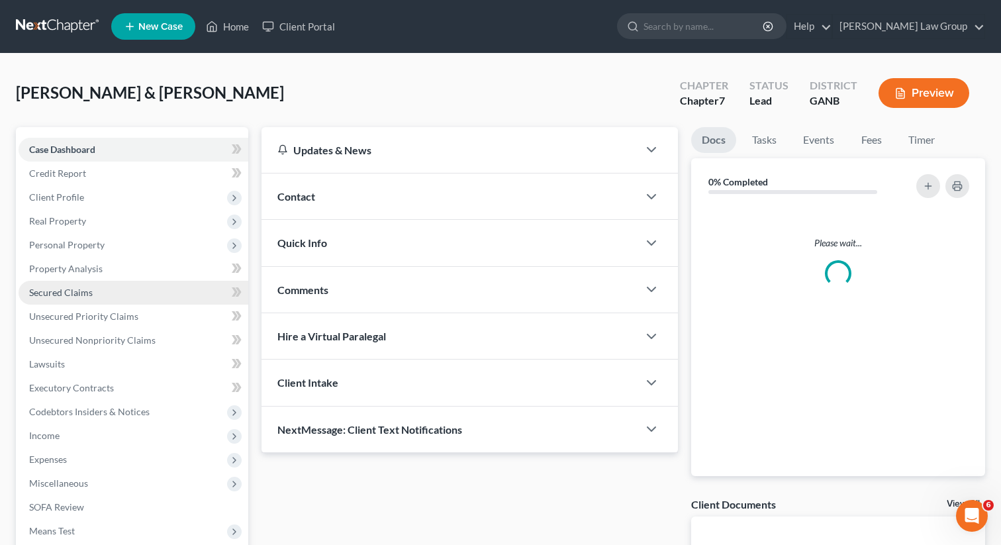
click at [75, 295] on span "Secured Claims" at bounding box center [61, 292] width 64 height 11
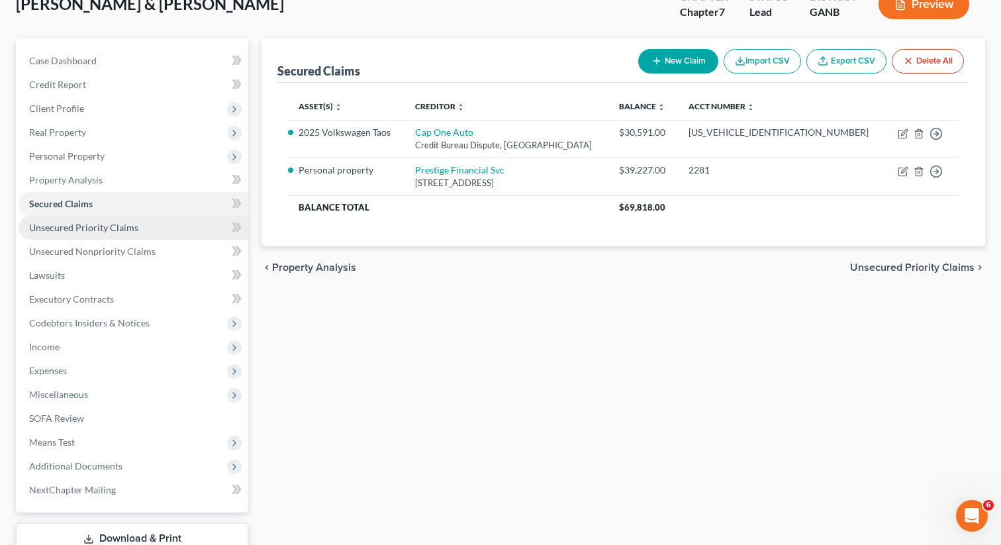
click at [76, 238] on link "Unsecured Priority Claims" at bounding box center [134, 228] width 230 height 24
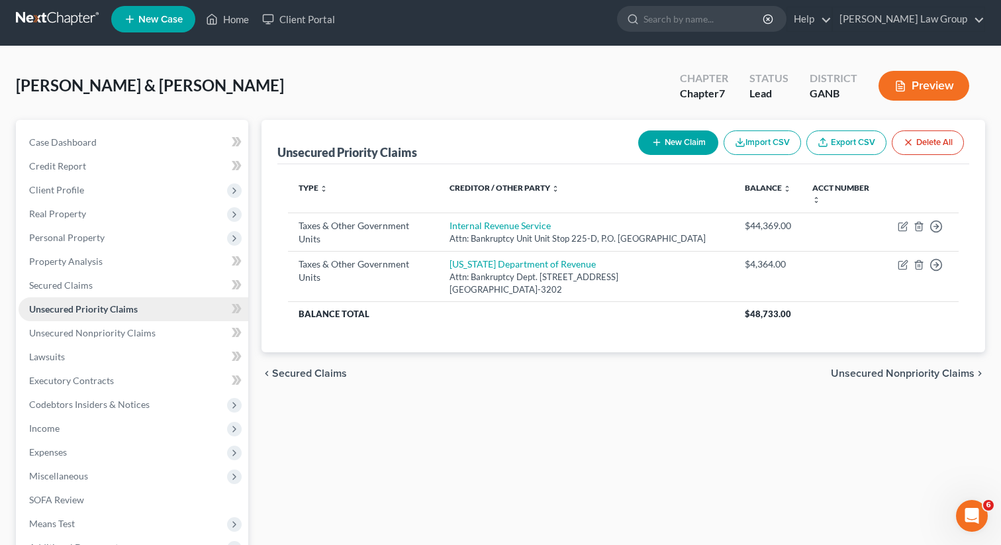
scroll to position [13, 0]
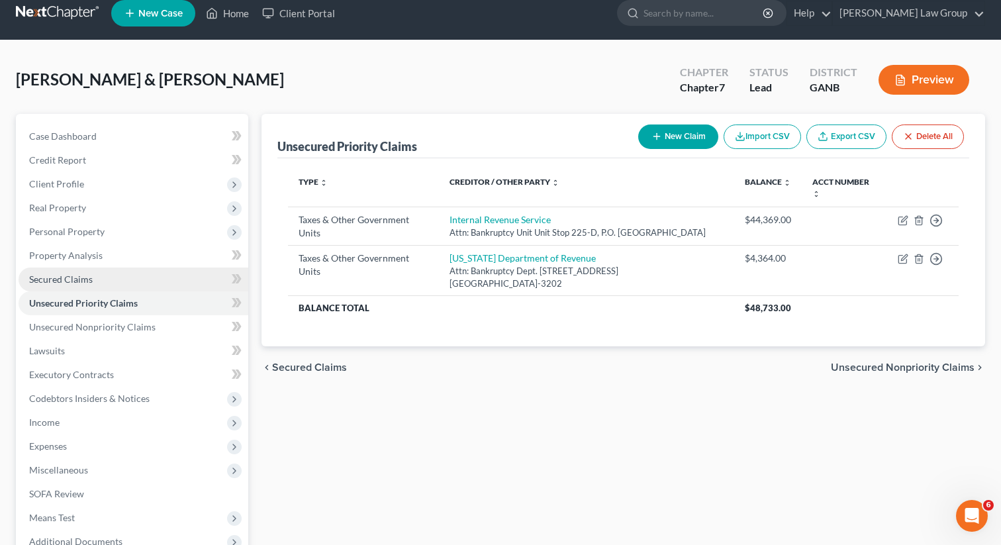
click at [85, 279] on span "Secured Claims" at bounding box center [61, 278] width 64 height 11
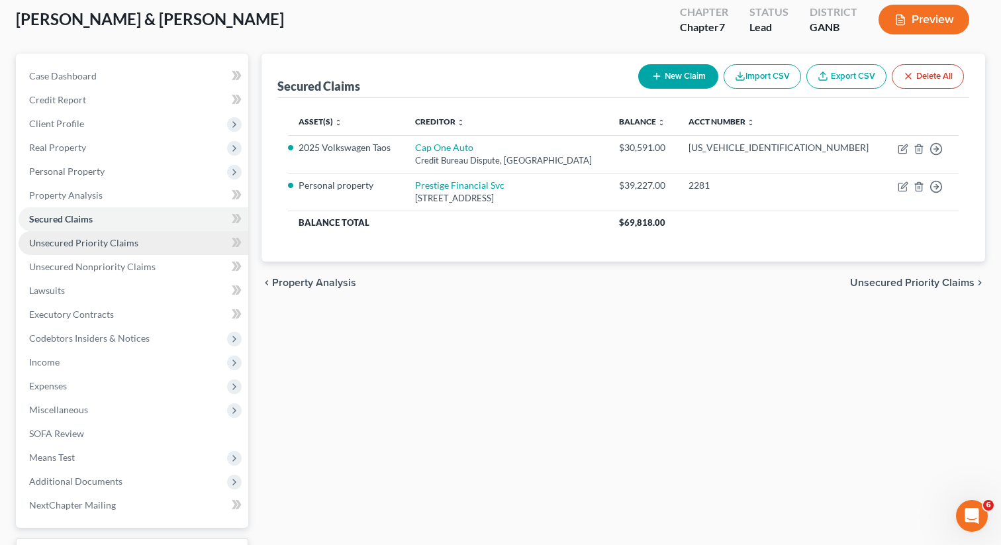
scroll to position [110, 0]
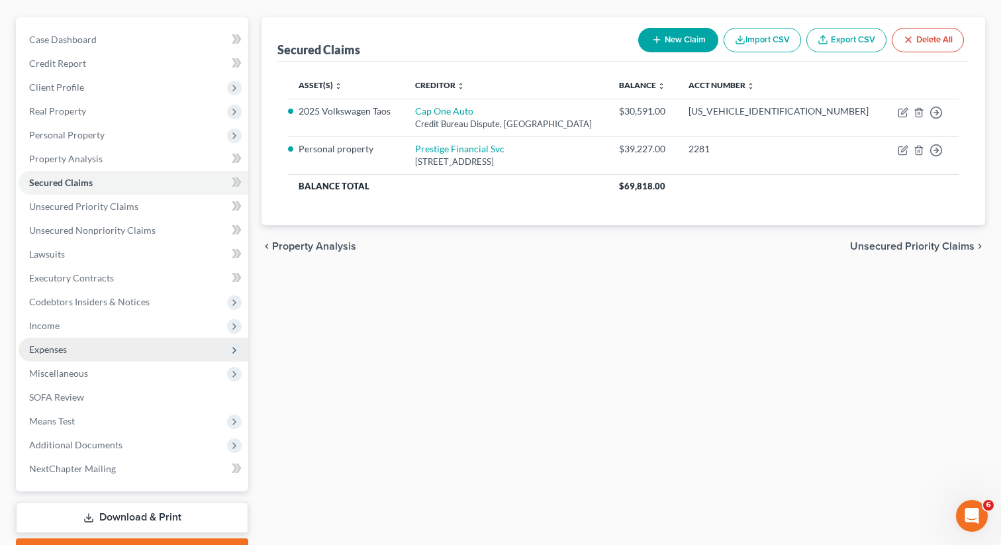
click at [58, 351] on span "Expenses" at bounding box center [48, 349] width 38 height 11
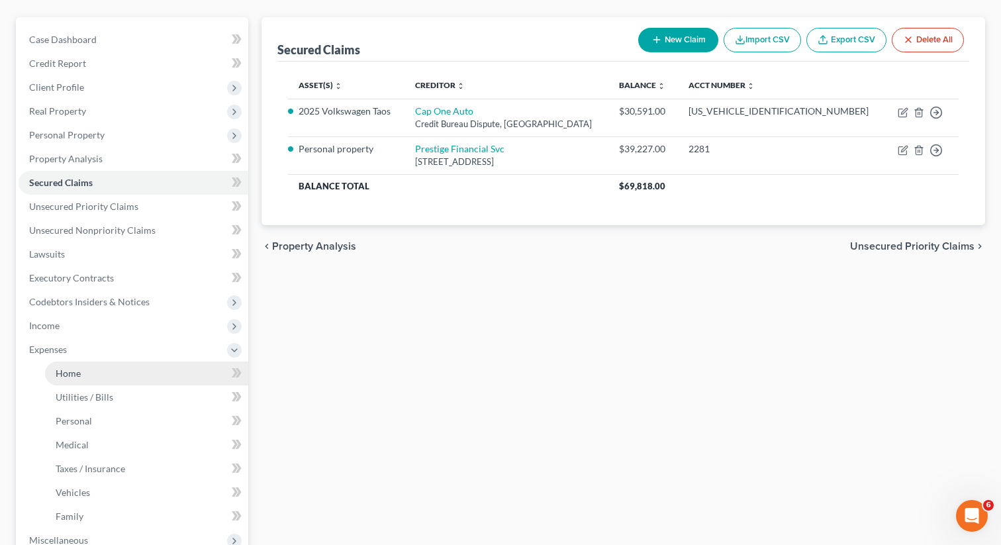
click at [69, 375] on span "Home" at bounding box center [68, 372] width 25 height 11
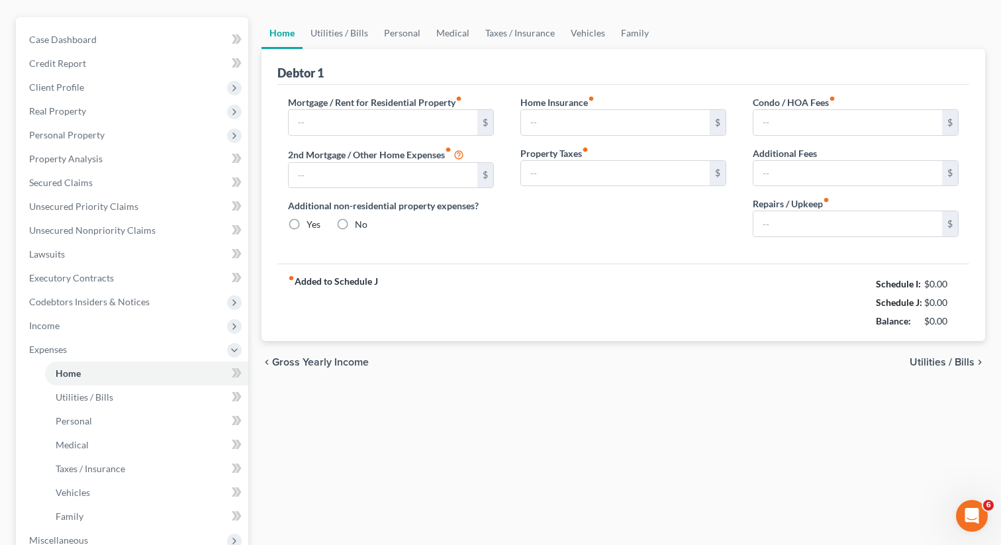
type input "2,100.00"
type input "0.00"
radio input "true"
type input "0.00"
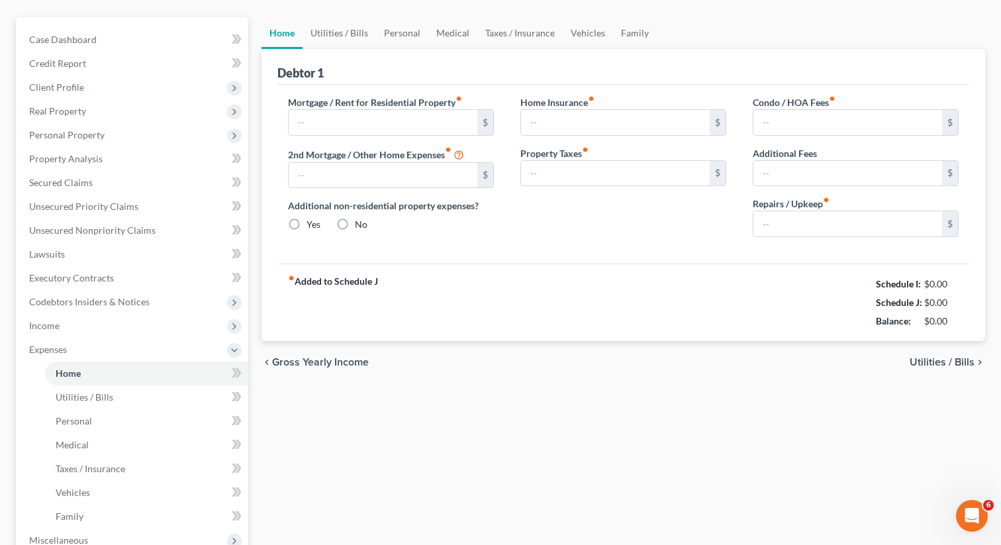
type input "0.00"
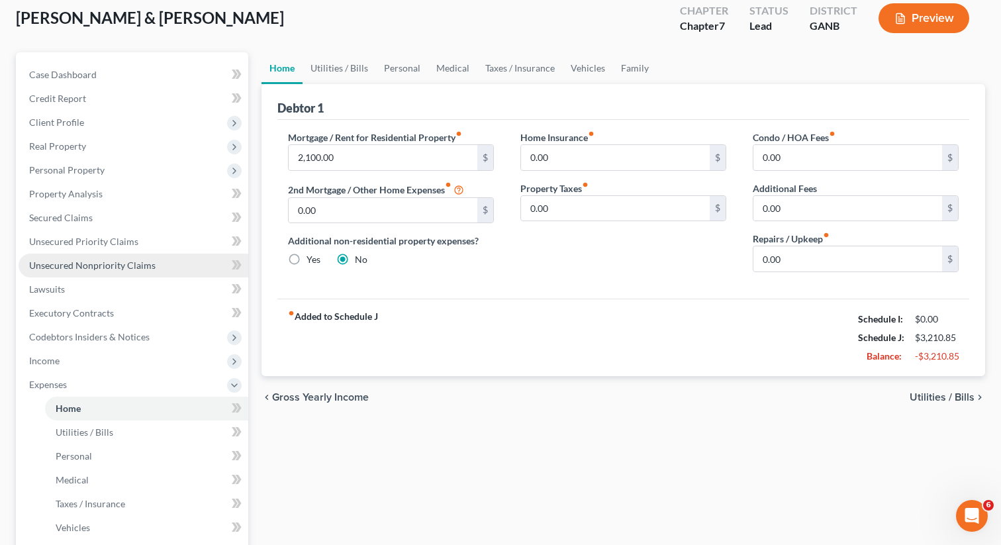
click at [124, 262] on span "Unsecured Nonpriority Claims" at bounding box center [92, 264] width 126 height 11
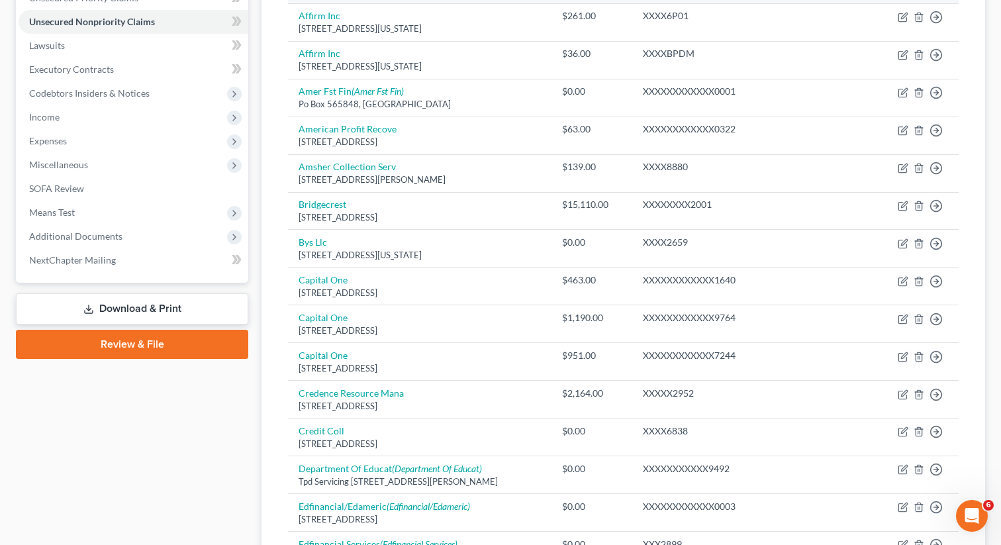
scroll to position [137, 0]
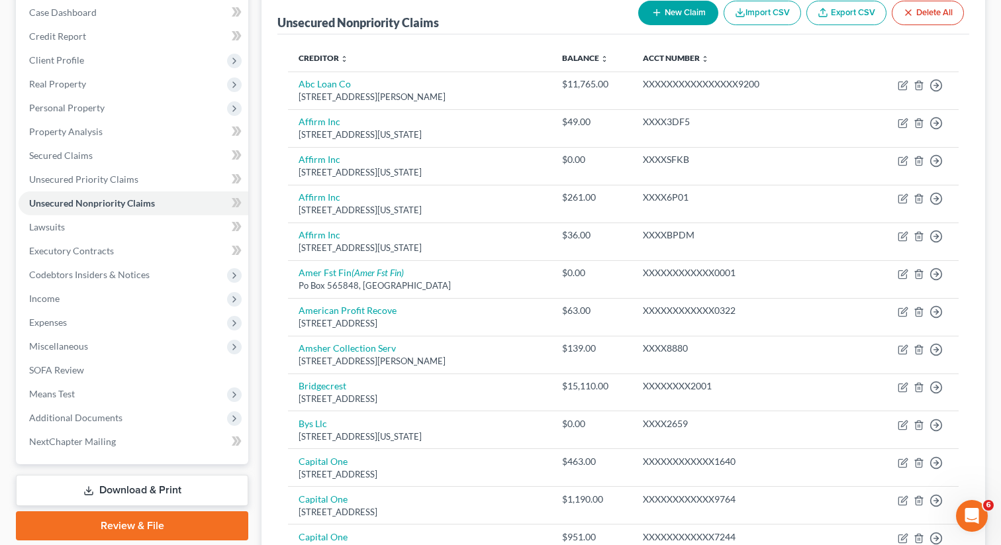
click at [683, 7] on button "New Claim" at bounding box center [678, 13] width 80 height 24
select select "2"
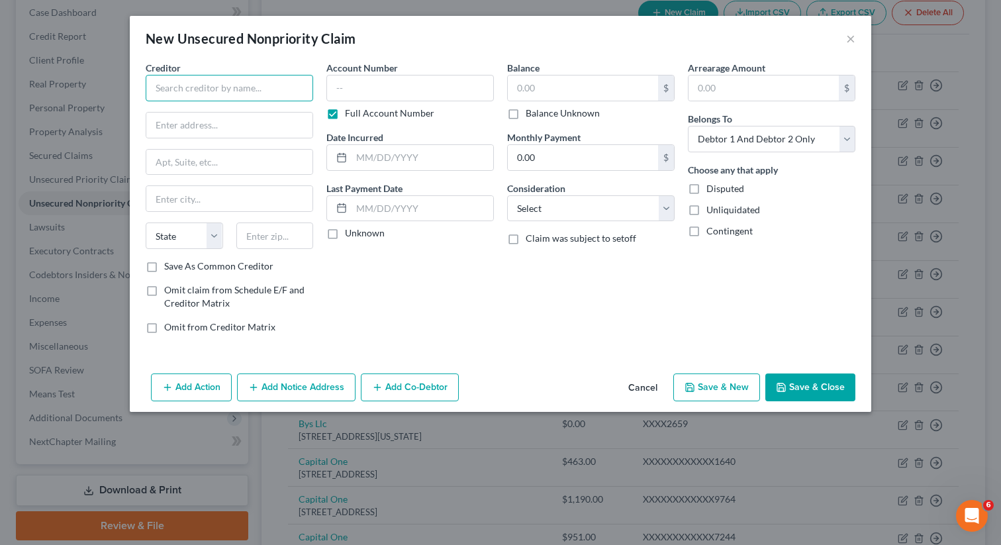
click at [238, 86] on input "text" at bounding box center [229, 88] width 167 height 26
paste input "First Source Advantage"
type input "First Source Advantage"
click at [251, 120] on input "text" at bounding box center [229, 125] width 166 height 25
paste input "[STREET_ADDRESS][PERSON_NAME]"
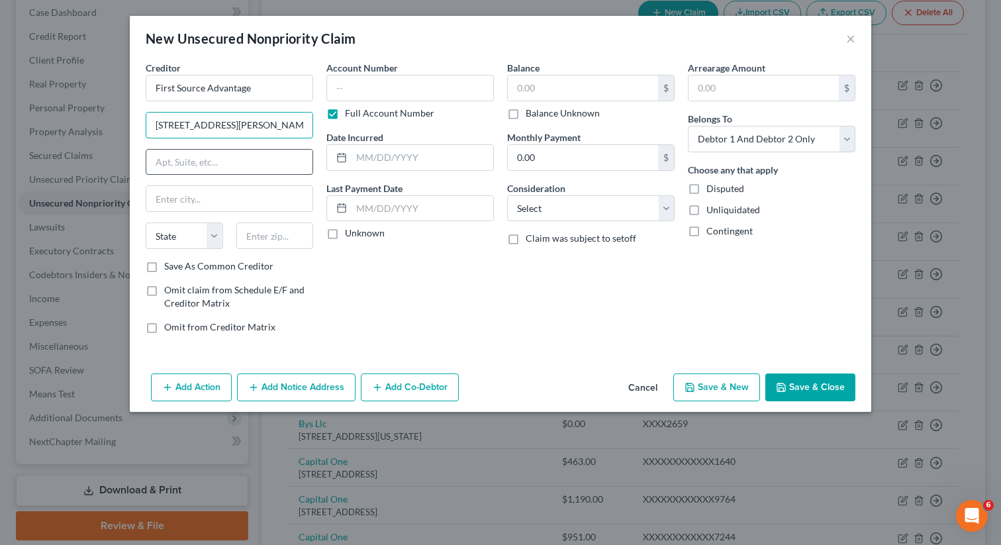
type input "[STREET_ADDRESS][PERSON_NAME]"
click at [273, 233] on input "text" at bounding box center [274, 235] width 77 height 26
paste input "14228"
type input "14228"
click at [566, 87] on input "text" at bounding box center [583, 87] width 150 height 25
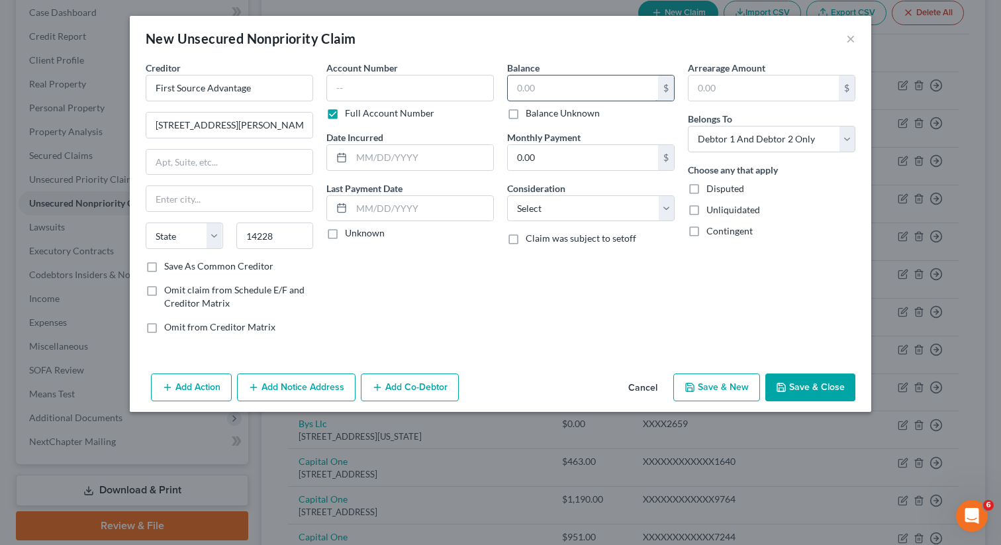
type input "5"
type input "Buffalo"
select select "35"
type input "50"
click at [811, 384] on button "Save & Close" at bounding box center [810, 387] width 90 height 28
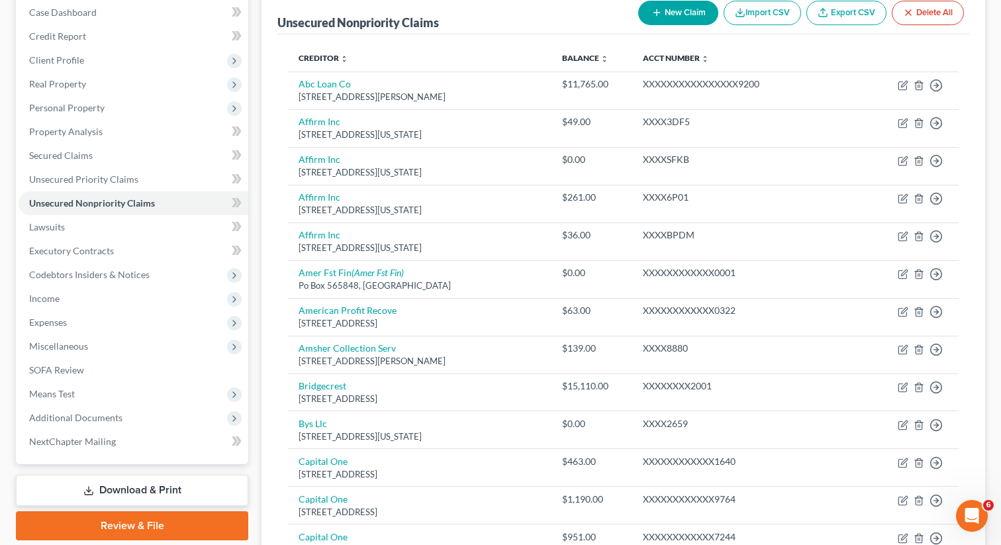
click at [671, 15] on button "New Claim" at bounding box center [678, 13] width 80 height 24
select select "2"
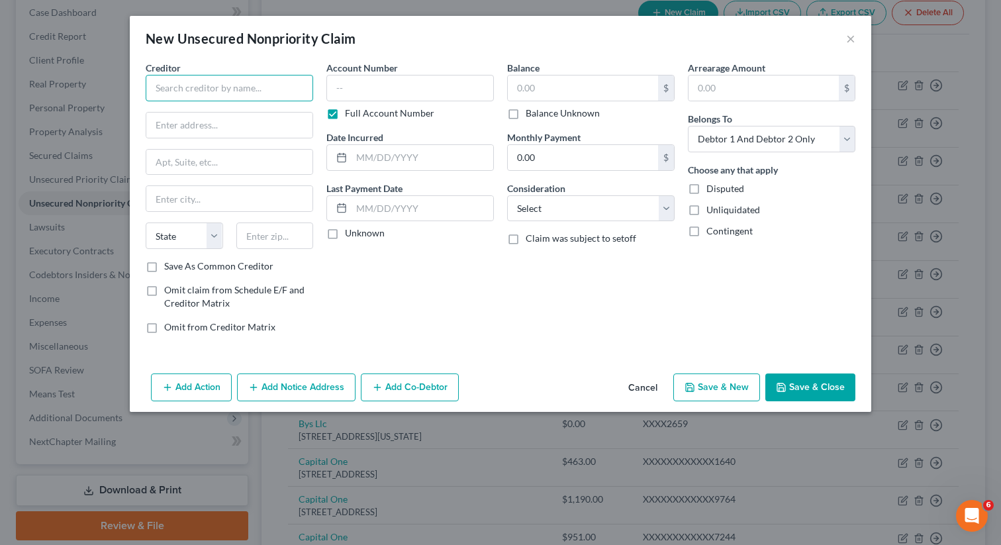
click at [201, 100] on input "text" at bounding box center [229, 88] width 167 height 26
paste input "Truist"
type input "Truist"
click at [279, 126] on input "text" at bounding box center [229, 125] width 166 height 25
paste input "1887 GA 20"
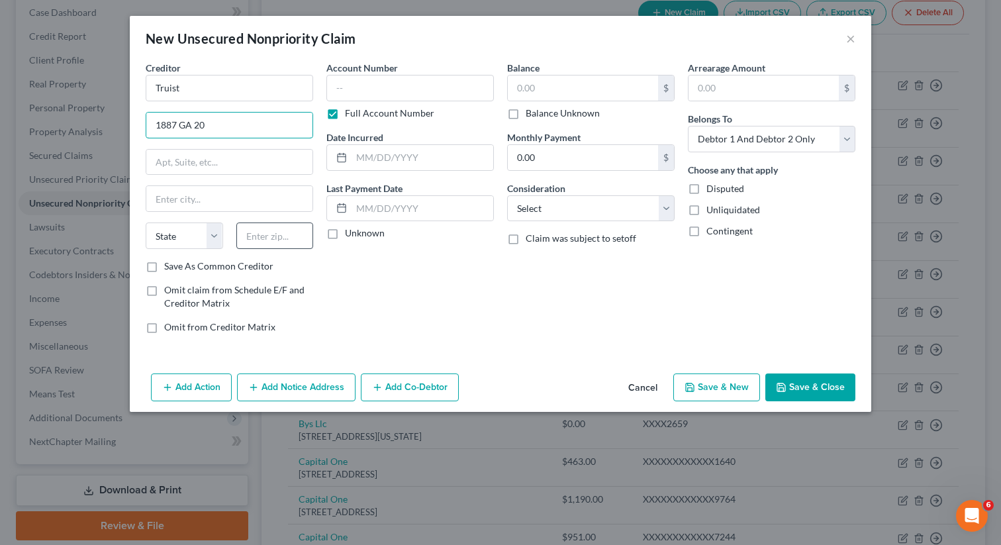
type input "1887 GA 20"
click at [275, 235] on input "text" at bounding box center [274, 235] width 77 height 26
type input "30013"
click at [432, 259] on div "Account Number Full Account Number Date Incurred Last Payment Date Unknown" at bounding box center [410, 202] width 181 height 283
type input "[PERSON_NAME]"
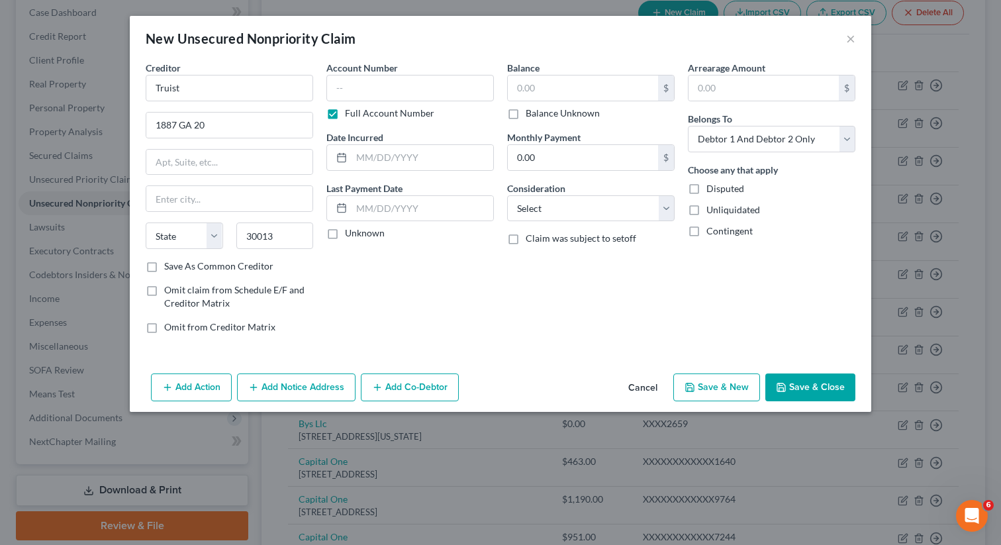
select select "10"
click at [575, 83] on input "text" at bounding box center [583, 87] width 150 height 25
paste input "750"
type input "750"
click at [799, 385] on button "Save & Close" at bounding box center [810, 387] width 90 height 28
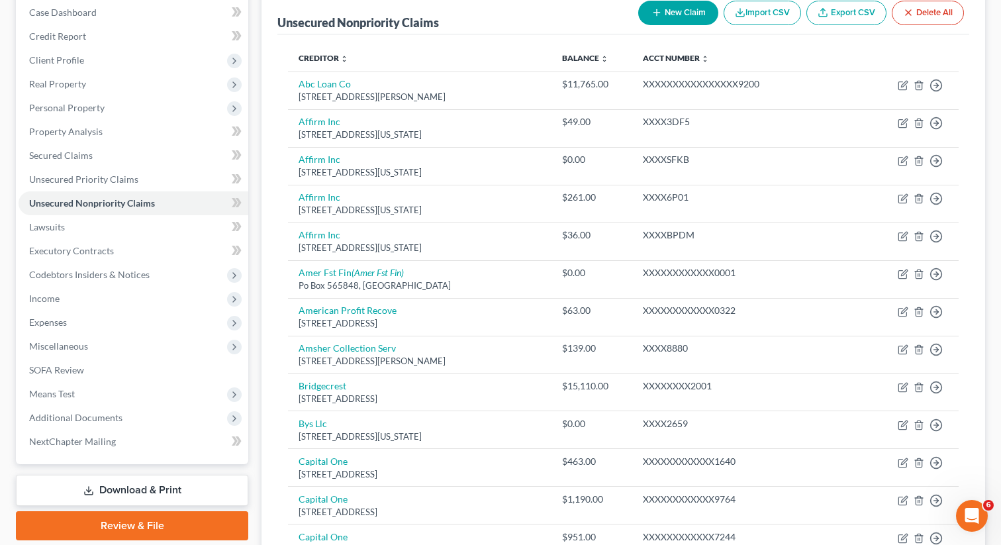
click at [696, 9] on button "New Claim" at bounding box center [678, 13] width 80 height 24
select select "2"
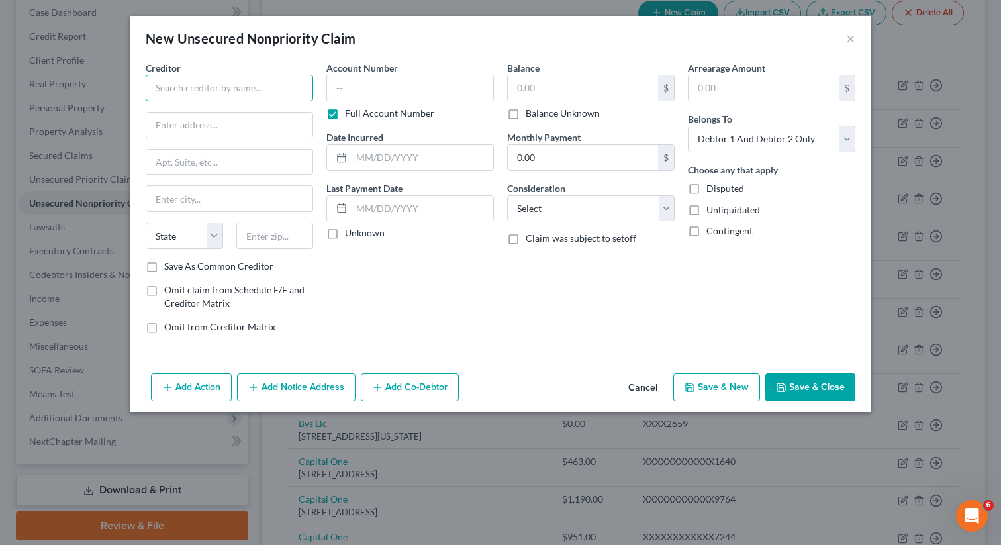
click at [246, 93] on input "text" at bounding box center [229, 88] width 167 height 26
paste input "Navy Federal Credit Union"
type input "Navy Federal Credit Union"
click at [256, 115] on input "text" at bounding box center [229, 125] width 166 height 25
paste input "1544-A Dogwood Dr [PERSON_NAME]"
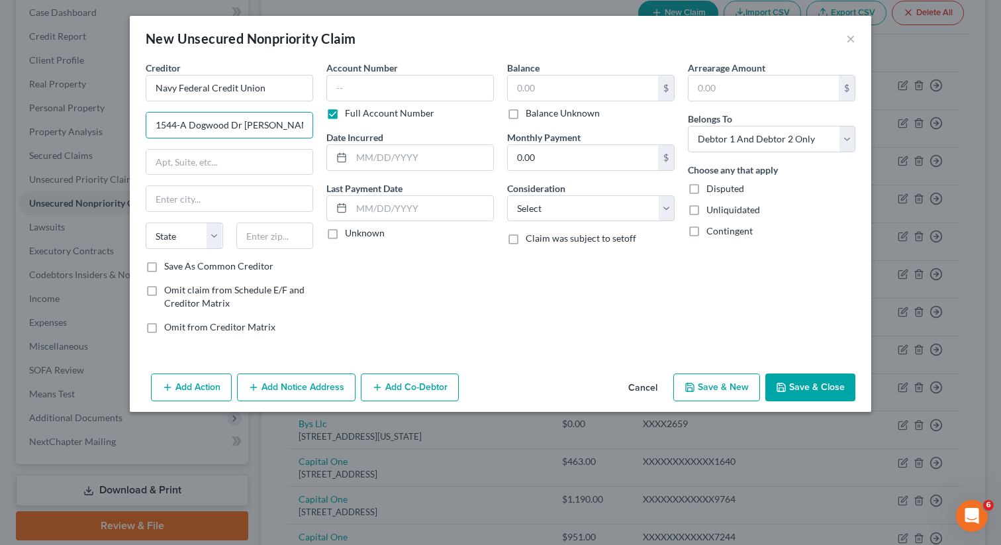
type input "1544-A Dogwood Dr [PERSON_NAME]"
click at [295, 222] on div "Creditor * Navy Federal Credit Union 1544-A Dogwood Dr SE State [US_STATE] AK A…" at bounding box center [229, 160] width 167 height 199
click at [279, 234] on input "text" at bounding box center [274, 235] width 77 height 26
type input "30013"
click at [424, 268] on div "Account Number Full Account Number Date Incurred Last Payment Date Unknown" at bounding box center [410, 202] width 181 height 283
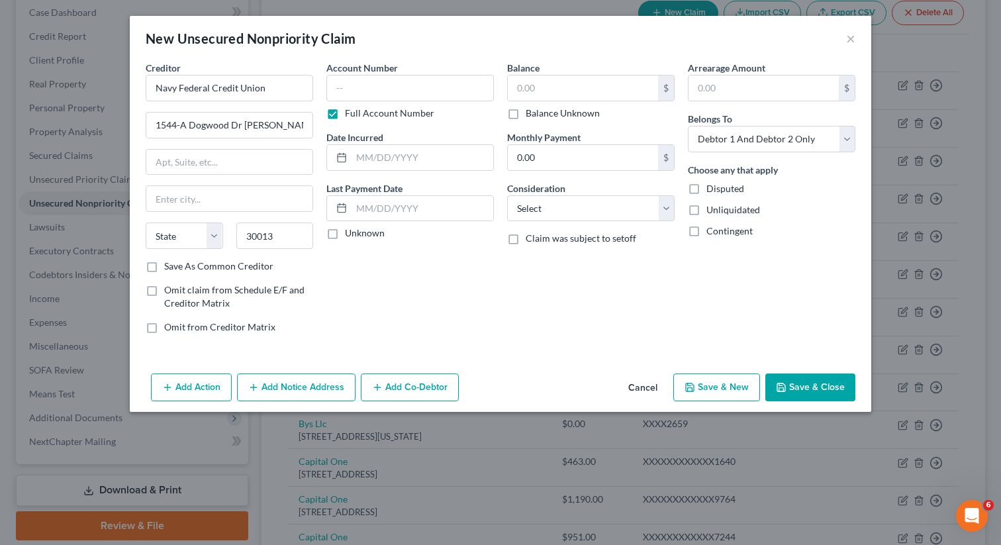
type input "[PERSON_NAME]"
select select "10"
click at [569, 87] on input "text" at bounding box center [583, 87] width 150 height 25
type input "1,065"
click at [797, 387] on button "Save & Close" at bounding box center [810, 387] width 90 height 28
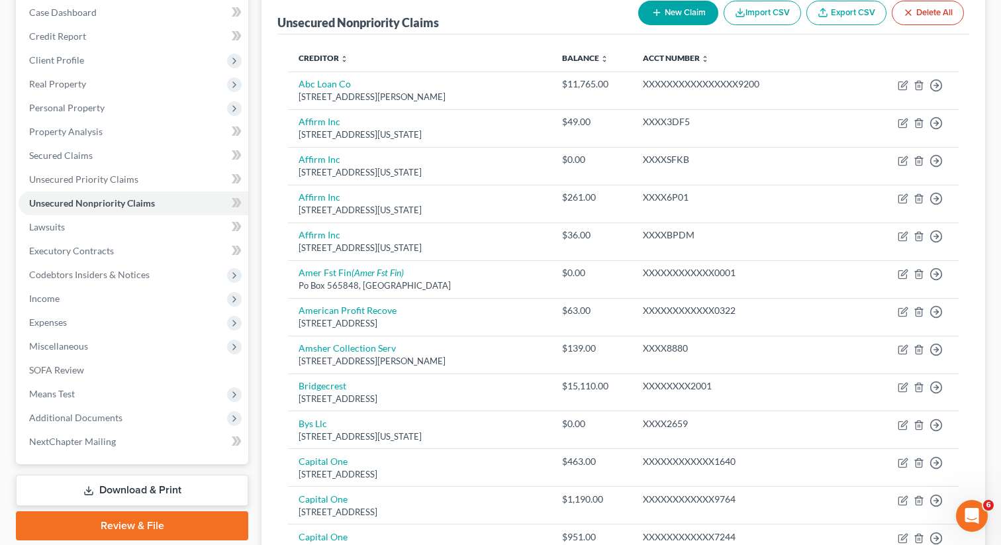
click at [674, 15] on button "New Claim" at bounding box center [678, 13] width 80 height 24
select select "2"
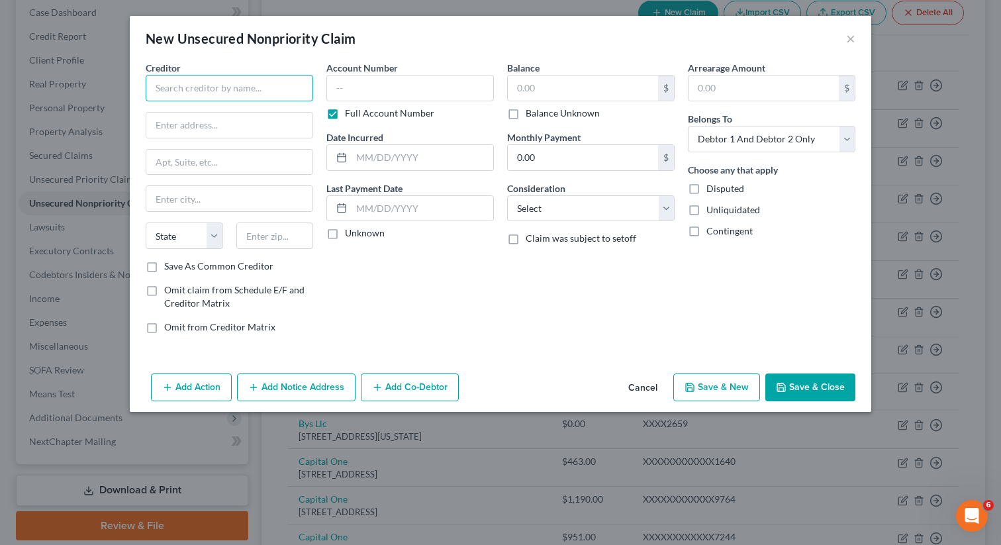
click at [219, 82] on input "text" at bounding box center [229, 88] width 167 height 26
paste input "Sezzle"
click at [181, 139] on div "Creditor * Sezzle State [US_STATE] AK AR AZ CA CO CT DE DC [GEOGRAPHIC_DATA] [G…" at bounding box center [229, 160] width 167 height 199
click at [180, 128] on input "text" at bounding box center [229, 125] width 166 height 25
type input "Sezzle"
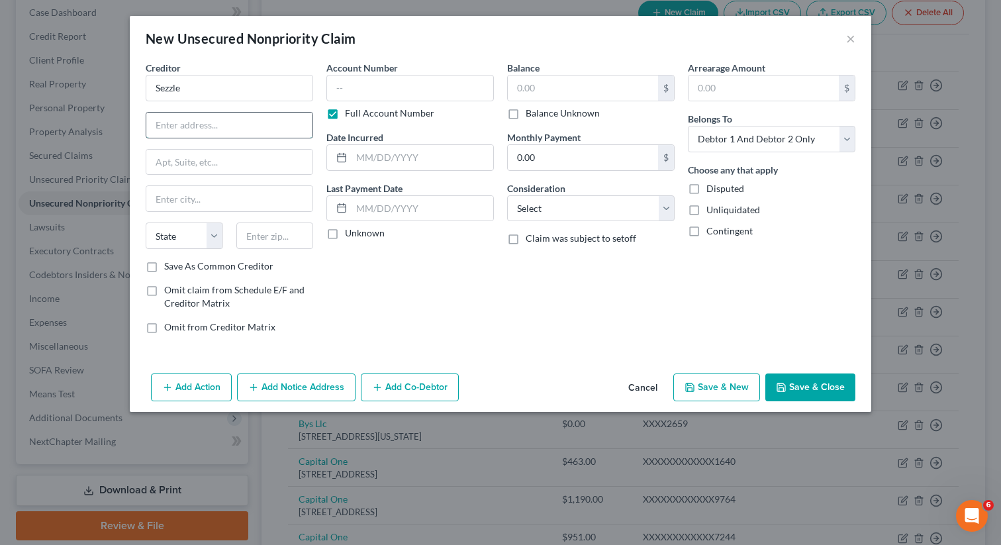
drag, startPoint x: 222, startPoint y: 136, endPoint x: 201, endPoint y: 123, distance: 24.4
click at [222, 136] on input "text" at bounding box center [229, 125] width 166 height 25
click at [201, 124] on input "text" at bounding box center [229, 125] width 166 height 25
paste input "[STREET_ADDRESS]"
type input "[STREET_ADDRESS]"
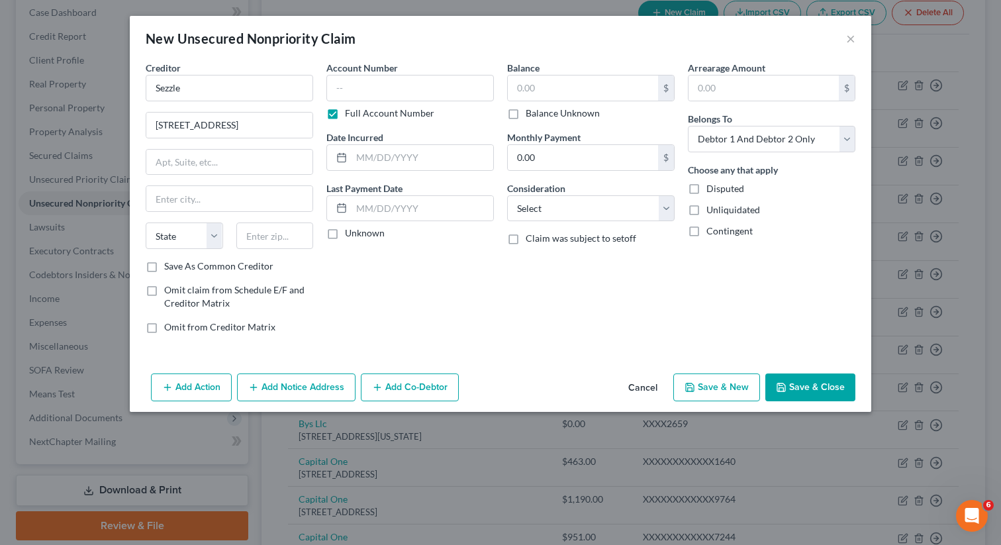
click at [270, 216] on div "Creditor * Sezzle [GEOGRAPHIC_DATA] [GEOGRAPHIC_DATA][US_STATE] CA CO CT DE DC …" at bounding box center [229, 160] width 167 height 199
click at [264, 226] on input "text" at bounding box center [274, 235] width 77 height 26
click at [260, 239] on input "text" at bounding box center [274, 235] width 77 height 26
paste input "55402"
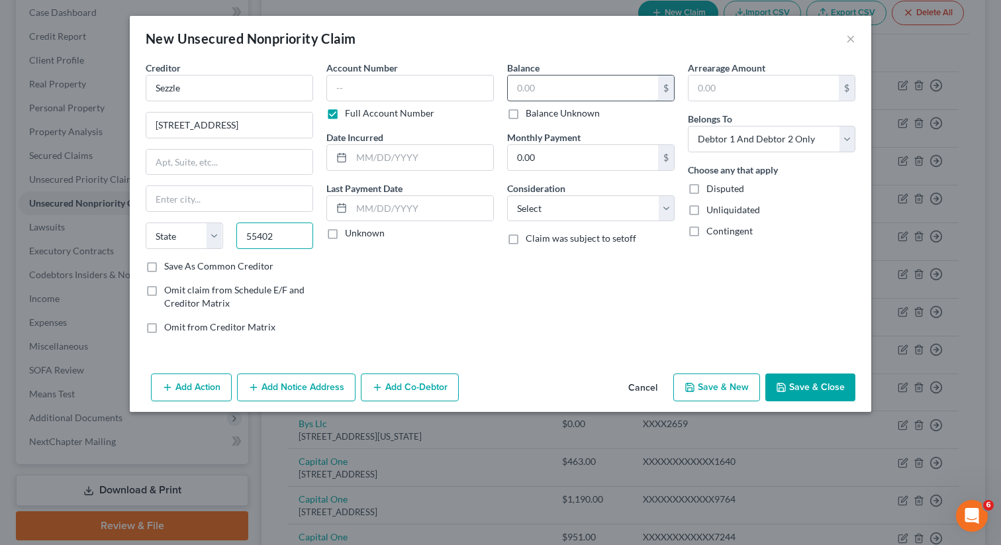
type input "55402"
click at [567, 91] on input "text" at bounding box center [583, 87] width 150 height 25
type input "60"
type input "[GEOGRAPHIC_DATA]"
select select "24"
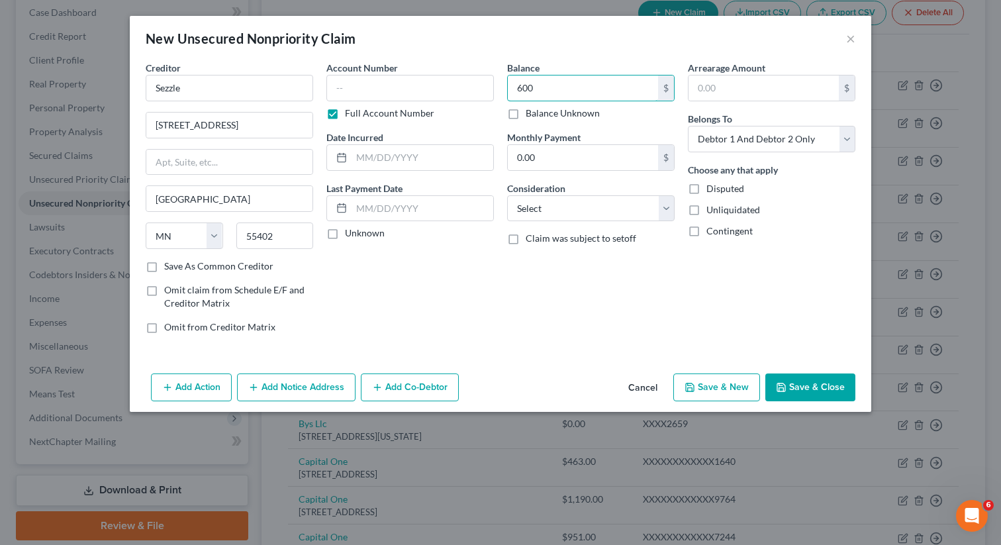
type input "600"
click at [819, 391] on button "Save & Close" at bounding box center [810, 387] width 90 height 28
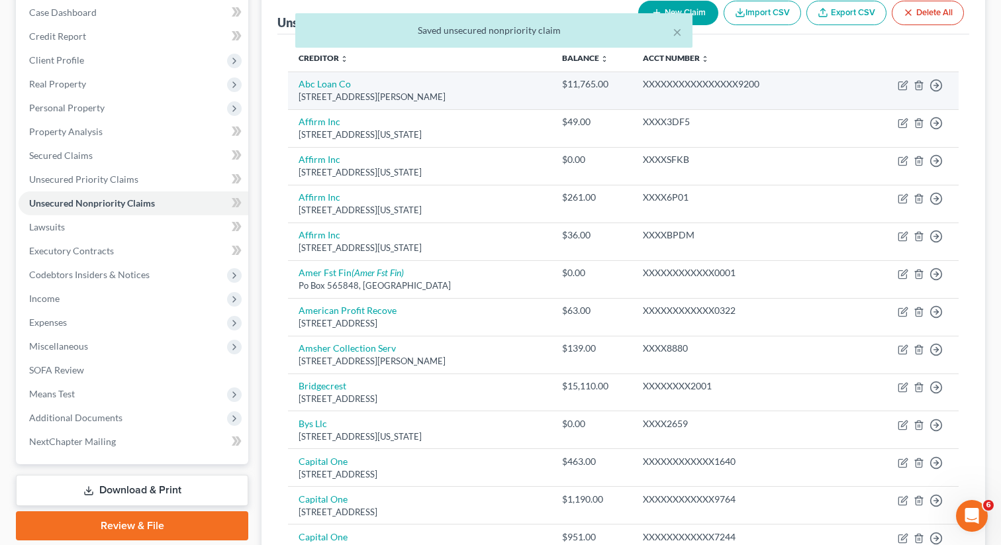
scroll to position [0, 0]
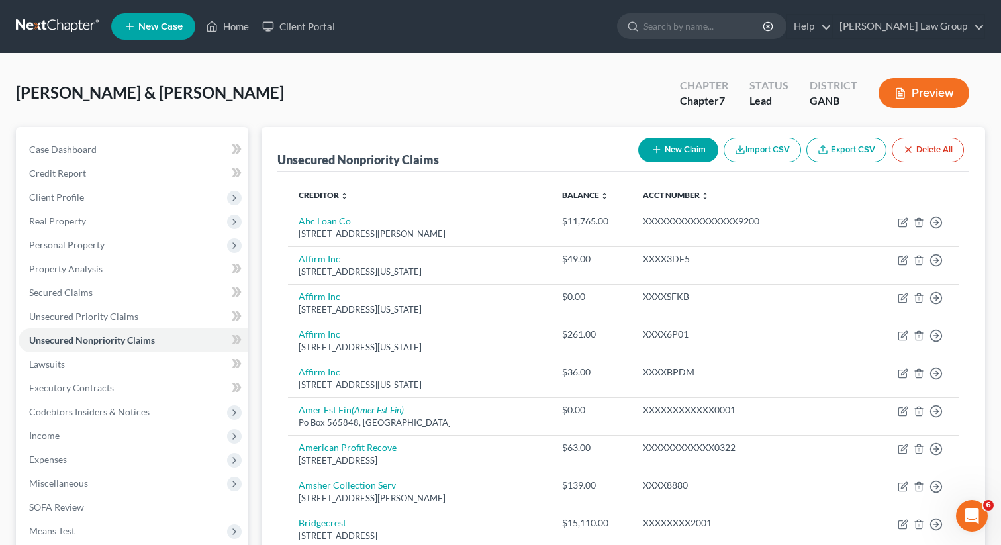
click at [658, 147] on icon "button" at bounding box center [656, 149] width 11 height 11
select select "2"
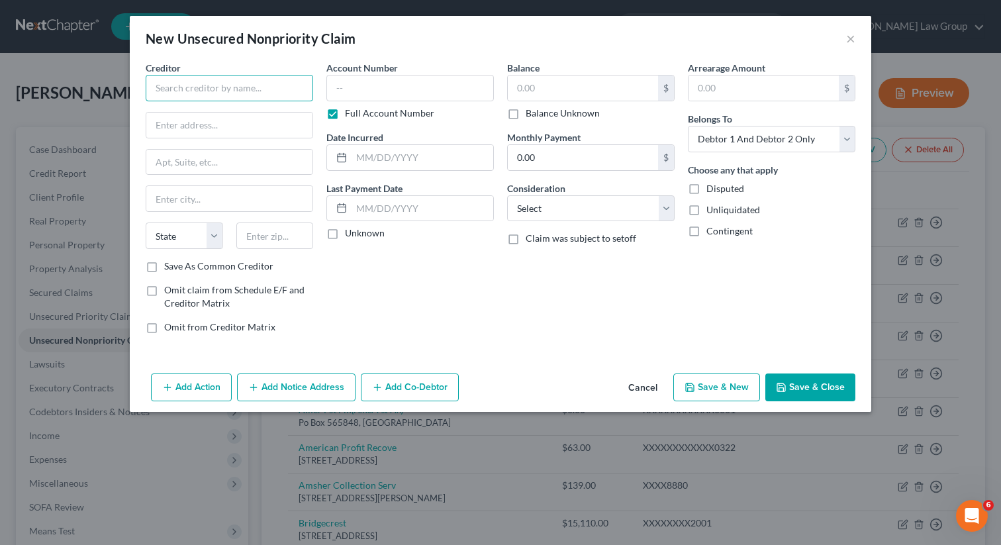
click at [190, 85] on input "text" at bounding box center [229, 88] width 167 height 26
paste input "T Mobile"
type input "T Mobile"
click at [220, 136] on div "Creditor * T Mobile State [US_STATE] AK AR AZ CA CO [GEOGRAPHIC_DATA] DE DC [GE…" at bounding box center [229, 160] width 167 height 199
click at [216, 132] on input "text" at bounding box center [229, 125] width 166 height 25
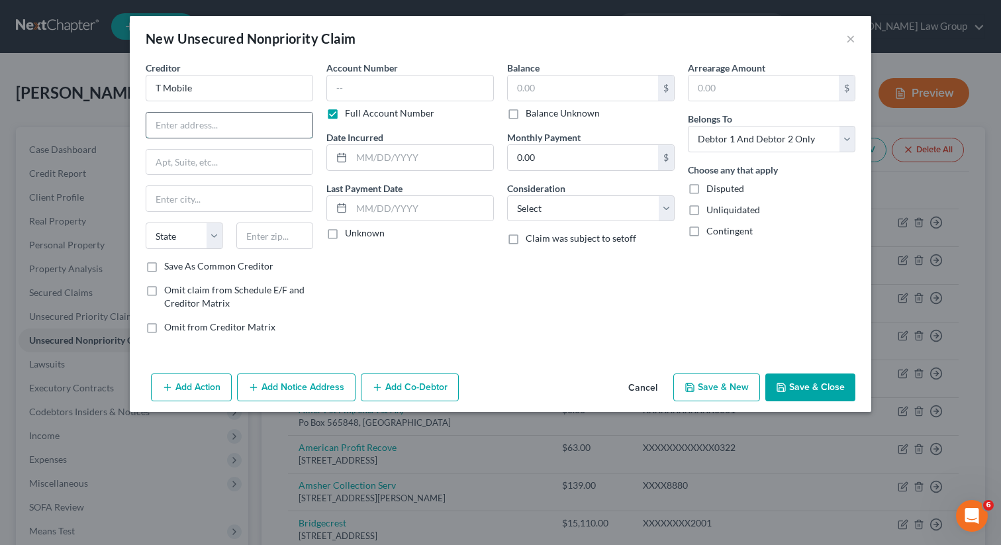
paste input "[STREET_ADDRESS]"
type input "[STREET_ADDRESS]"
click at [274, 234] on input "text" at bounding box center [274, 235] width 77 height 26
paste input "98004"
type input "98004"
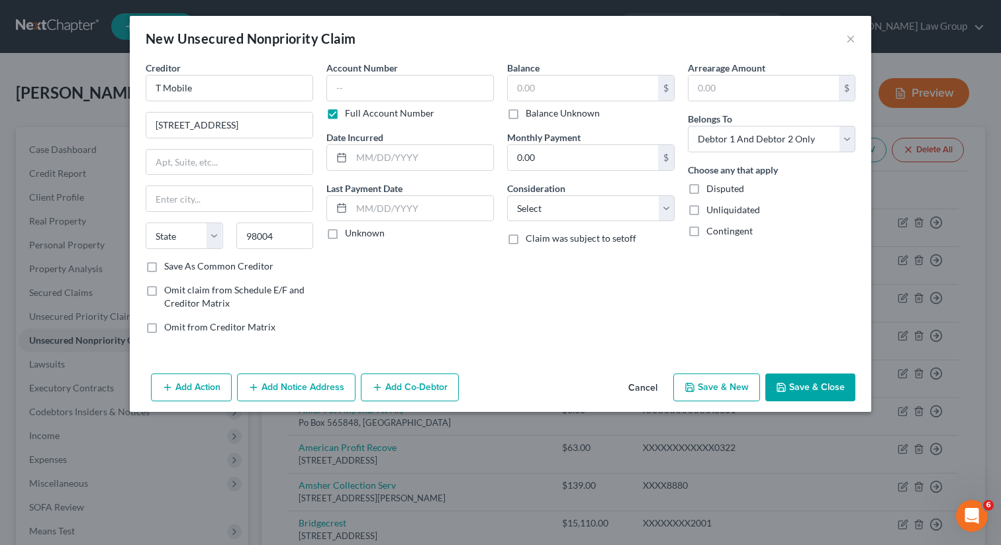
type input "Bellevue"
select select "50"
click at [555, 87] on input "text" at bounding box center [583, 87] width 150 height 25
type input "300"
click at [786, 395] on button "Save & Close" at bounding box center [810, 387] width 90 height 28
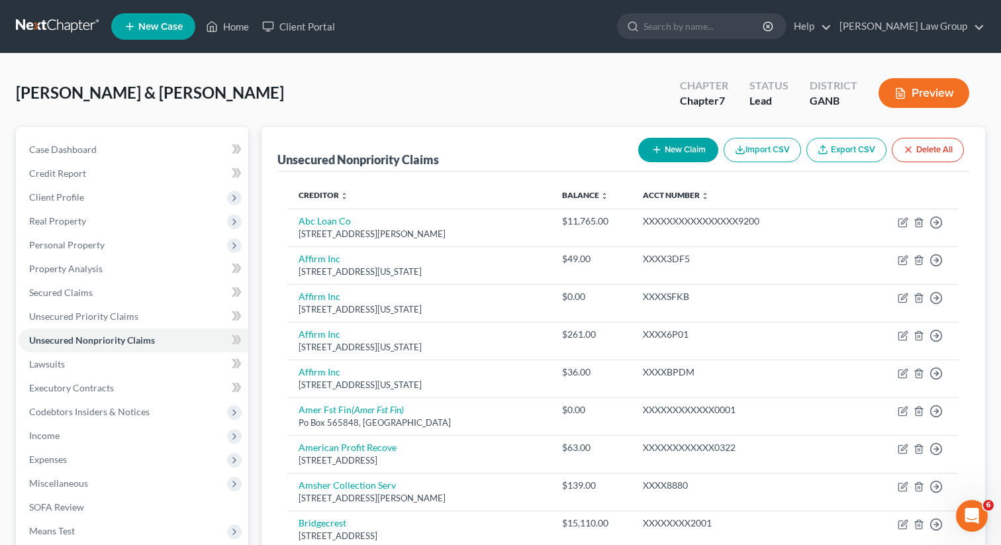
click at [659, 152] on button "New Claim" at bounding box center [678, 150] width 80 height 24
select select "2"
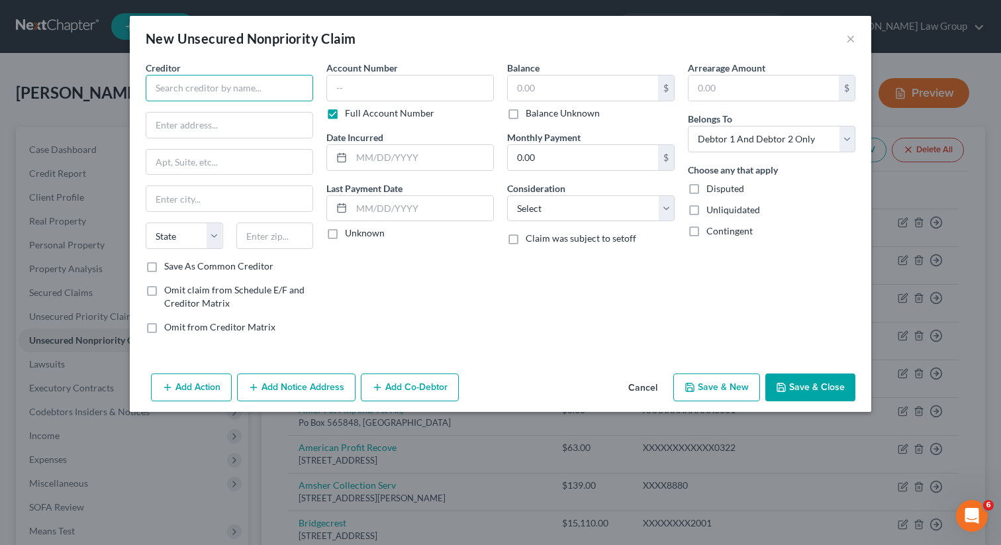
click at [254, 99] on input "text" at bounding box center [229, 88] width 167 height 26
paste input "Coast Dental"
type input "Coast Dental"
click at [229, 125] on input "text" at bounding box center [229, 125] width 166 height 25
paste input "1910 SR [STREET_ADDRESS]"
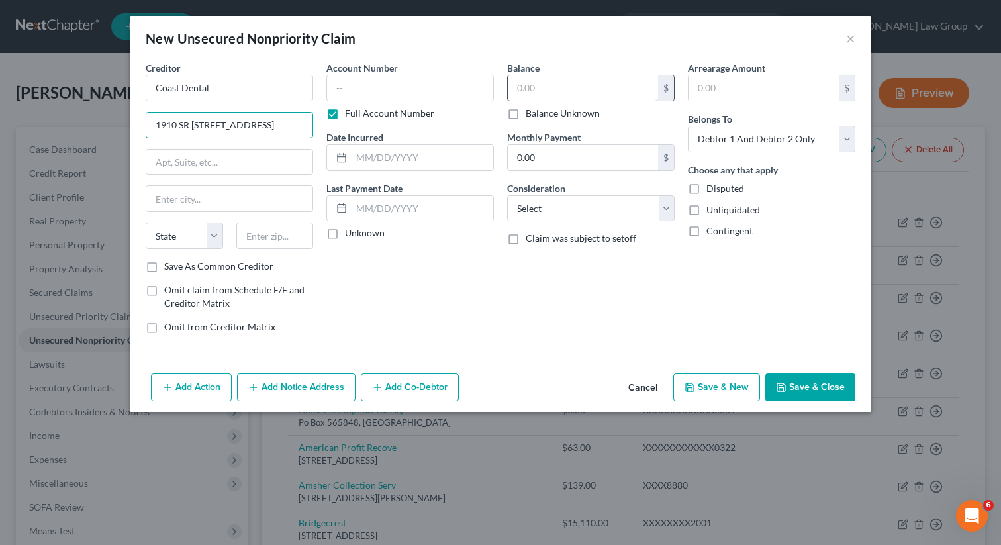
type input "1910 SR [STREET_ADDRESS]"
click at [584, 93] on input "text" at bounding box center [583, 87] width 150 height 25
type input "5"
type input "40"
click at [255, 259] on label "Save As Common Creditor" at bounding box center [218, 265] width 109 height 13
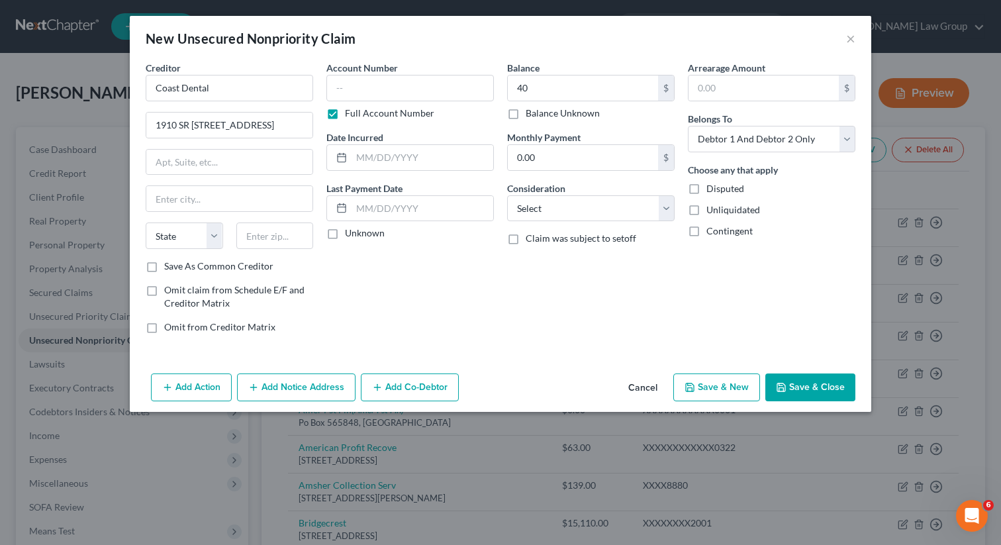
click at [178, 259] on input "Save As Common Creditor" at bounding box center [173, 263] width 9 height 9
checkbox input "true"
click at [255, 239] on input "text" at bounding box center [274, 235] width 77 height 26
click at [281, 231] on input "text" at bounding box center [274, 235] width 77 height 26
paste input "30013"
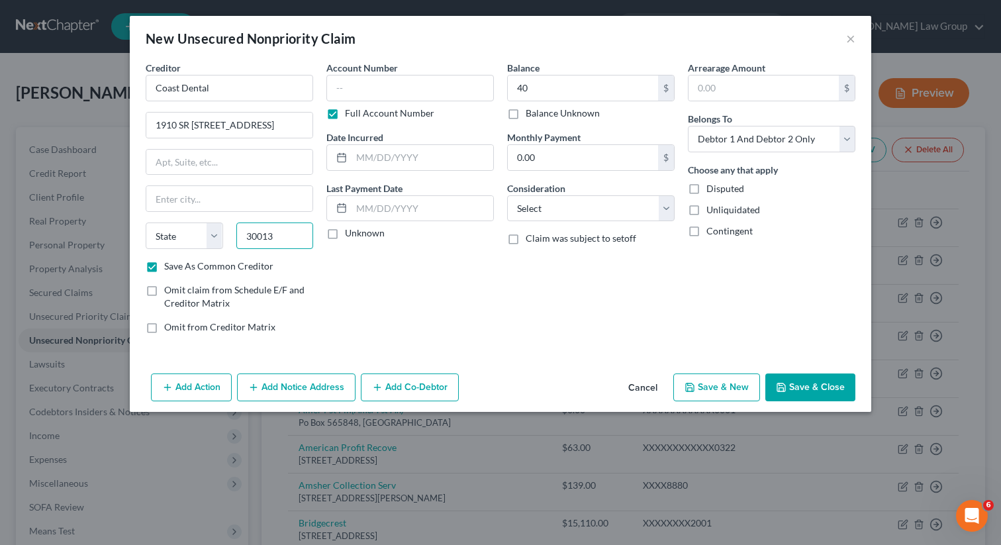
type input "30013"
click at [164, 265] on label "Save As Common Creditor" at bounding box center [218, 265] width 109 height 13
click at [169, 265] on input "Save As Common Creditor" at bounding box center [173, 263] width 9 height 9
checkbox input "false"
type input "[PERSON_NAME]"
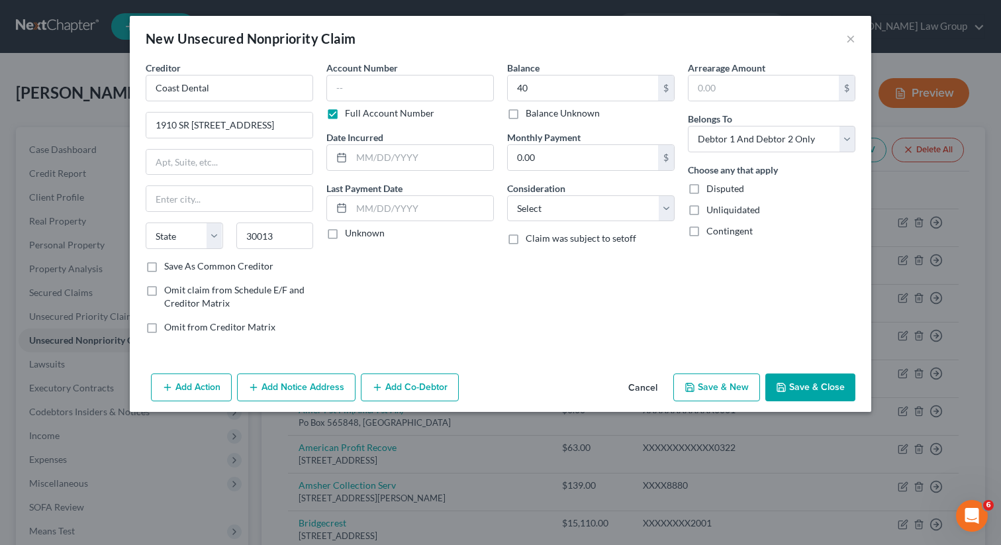
select select "10"
click at [790, 393] on button "Save & Close" at bounding box center [810, 387] width 90 height 28
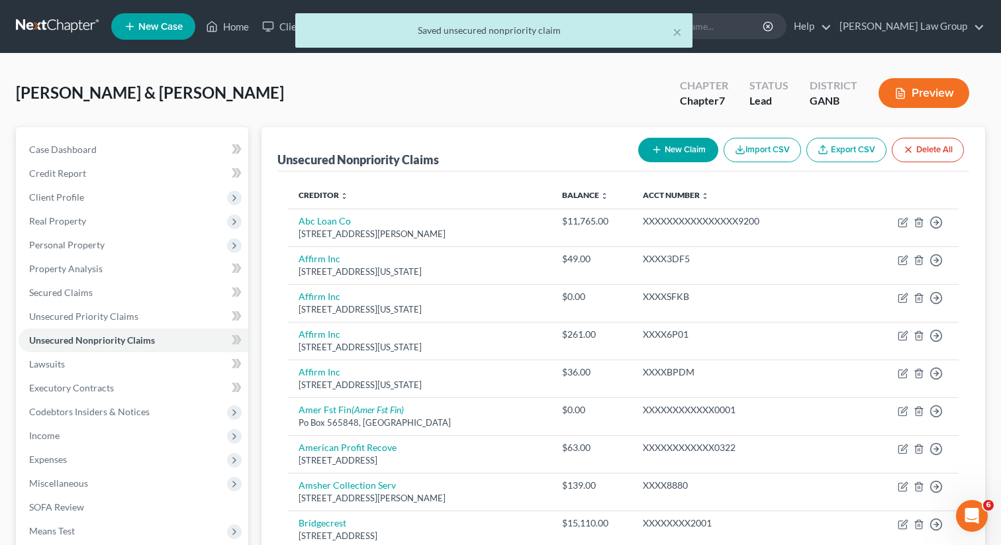
click at [657, 153] on icon "button" at bounding box center [656, 149] width 11 height 11
select select "2"
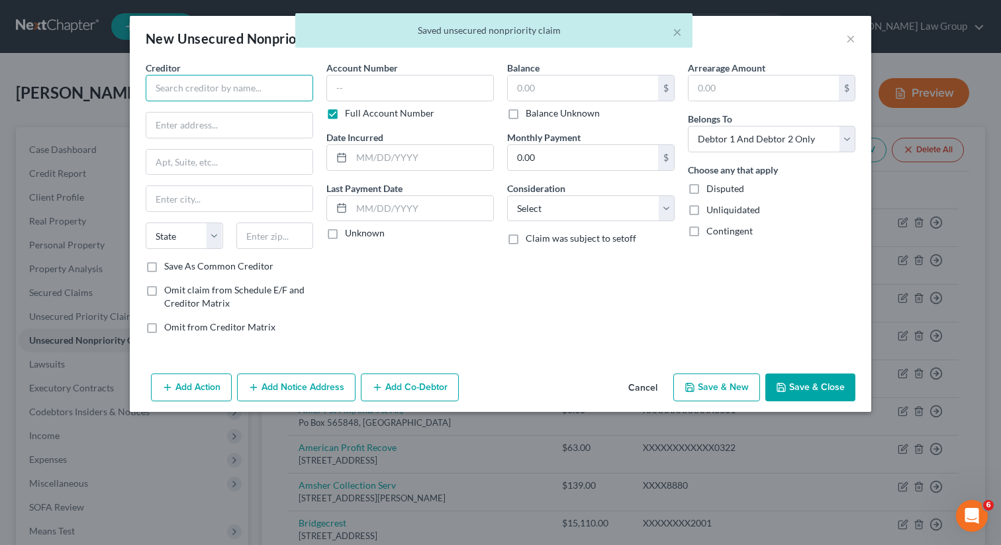
click at [201, 81] on input "text" at bounding box center [229, 88] width 167 height 26
paste input "AfterPay"
type input "AfterPay"
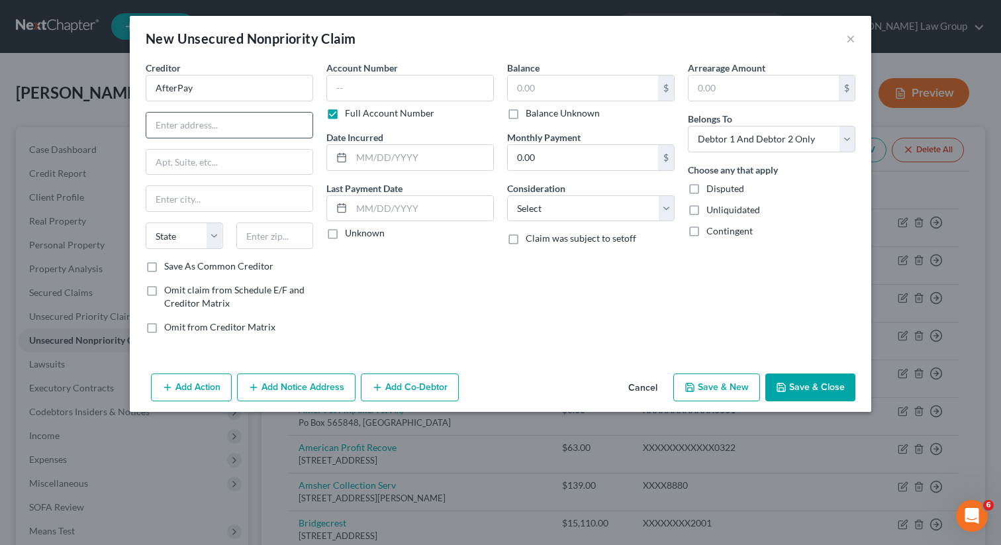
click at [169, 130] on input "text" at bounding box center [229, 125] width 166 height 25
paste input "[STREET_ADDRESS]"
type input "[STREET_ADDRESS]"
click at [273, 249] on div "State [US_STATE] AK AR AZ CA CO CT DE DC [GEOGRAPHIC_DATA] [GEOGRAPHIC_DATA] GU…" at bounding box center [229, 240] width 181 height 37
click at [265, 237] on input "text" at bounding box center [274, 235] width 77 height 26
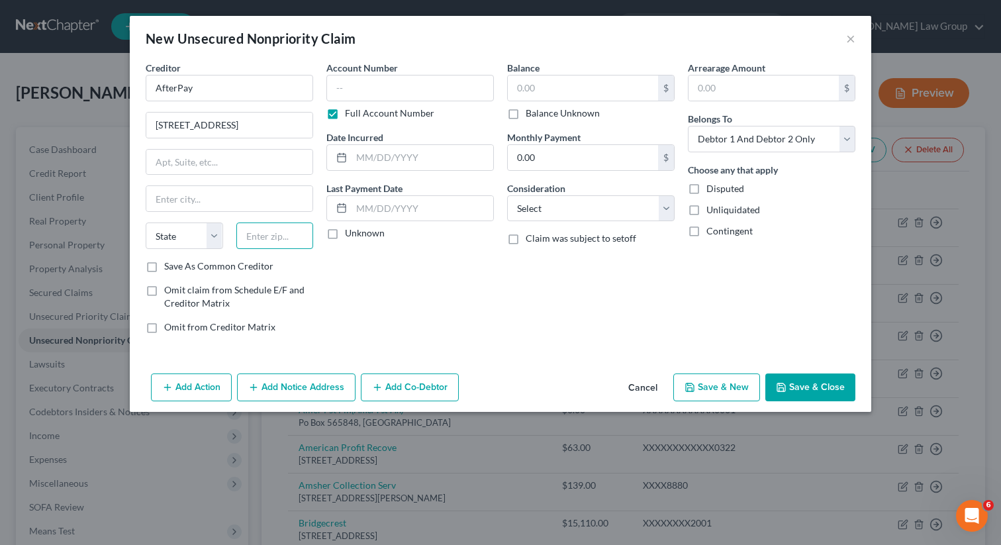
drag, startPoint x: 281, startPoint y: 235, endPoint x: 538, endPoint y: 133, distance: 276.9
click at [279, 235] on input "text" at bounding box center [274, 235] width 77 height 26
paste input "94612"
type input "94612"
click at [553, 91] on input "text" at bounding box center [583, 87] width 150 height 25
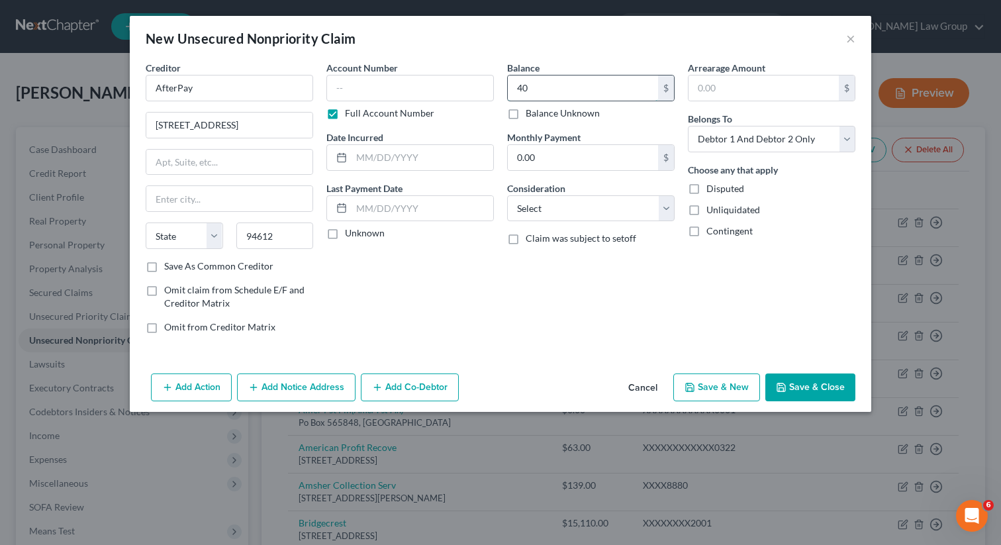
type input "400"
type input "[GEOGRAPHIC_DATA]"
select select "4"
type input "400"
click at [806, 394] on button "Save & Close" at bounding box center [810, 387] width 90 height 28
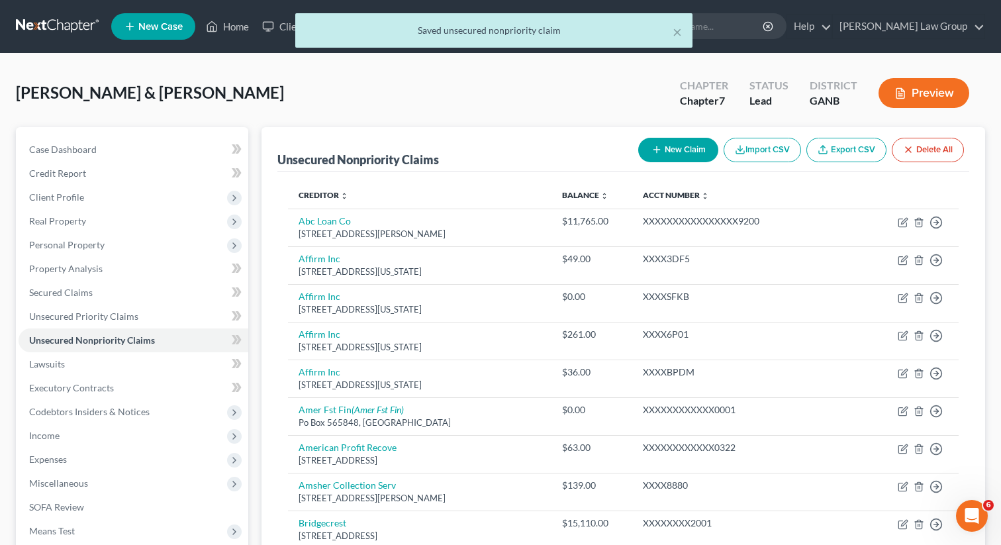
click at [661, 146] on button "New Claim" at bounding box center [678, 150] width 80 height 24
select select "2"
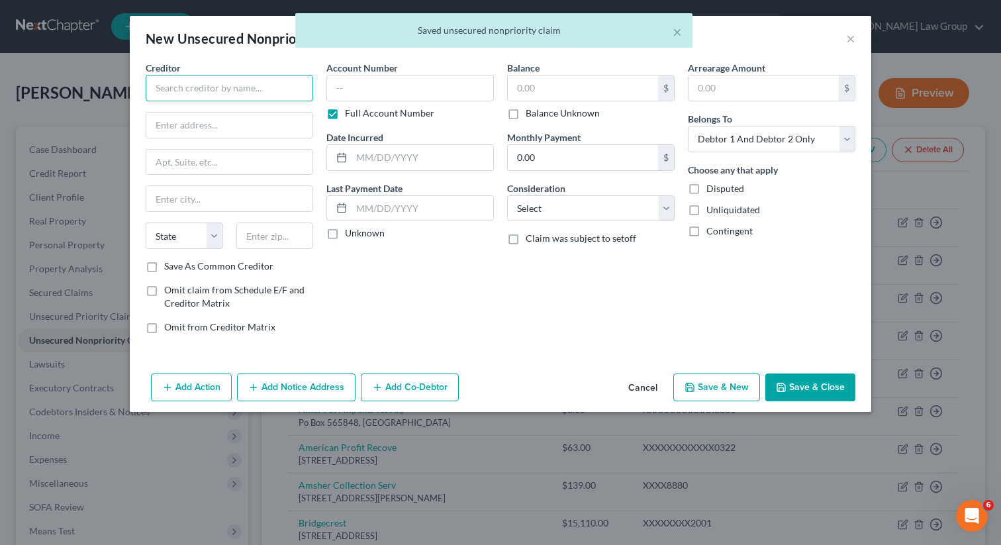
click at [191, 97] on input "text" at bounding box center [229, 88] width 167 height 26
paste input "Zip Inc"
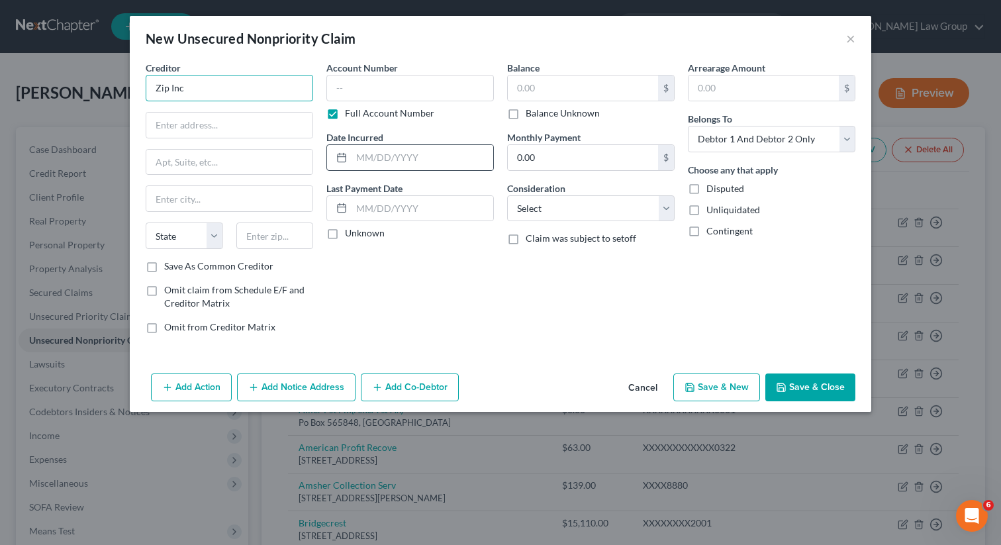
type input "Zip Inc"
click at [545, 93] on input "text" at bounding box center [583, 87] width 150 height 25
type input "500"
click at [192, 128] on input "text" at bounding box center [229, 125] width 166 height 25
paste input "[STREET_ADDRESS]"
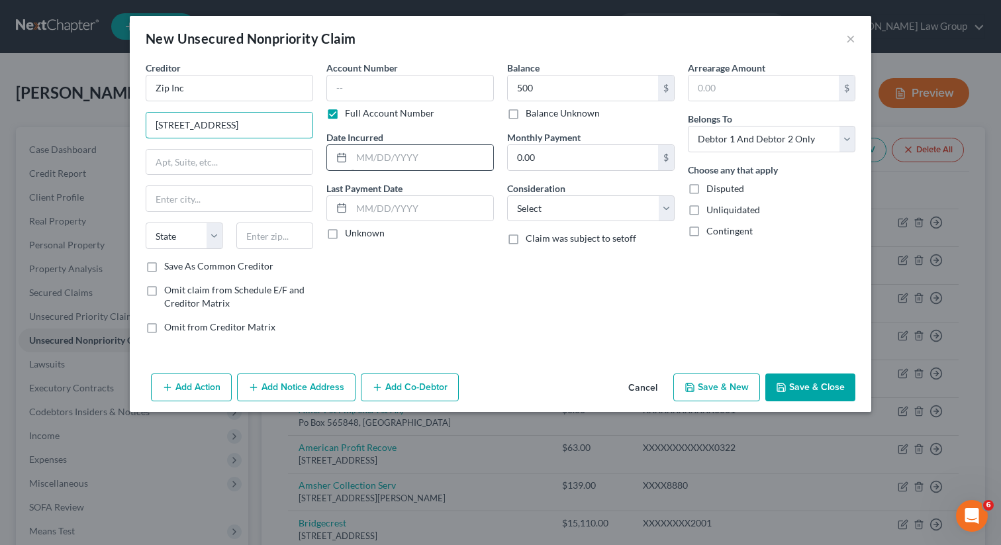
type input "[STREET_ADDRESS]"
click at [220, 155] on input "text" at bounding box center [229, 162] width 166 height 25
paste input "PMB 59872"
type input "PMB 59872"
click at [279, 234] on input "text" at bounding box center [274, 235] width 77 height 26
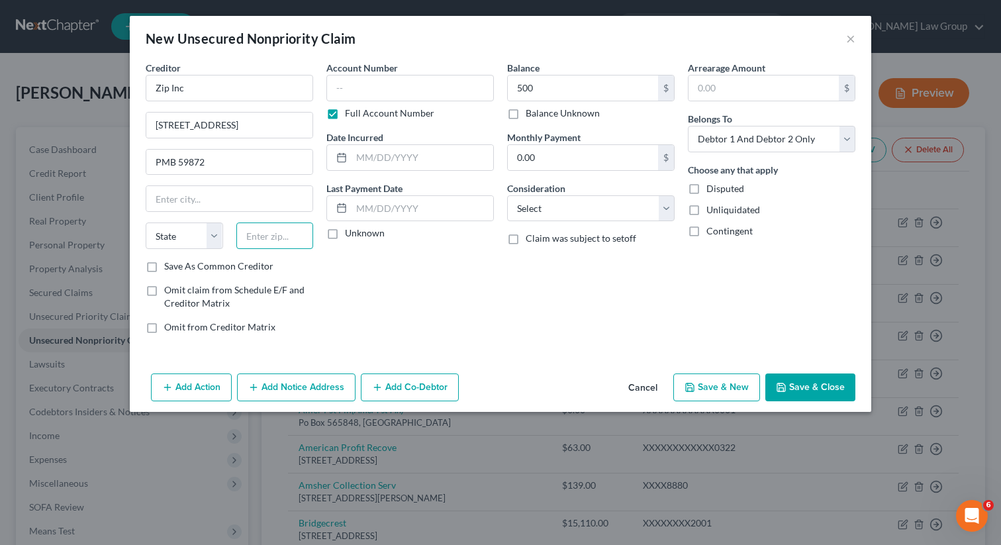
paste input "10003"
type input "10003"
click at [840, 389] on button "Save & Close" at bounding box center [810, 387] width 90 height 28
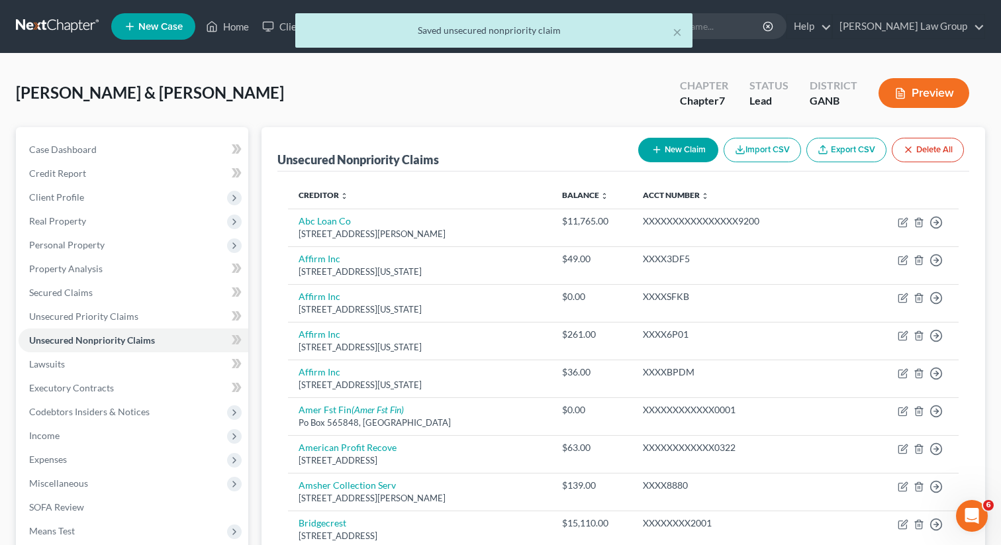
click at [652, 143] on button "New Claim" at bounding box center [678, 150] width 80 height 24
select select "2"
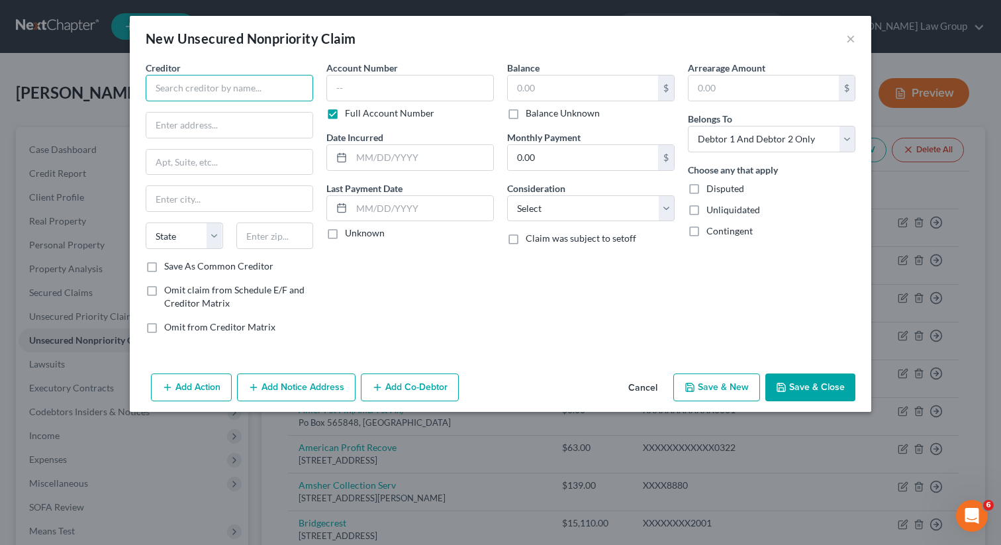
click at [193, 89] on input "text" at bounding box center [229, 88] width 167 height 26
paste input "Dermatology Consultants"
type input "Dermatology Consultants"
click at [235, 130] on input "text" at bounding box center [229, 125] width 166 height 25
paste input "[STREET_ADDRESS][PERSON_NAME]"
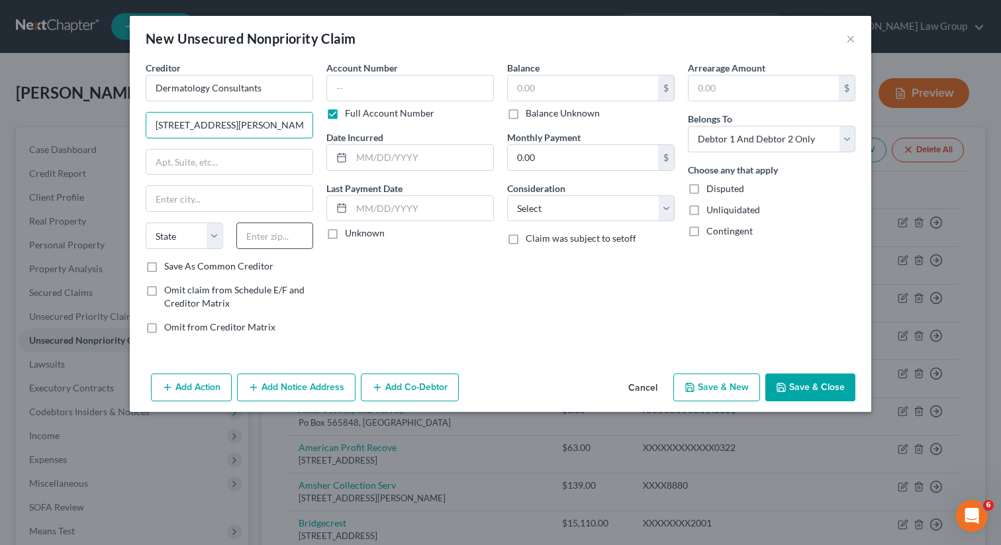
type input "[STREET_ADDRESS][PERSON_NAME]"
click at [280, 238] on input "text" at bounding box center [274, 235] width 77 height 26
type input "30327"
type input "[GEOGRAPHIC_DATA]"
select select "10"
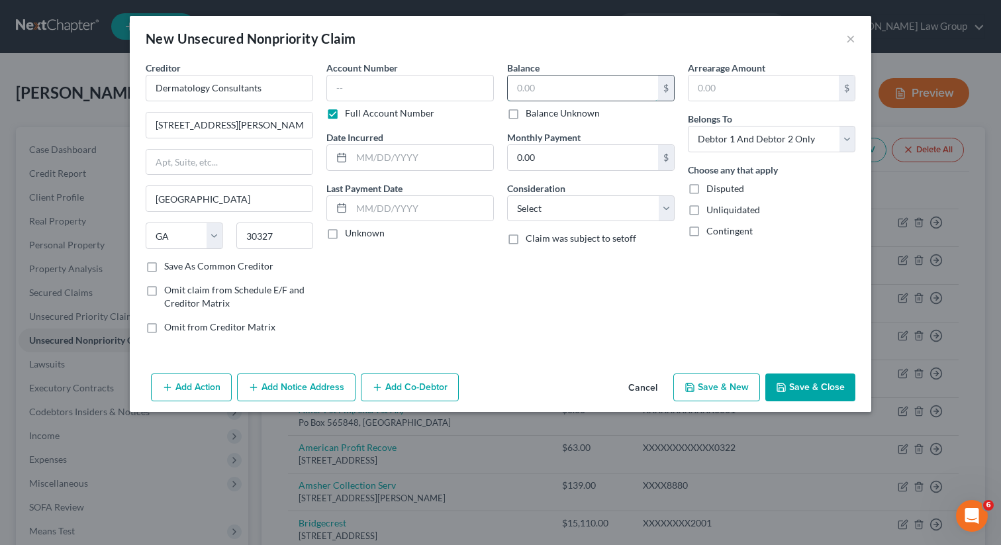
click at [560, 85] on input "text" at bounding box center [583, 87] width 150 height 25
type input "50"
click at [816, 396] on button "Save & Close" at bounding box center [810, 387] width 90 height 28
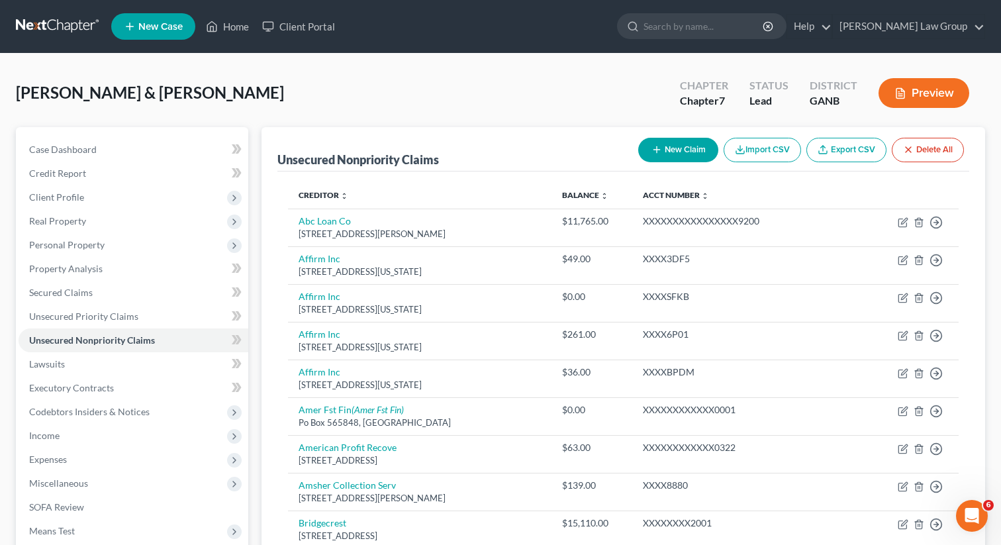
click at [641, 142] on button "New Claim" at bounding box center [678, 150] width 80 height 24
select select "2"
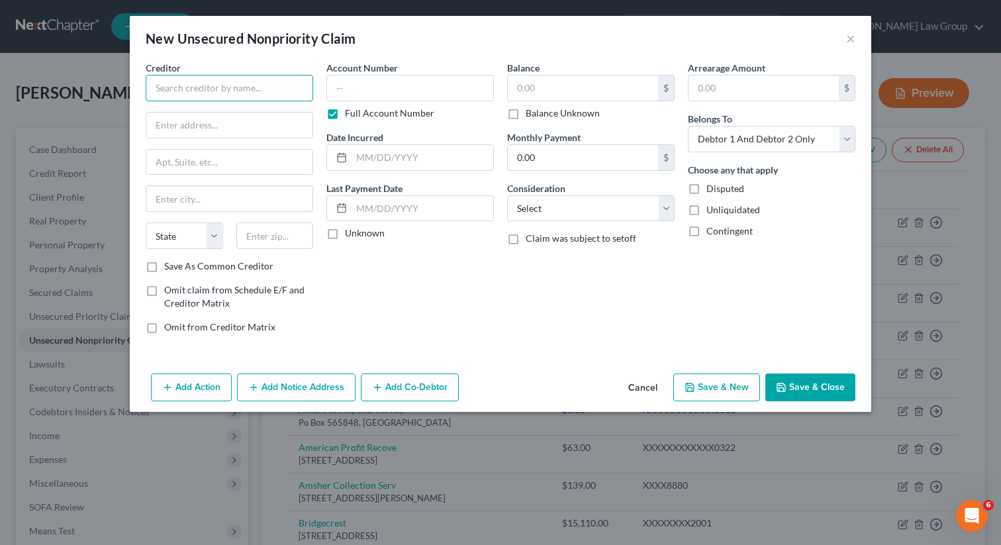
click at [195, 85] on input "text" at bounding box center [229, 88] width 167 height 26
paste input "Kinsmith Finance"
type input "Kinsmith Finance"
click at [185, 118] on input "text" at bounding box center [229, 125] width 166 height 25
paste input "[STREET_ADDRESS]"
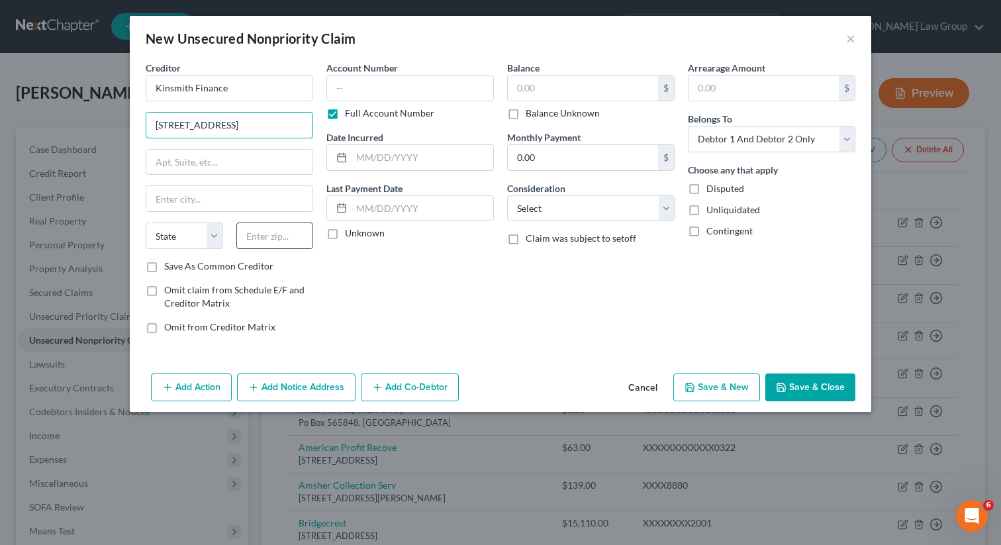
type input "[STREET_ADDRESS]"
click at [273, 237] on input "text" at bounding box center [274, 235] width 77 height 26
type input "30013"
type input "[PERSON_NAME]"
select select "10"
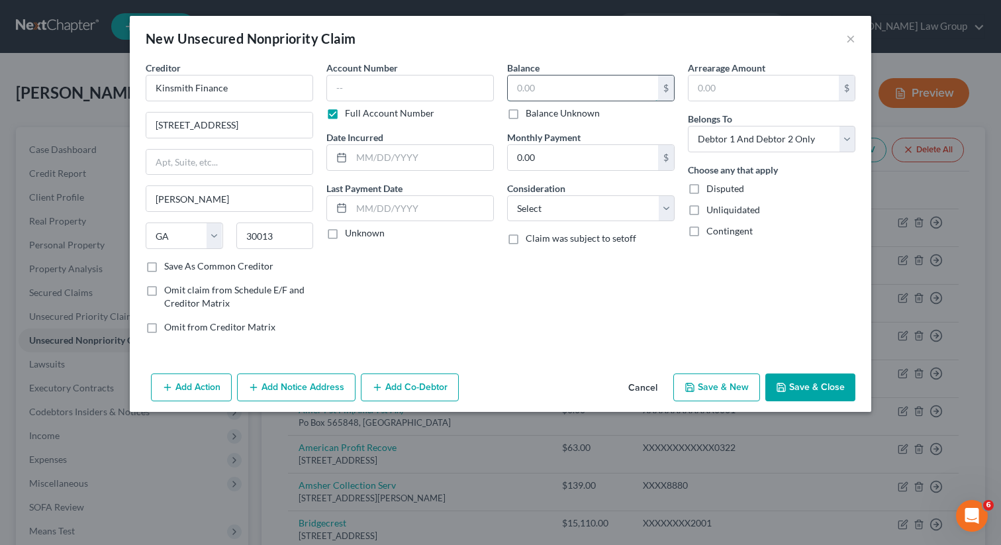
click at [554, 88] on input "text" at bounding box center [583, 87] width 150 height 25
type input "2,000"
click at [816, 390] on button "Save & Close" at bounding box center [810, 387] width 90 height 28
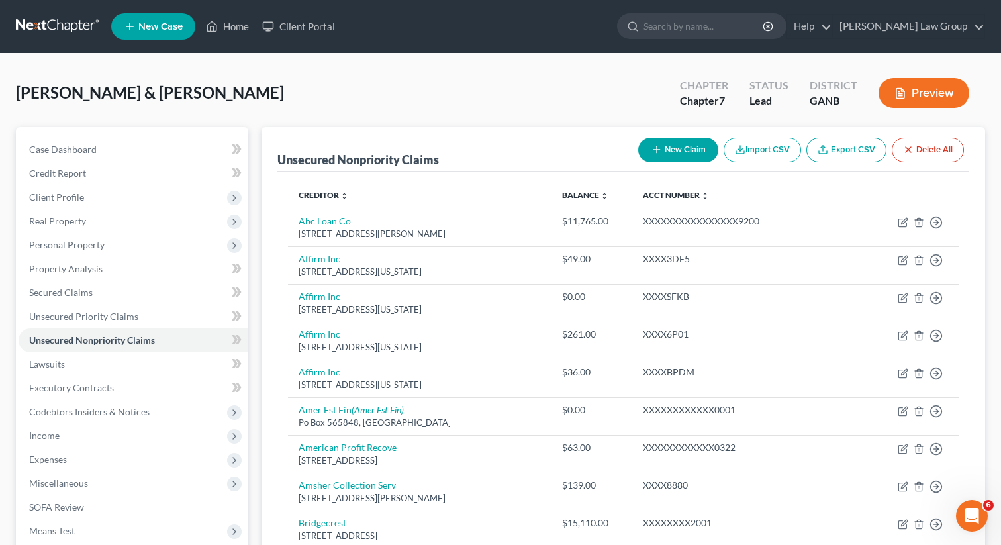
click at [669, 151] on button "New Claim" at bounding box center [678, 150] width 80 height 24
select select "2"
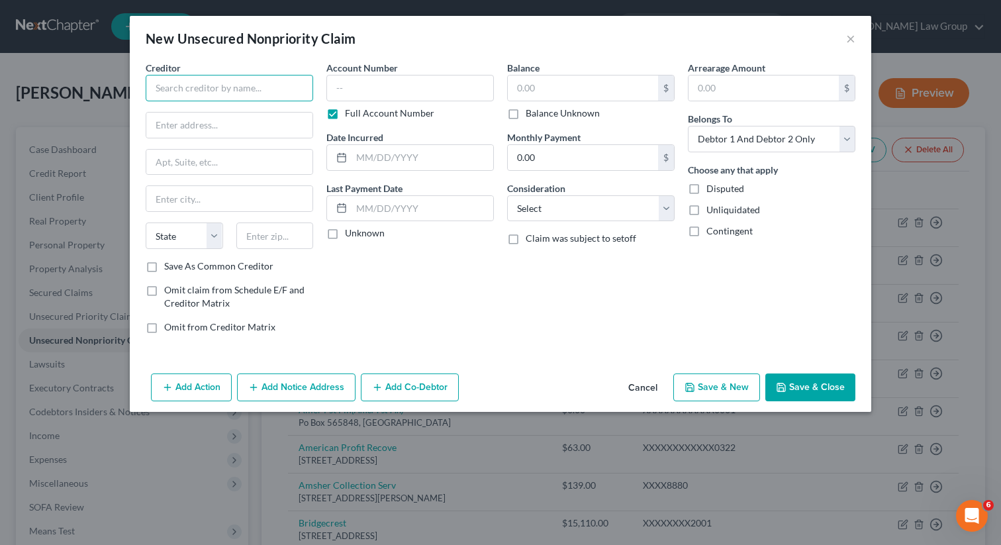
click at [210, 87] on input "text" at bounding box center [229, 88] width 167 height 26
paste input "Progressive Leasing"
type input "Progressive Leasing"
click at [559, 75] on input "text" at bounding box center [583, 87] width 150 height 25
click at [265, 243] on input "text" at bounding box center [274, 235] width 77 height 26
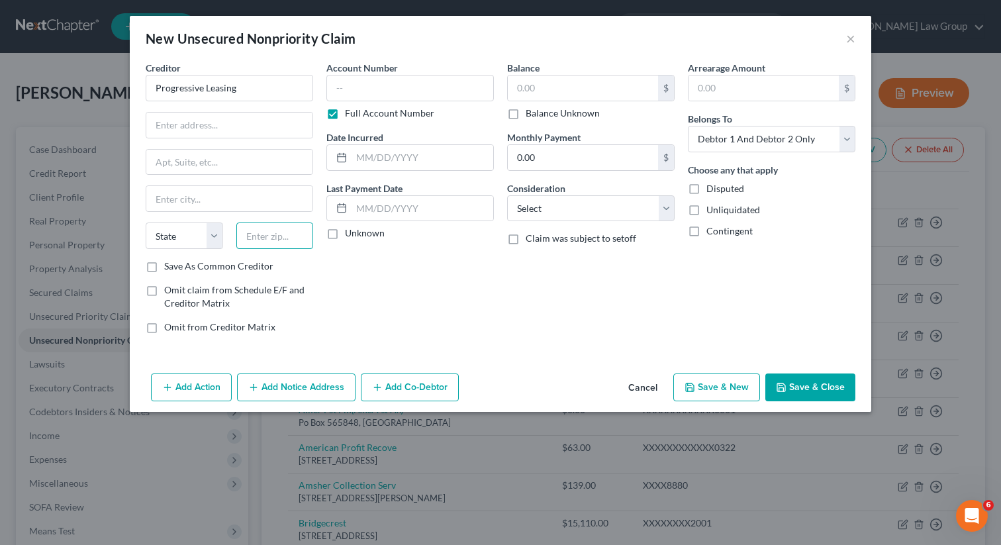
type input "9"
type input "84024"
type input "Echo"
select select "46"
click at [218, 127] on input "text" at bounding box center [229, 125] width 166 height 25
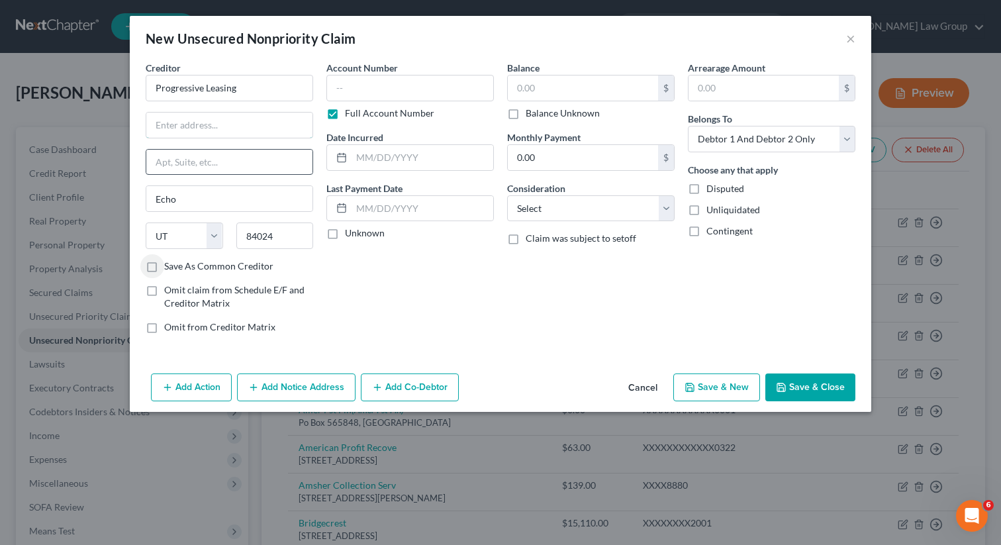
paste input "256 West Data D"
type input "256 West Data D"
drag, startPoint x: 281, startPoint y: 238, endPoint x: 222, endPoint y: 237, distance: 59.6
click at [222, 237] on div "State [US_STATE] AK AR AZ CA CO CT DE DC [GEOGRAPHIC_DATA] [GEOGRAPHIC_DATA] GU…" at bounding box center [229, 240] width 181 height 37
paste input "0"
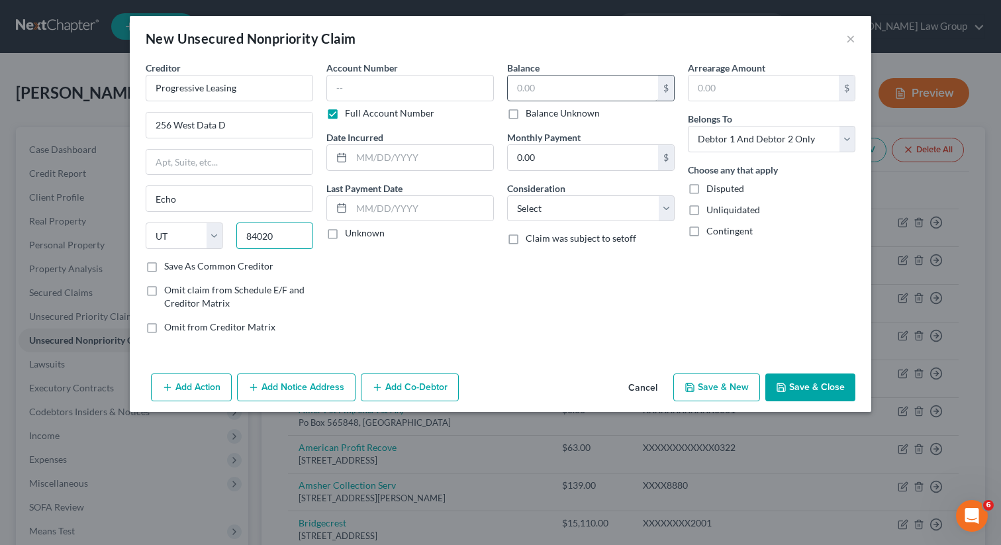
type input "84020"
click at [570, 88] on input "text" at bounding box center [583, 87] width 150 height 25
type input "3,043"
click at [796, 394] on button "Save & Close" at bounding box center [810, 387] width 90 height 28
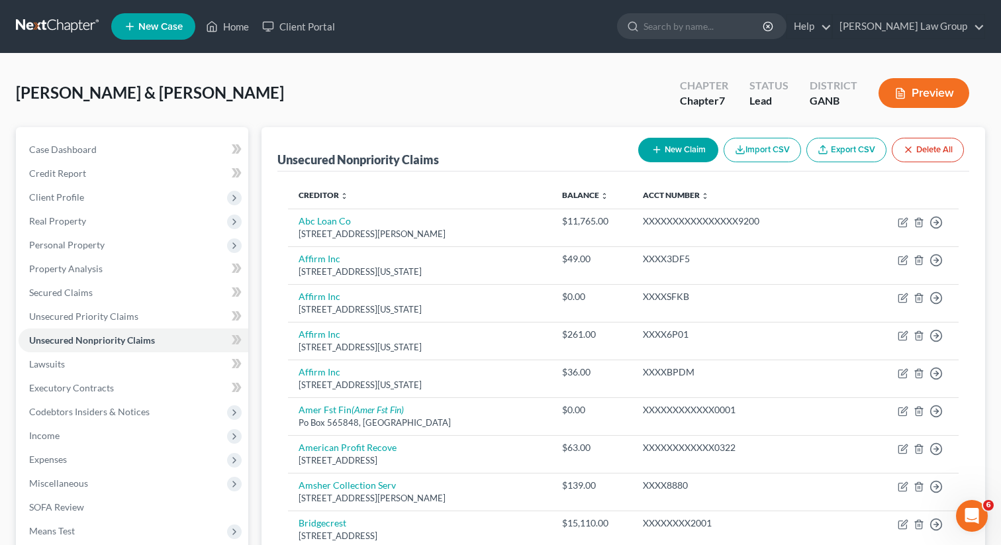
click at [660, 156] on button "New Claim" at bounding box center [678, 150] width 80 height 24
select select "2"
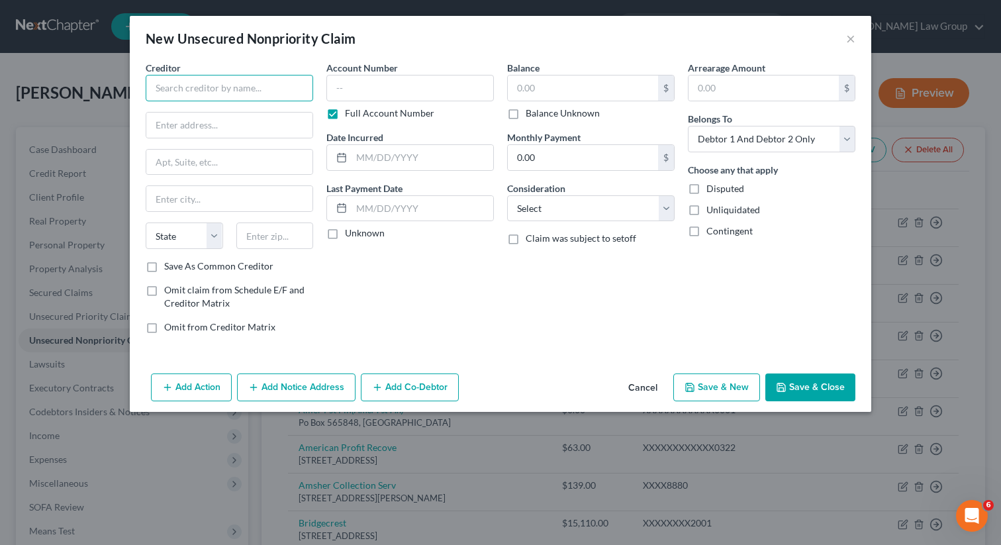
click at [186, 85] on input "text" at bounding box center [229, 88] width 167 height 26
paste input "Credit Control"
type input "Credit Control"
click at [238, 130] on input "text" at bounding box center [229, 125] width 166 height 25
paste input "[STREET_ADDRESS]"
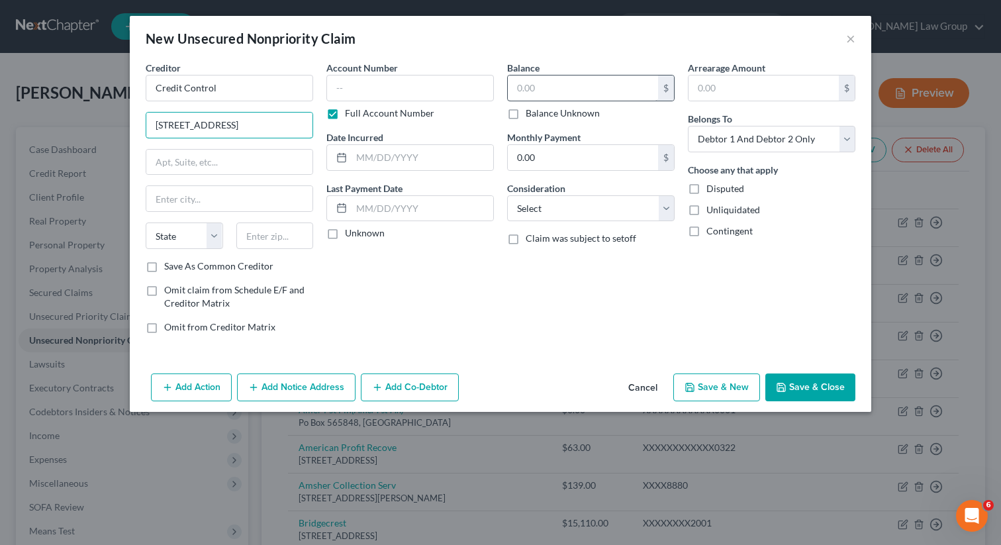
type input "[STREET_ADDRESS]"
click at [552, 95] on input "text" at bounding box center [583, 87] width 150 height 25
type input "350"
click at [269, 230] on input "text" at bounding box center [274, 235] width 77 height 26
paste input "63045"
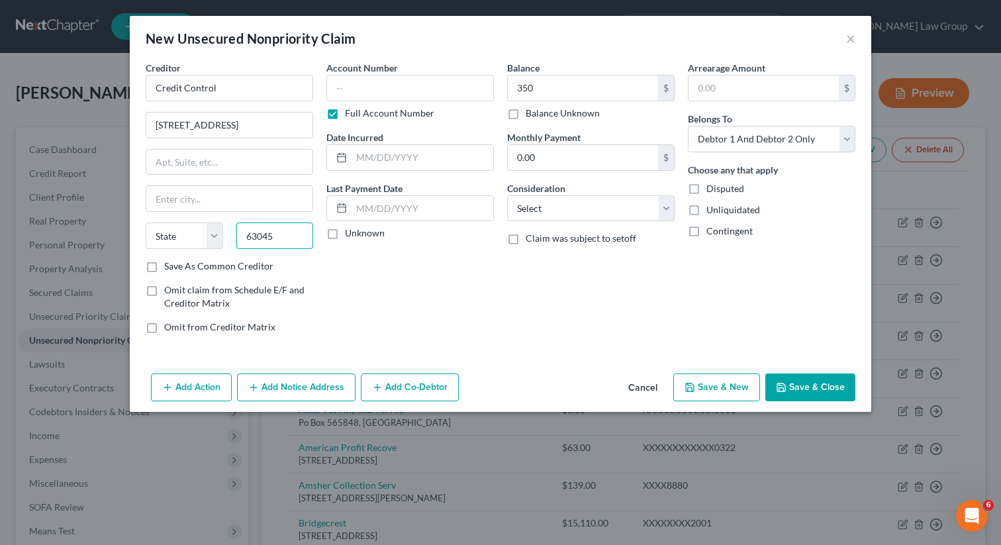
type input "63045"
click at [825, 389] on button "Save & Close" at bounding box center [810, 387] width 90 height 28
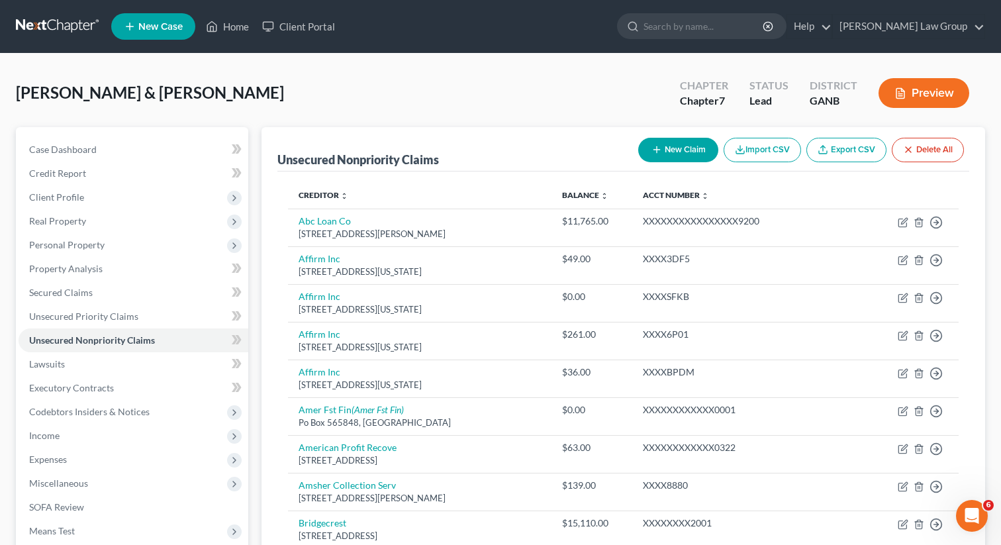
click at [662, 150] on button "New Claim" at bounding box center [678, 150] width 80 height 24
select select "2"
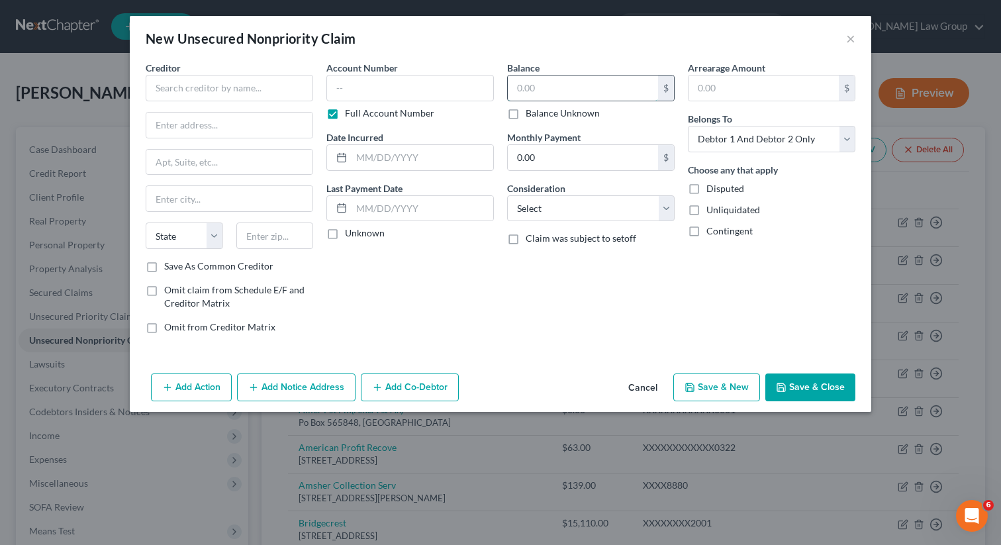
click at [520, 89] on input "text" at bounding box center [583, 87] width 150 height 25
type input "3,000"
click at [204, 97] on input "text" at bounding box center [229, 88] width 167 height 26
paste input "Brown Quality Automotive"
type input "Brown Quality Automotive"
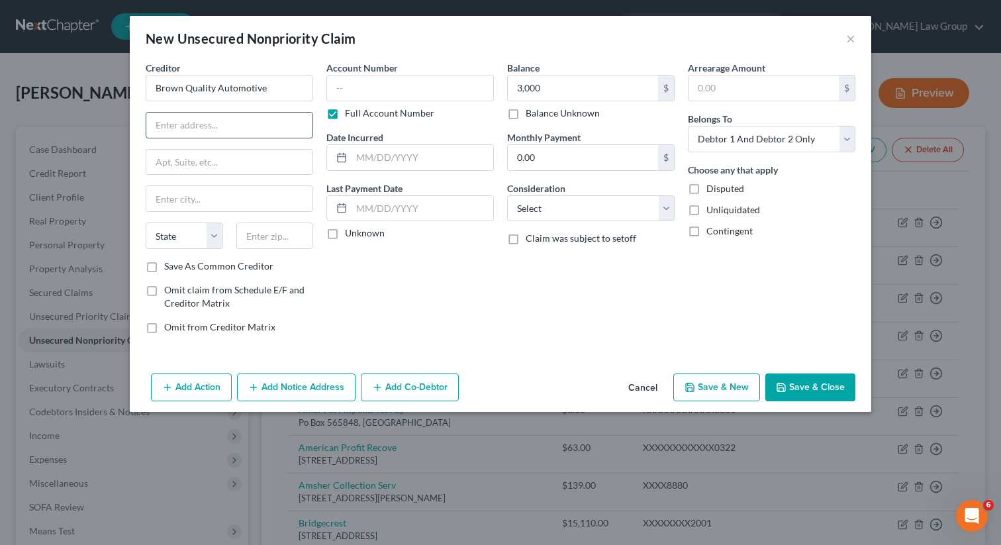
click at [228, 122] on input "text" at bounding box center [229, 125] width 166 height 25
paste input "2005 [PERSON_NAME] NW"
type input "2005 [PERSON_NAME] NW"
click at [271, 232] on input "text" at bounding box center [274, 235] width 77 height 26
type input "30012"
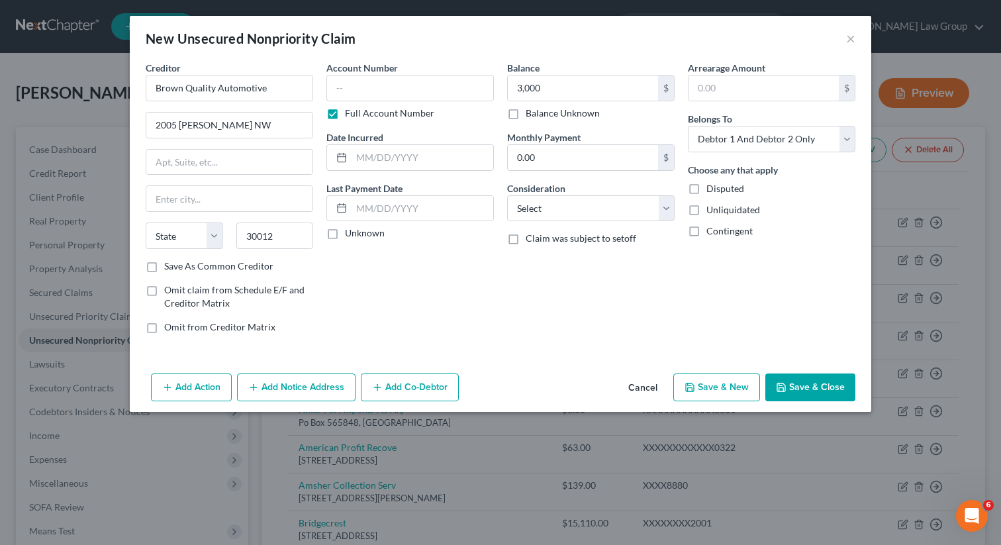
click at [805, 388] on button "Save & Close" at bounding box center [810, 387] width 90 height 28
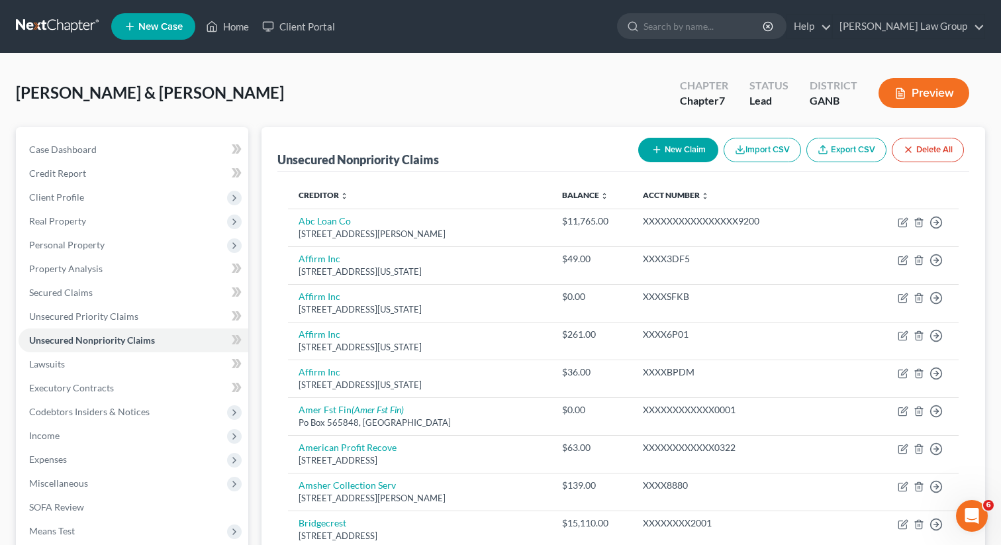
click at [669, 149] on button "New Claim" at bounding box center [678, 150] width 80 height 24
select select "2"
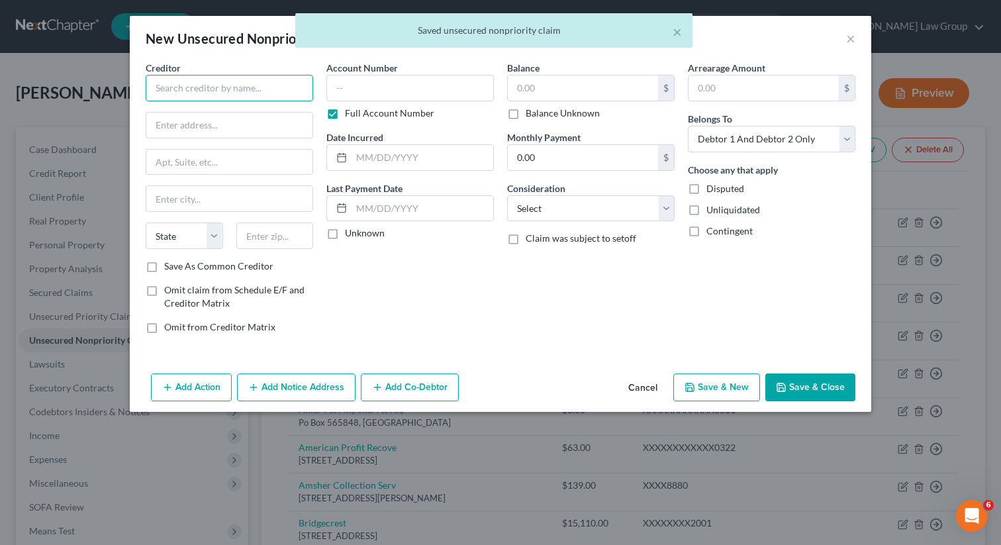
click at [243, 89] on input "text" at bounding box center [229, 88] width 167 height 26
paste input "Certified Solutions"
type input "Certified Solutions"
click at [537, 87] on input "text" at bounding box center [583, 87] width 150 height 25
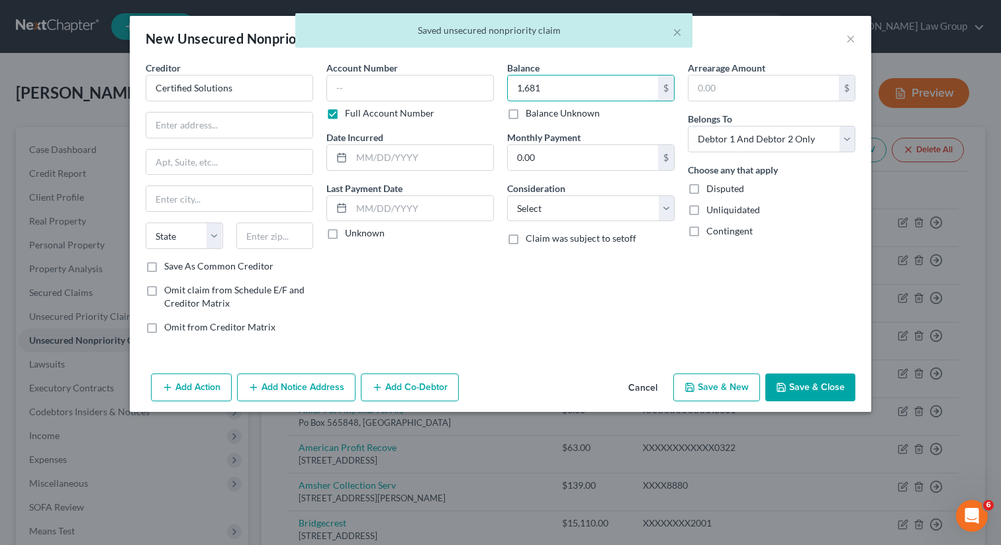
type input "1,681"
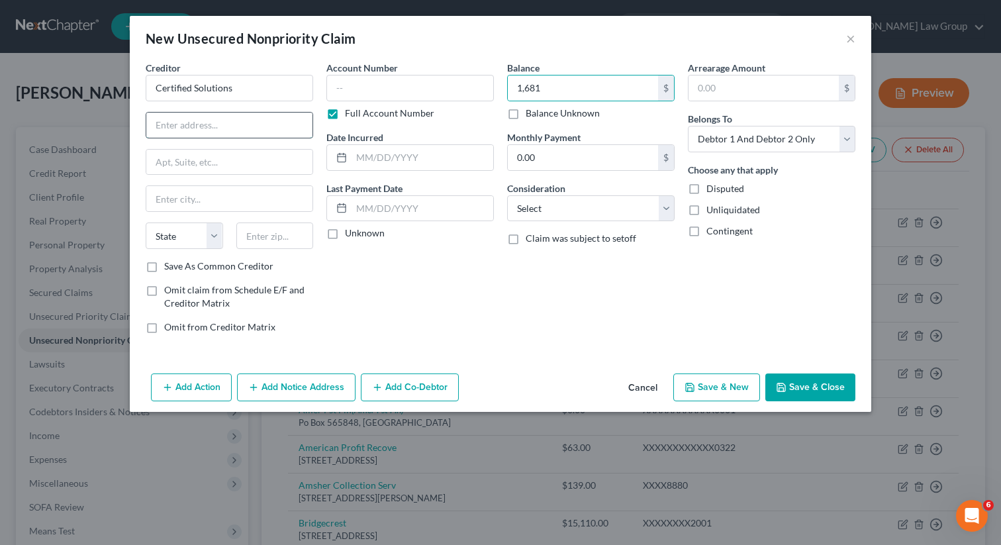
click at [248, 122] on input "text" at bounding box center [229, 125] width 166 height 25
paste input "Box 1750"
type input "Box 1750"
click at [273, 242] on input "text" at bounding box center [274, 235] width 77 height 26
paste input "08889"
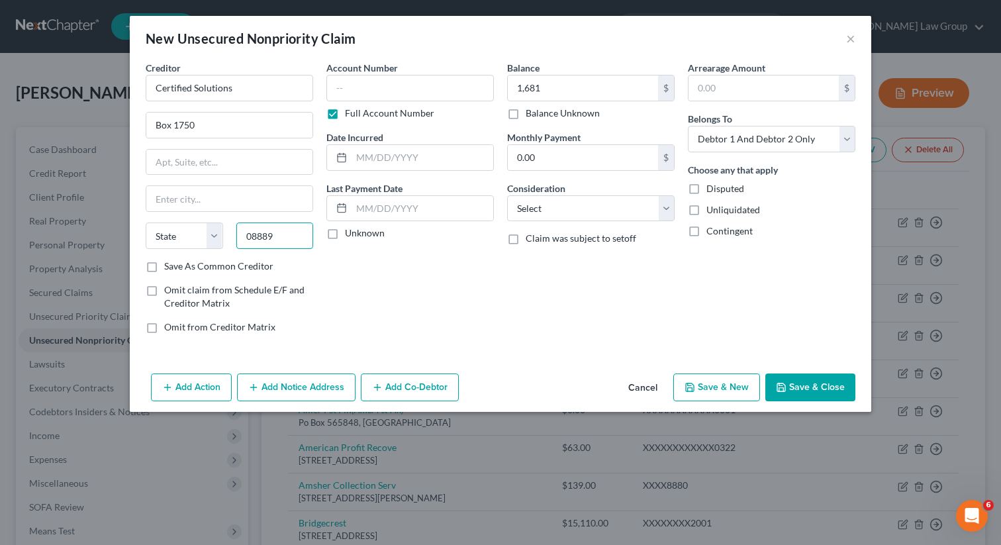
type input "08889"
type input "[GEOGRAPHIC_DATA]"
select select "33"
click at [809, 383] on button "Save & Close" at bounding box center [810, 387] width 90 height 28
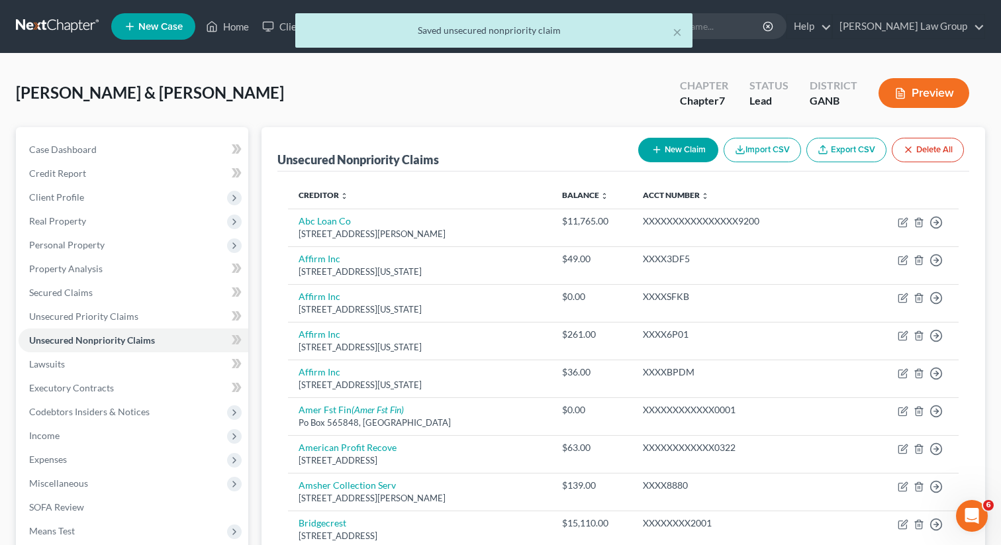
click at [663, 143] on button "New Claim" at bounding box center [678, 150] width 80 height 24
select select "2"
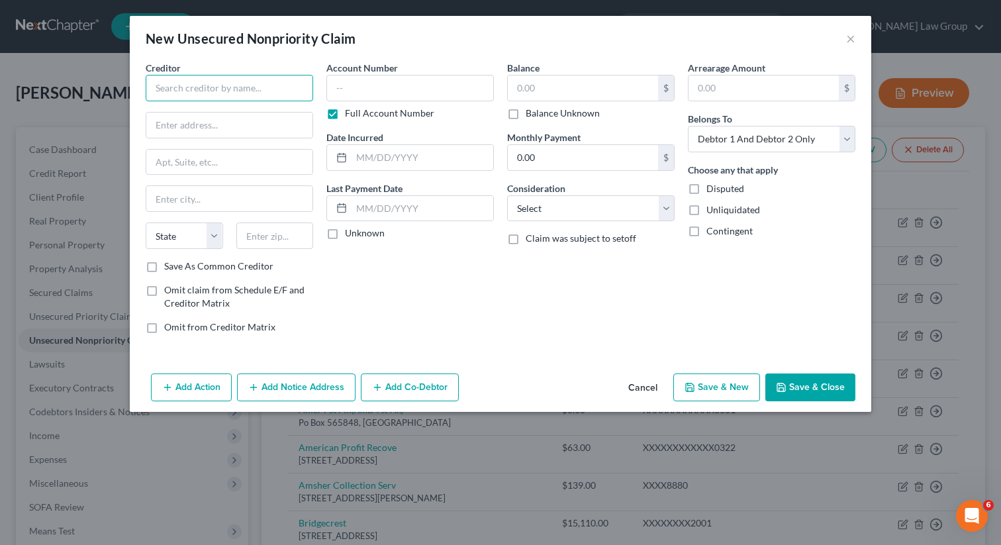
click at [228, 93] on input "text" at bounding box center [229, 88] width 167 height 26
paste input "CLC Lodging"
type input "CLC Lodging"
click at [498, 99] on div "Account Number Full Account Number Date Incurred Last Payment Date Unknown" at bounding box center [410, 202] width 181 height 283
click at [543, 91] on input "text" at bounding box center [583, 87] width 150 height 25
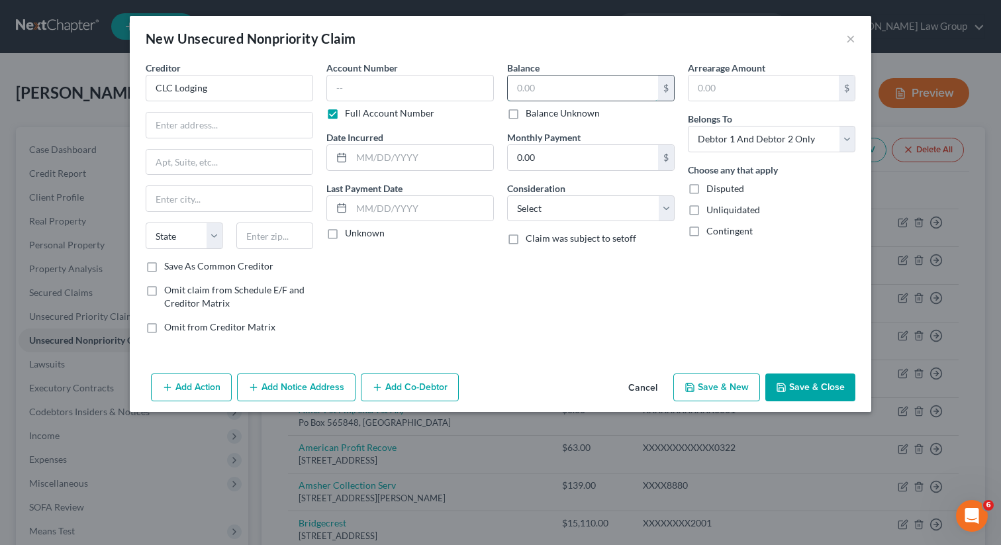
click at [536, 80] on input "text" at bounding box center [583, 87] width 150 height 25
type input "2,000"
click at [224, 120] on input "text" at bounding box center [229, 125] width 166 height 25
paste input "[STREET_ADDRESS]"
type input "[STREET_ADDRESS]"
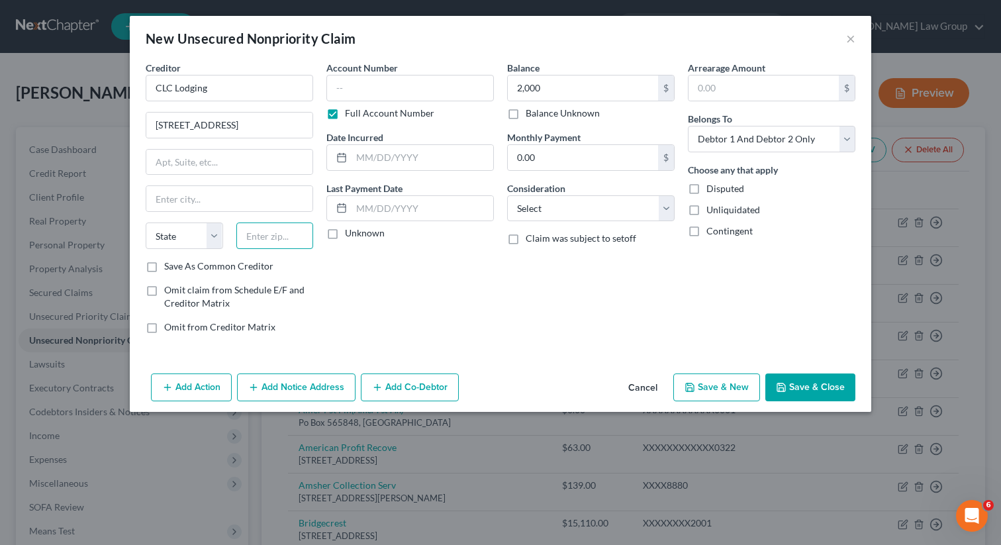
click at [279, 235] on input "text" at bounding box center [274, 235] width 77 height 26
paste input "67226"
type input "67226"
click at [804, 392] on button "Save & Close" at bounding box center [810, 387] width 90 height 28
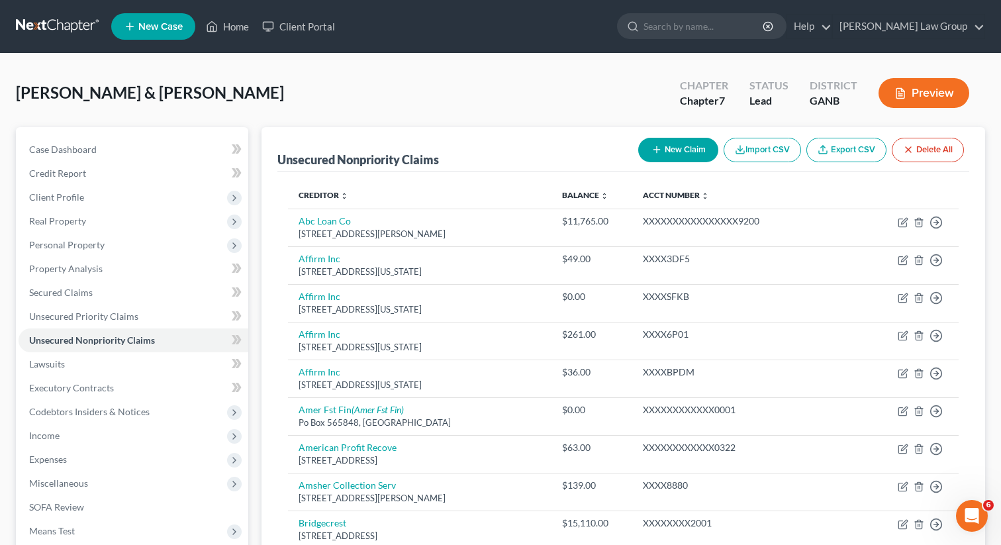
click at [663, 159] on button "New Claim" at bounding box center [678, 150] width 80 height 24
select select "2"
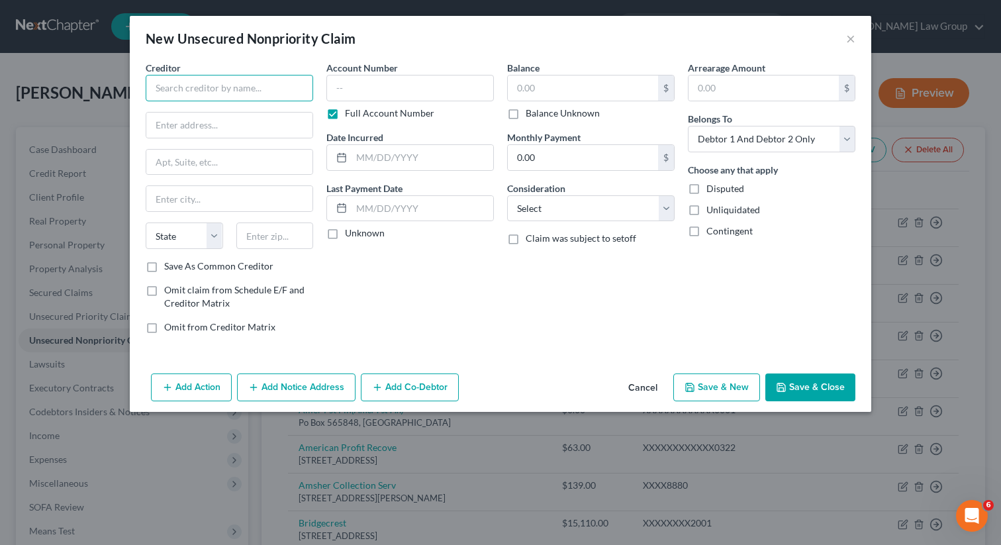
click at [197, 93] on input "text" at bounding box center [229, 88] width 167 height 26
paste input "LTD Commodities"
type input "LTD Commodities"
click at [567, 97] on input "text" at bounding box center [583, 87] width 150 height 25
type input "195"
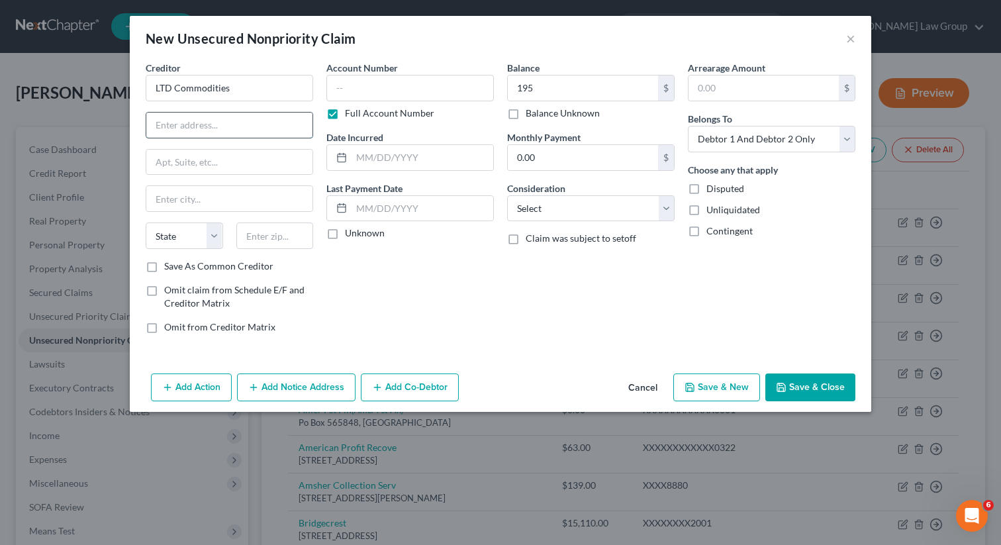
click at [269, 132] on input "text" at bounding box center [229, 125] width 166 height 25
paste input "PO Box 1306"
type input "PO Box 1306"
click at [278, 243] on input "text" at bounding box center [274, 235] width 77 height 26
type input "60065"
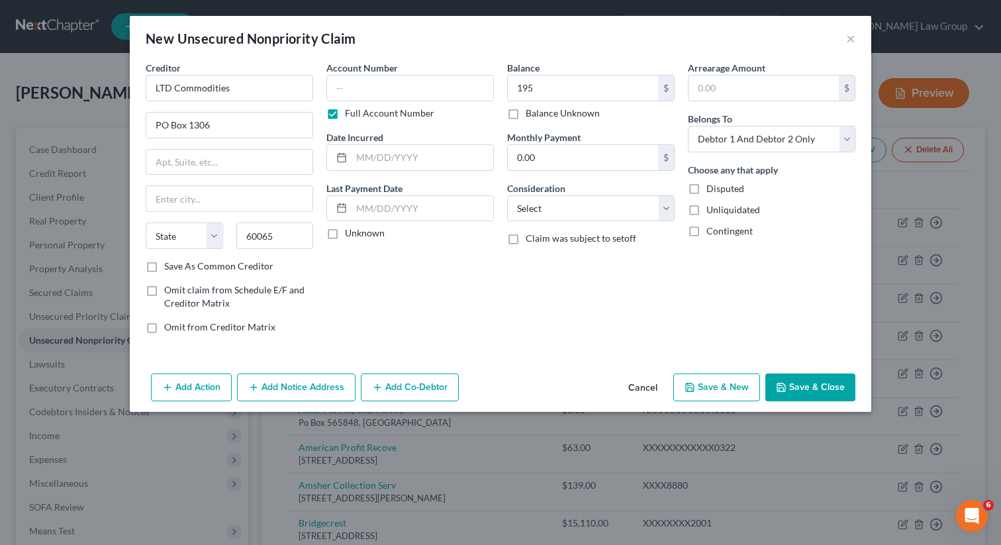
click at [788, 373] on div "Add Action Add Notice Address Add Co-Debtor Cancel Save & New Save & Close" at bounding box center [500, 390] width 741 height 44
type input "[GEOGRAPHIC_DATA]"
select select "14"
click at [780, 379] on button "Save & Close" at bounding box center [810, 387] width 90 height 28
